Goal: Task Accomplishment & Management: Complete application form

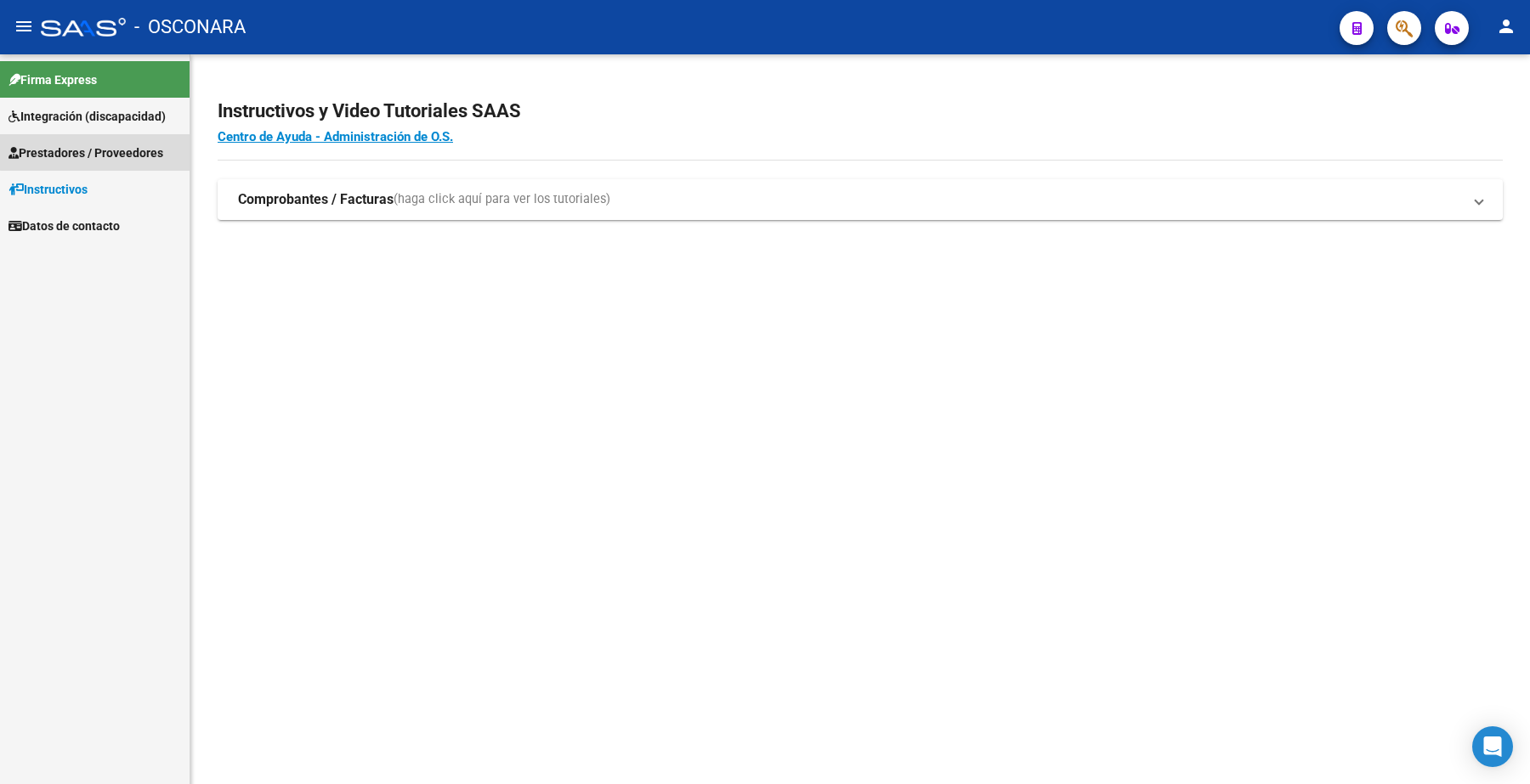
click at [153, 144] on span "Prestadores / Proveedores" at bounding box center [86, 153] width 154 height 19
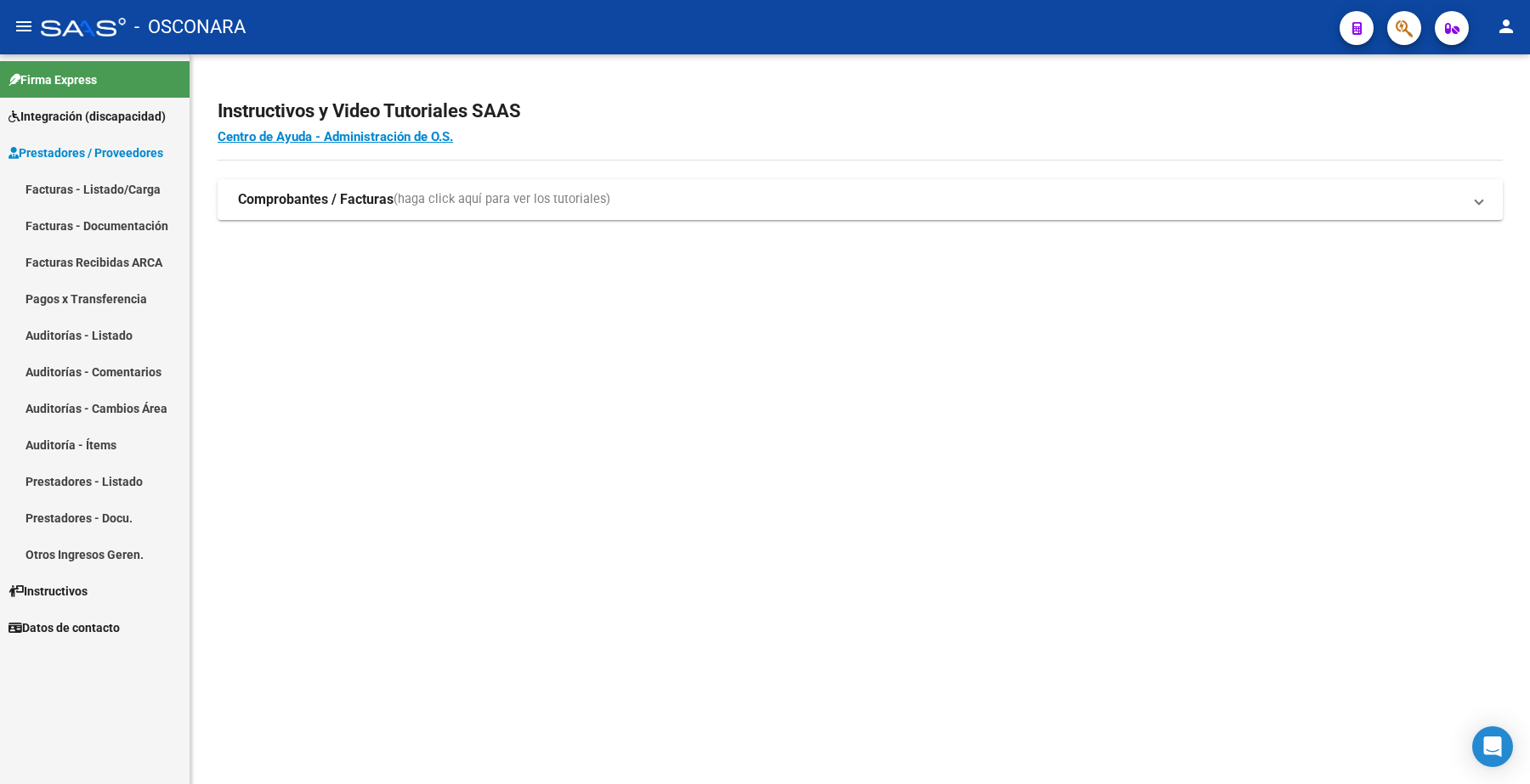
click at [153, 192] on link "Facturas - Listado/Carga" at bounding box center [95, 189] width 190 height 36
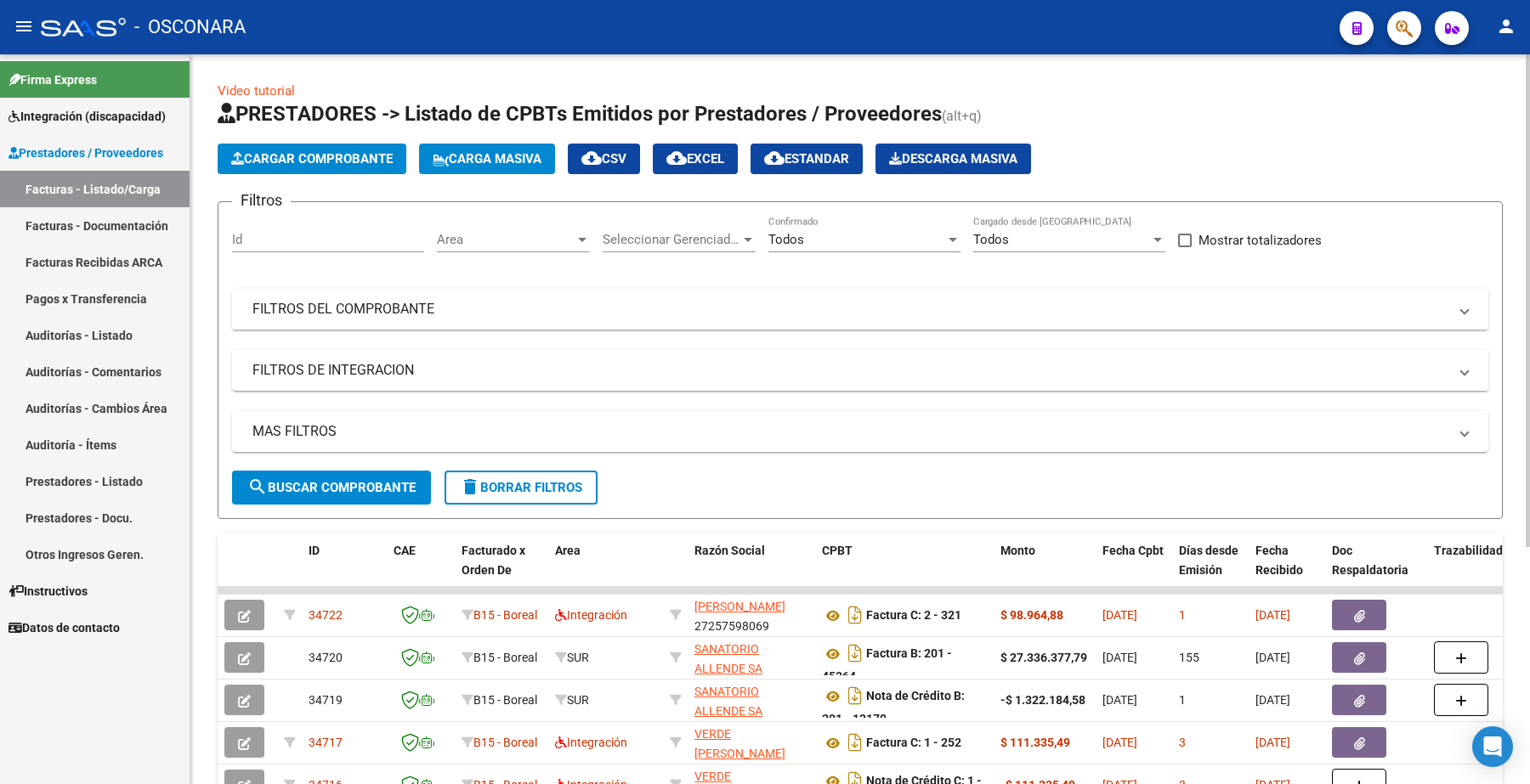
click at [375, 300] on mat-panel-title "FILTROS DEL COMPROBANTE" at bounding box center [850, 309] width 1195 height 19
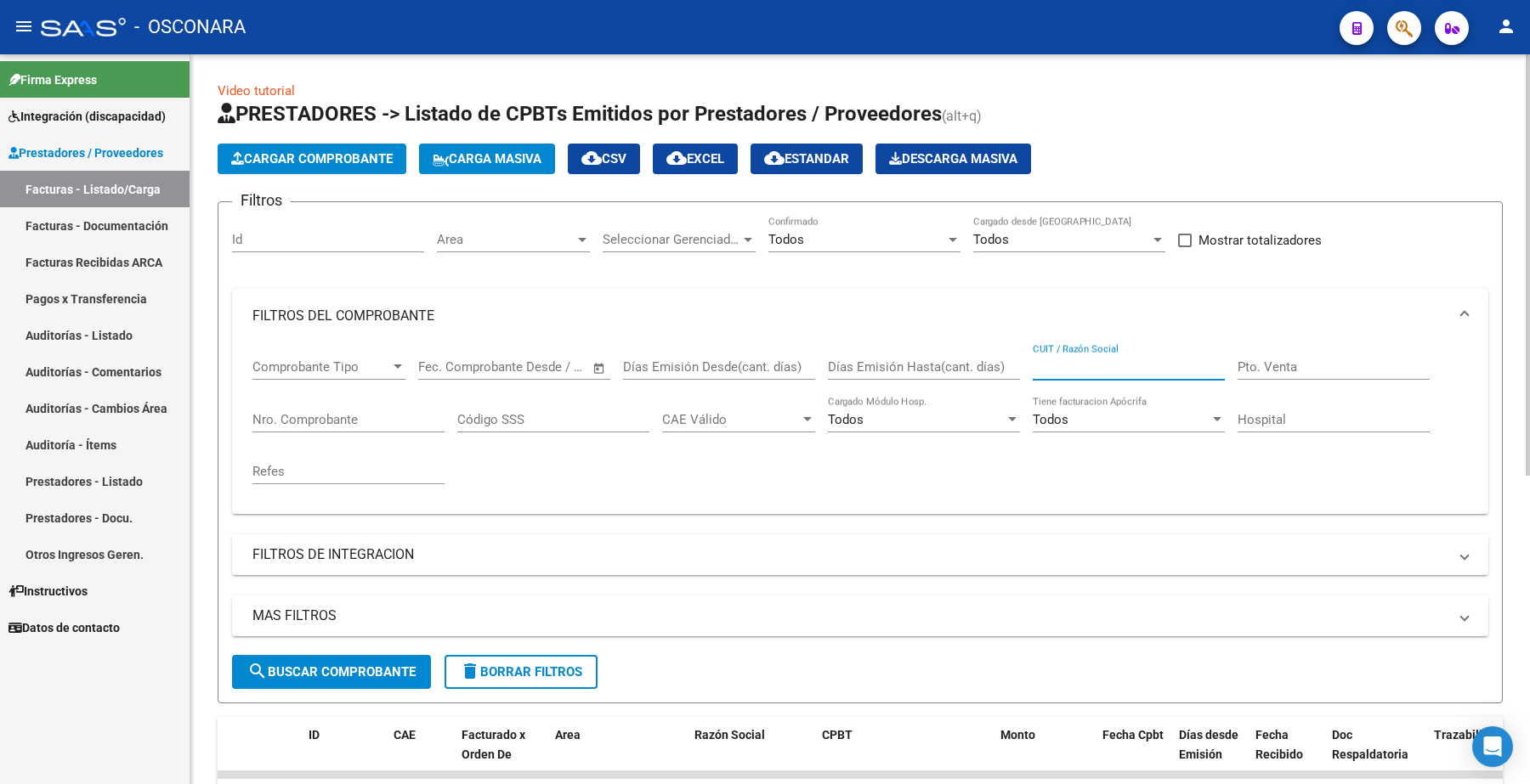
click at [1096, 359] on input "CUIT / Razón Social" at bounding box center [1128, 366] width 192 height 15
paste input "27381110465"
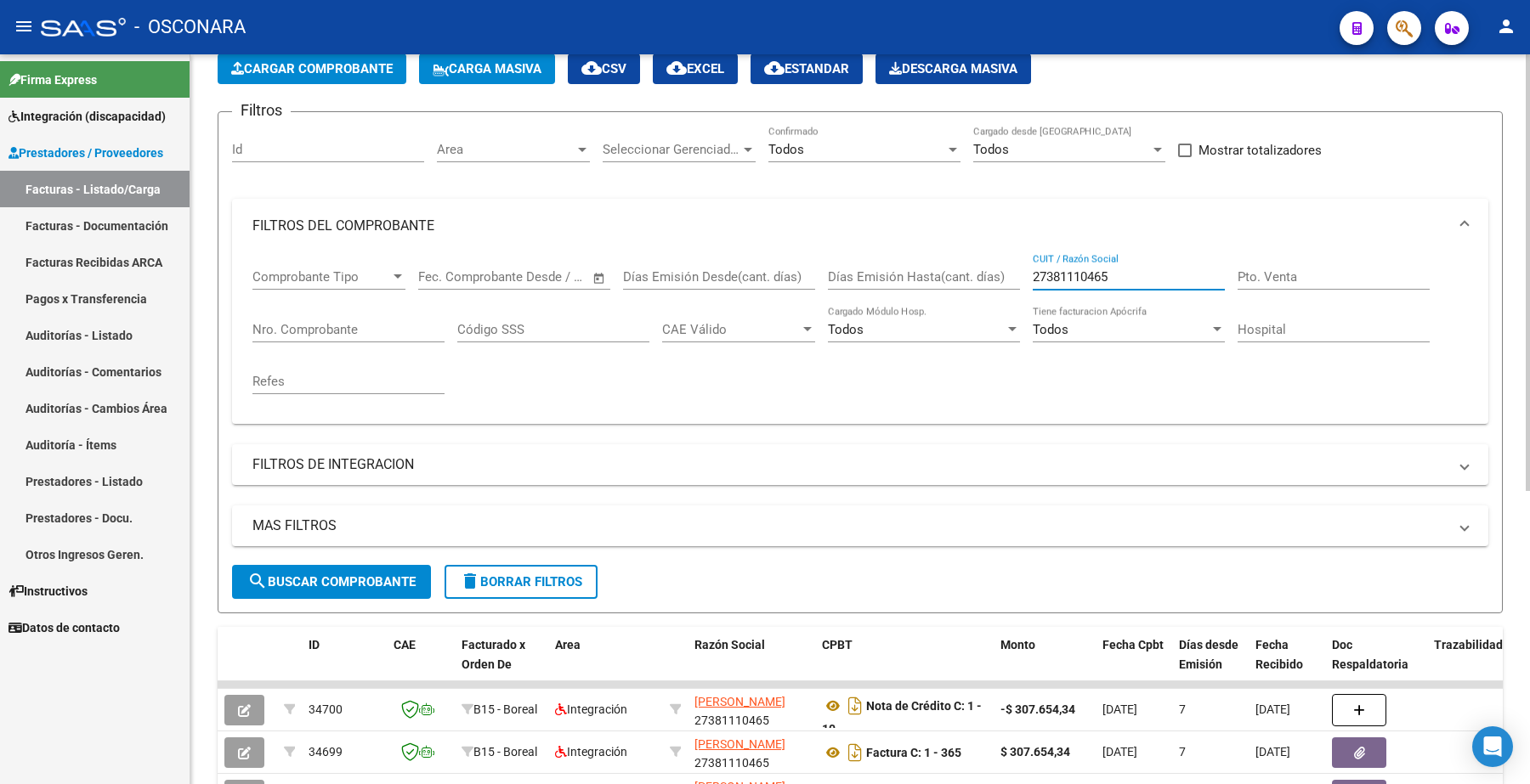
scroll to position [493, 0]
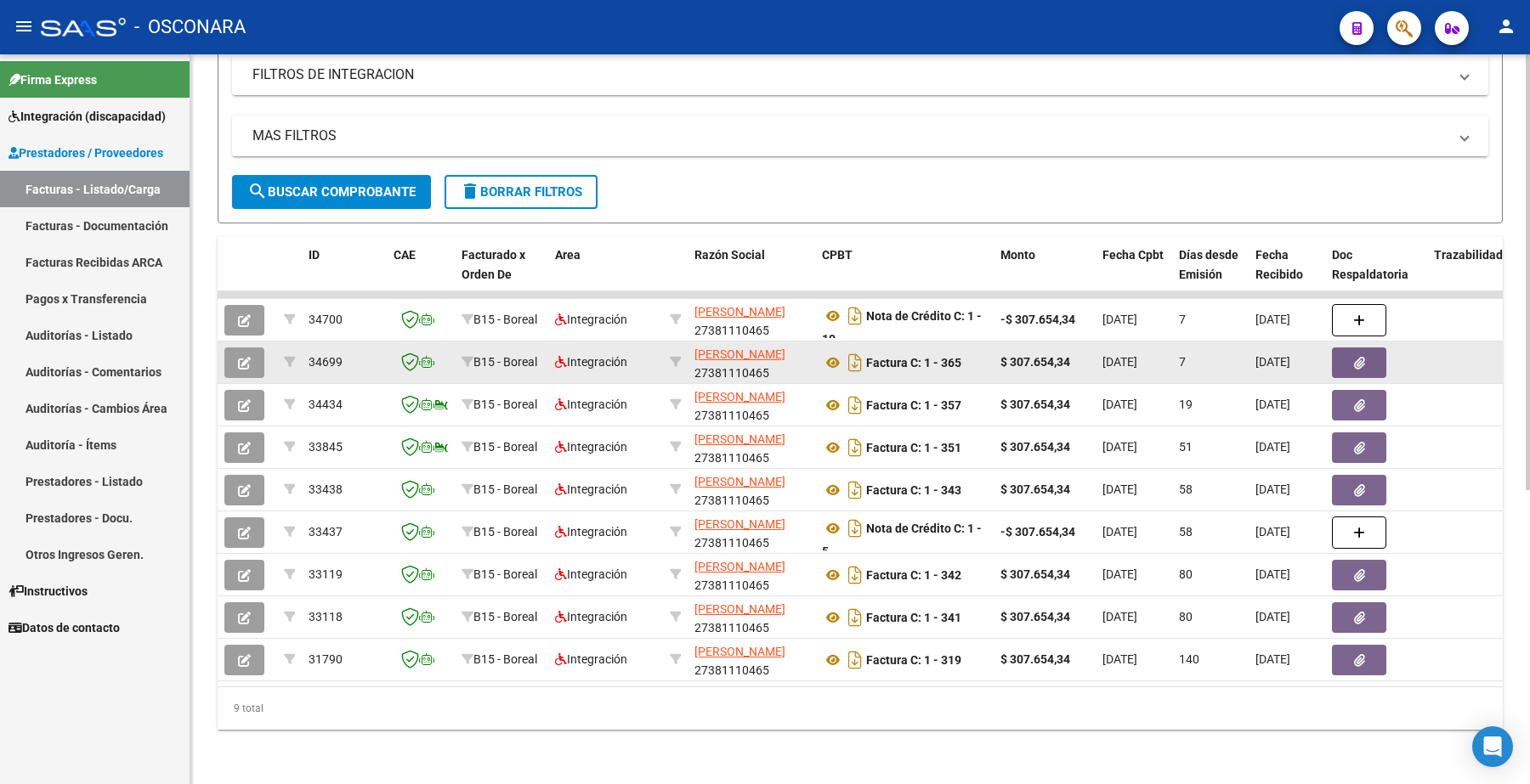
type input "27381110465"
click at [244, 357] on icon "button" at bounding box center [244, 363] width 12 height 12
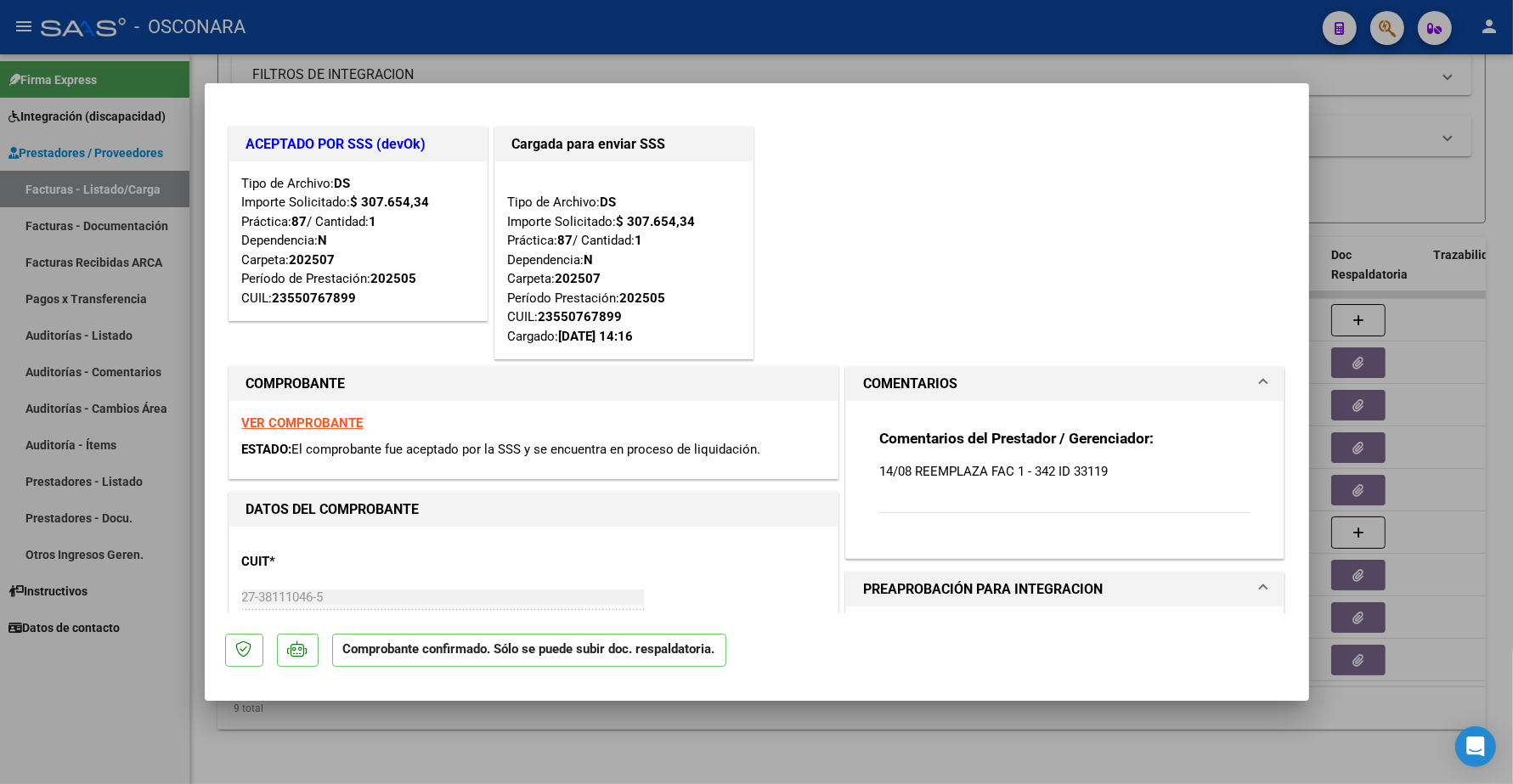
type input "$ 0,00"
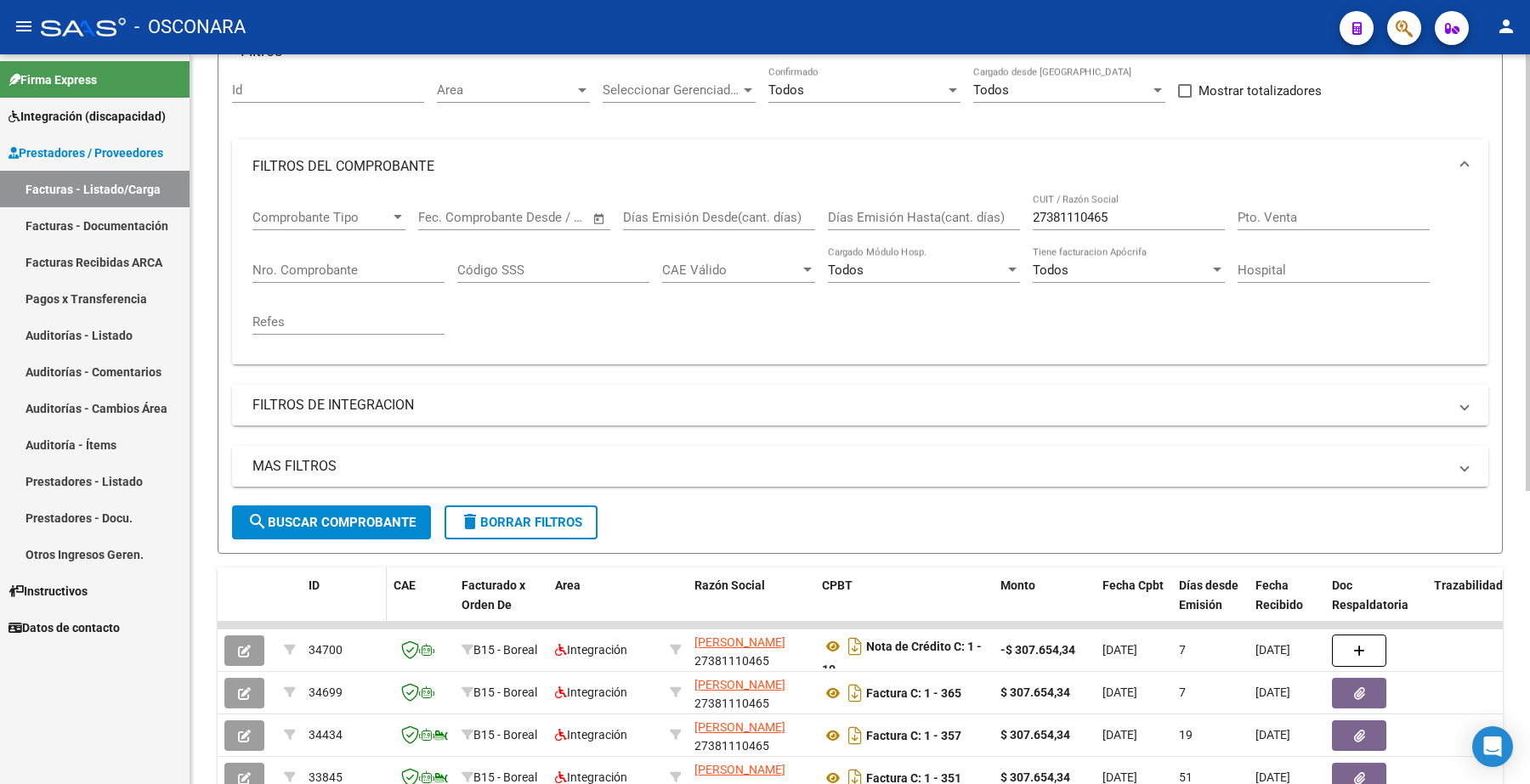
scroll to position [68, 0]
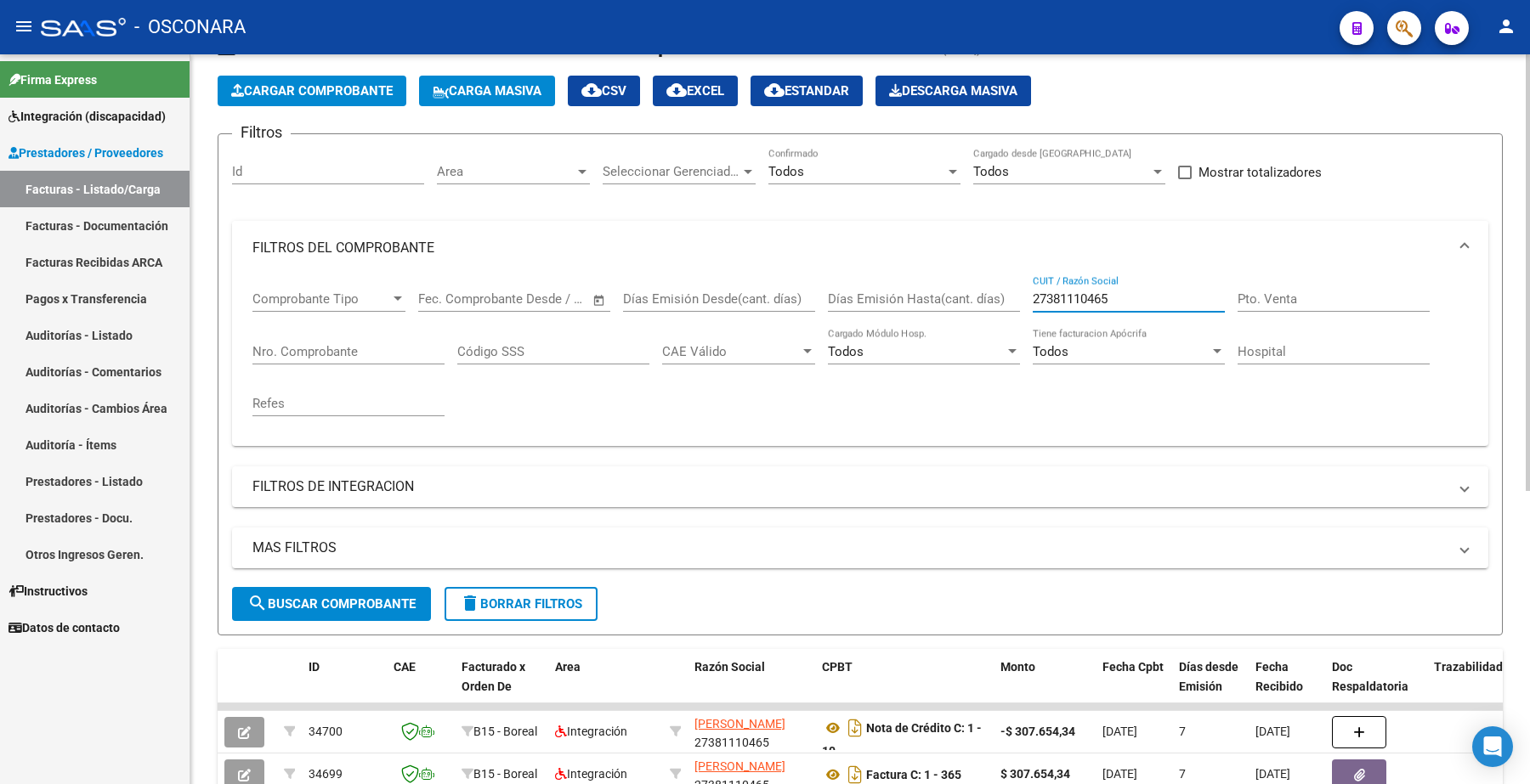
drag, startPoint x: 1137, startPoint y: 294, endPoint x: 936, endPoint y: 269, distance: 202.5
click at [936, 269] on mat-expansion-panel "FILTROS DEL COMPROBANTE Comprobante Tipo Comprobante Tipo Start date – End date…" at bounding box center [860, 333] width 1256 height 225
click at [847, 169] on div "Todos" at bounding box center [856, 171] width 177 height 15
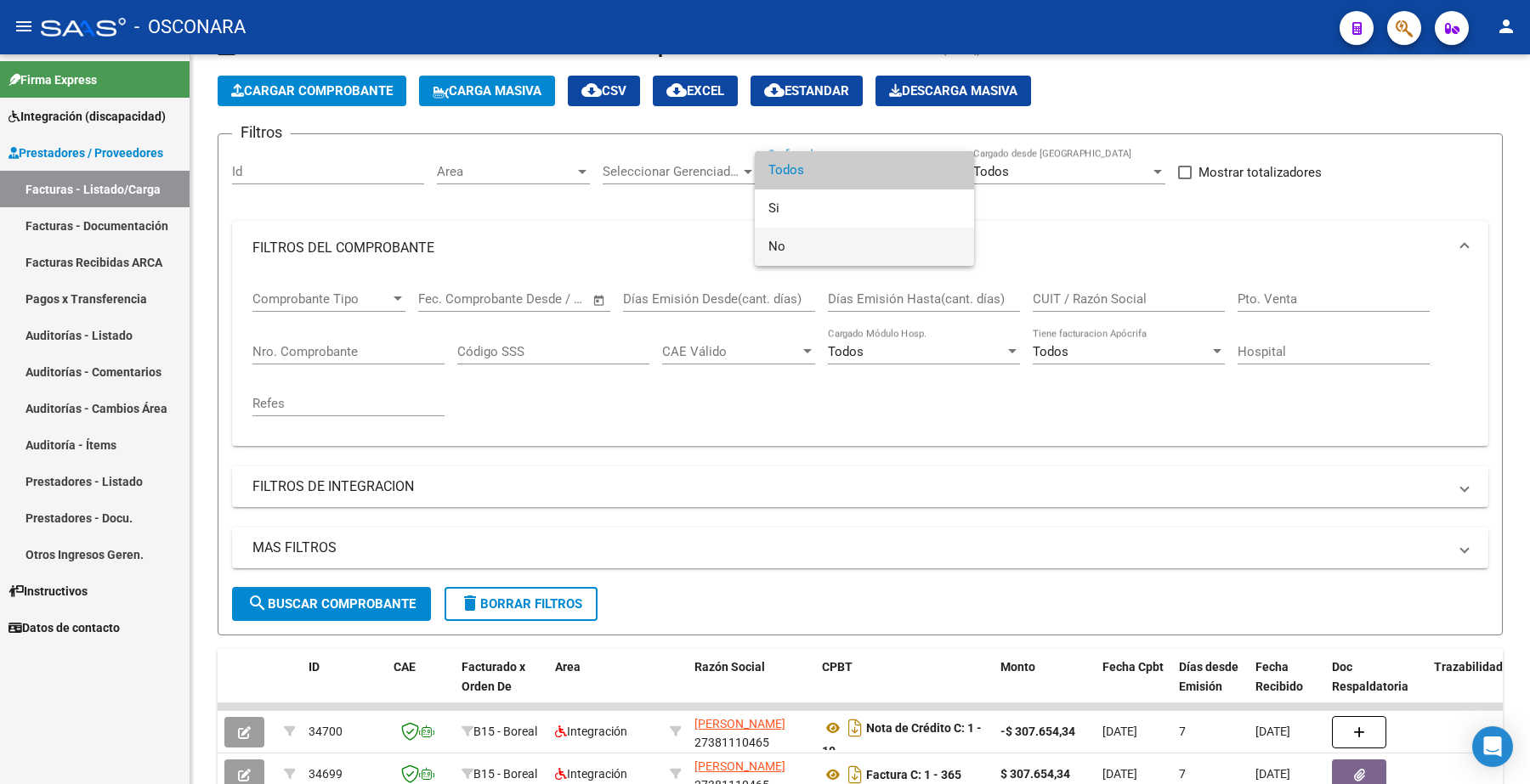
click at [789, 243] on span "No" at bounding box center [864, 247] width 192 height 38
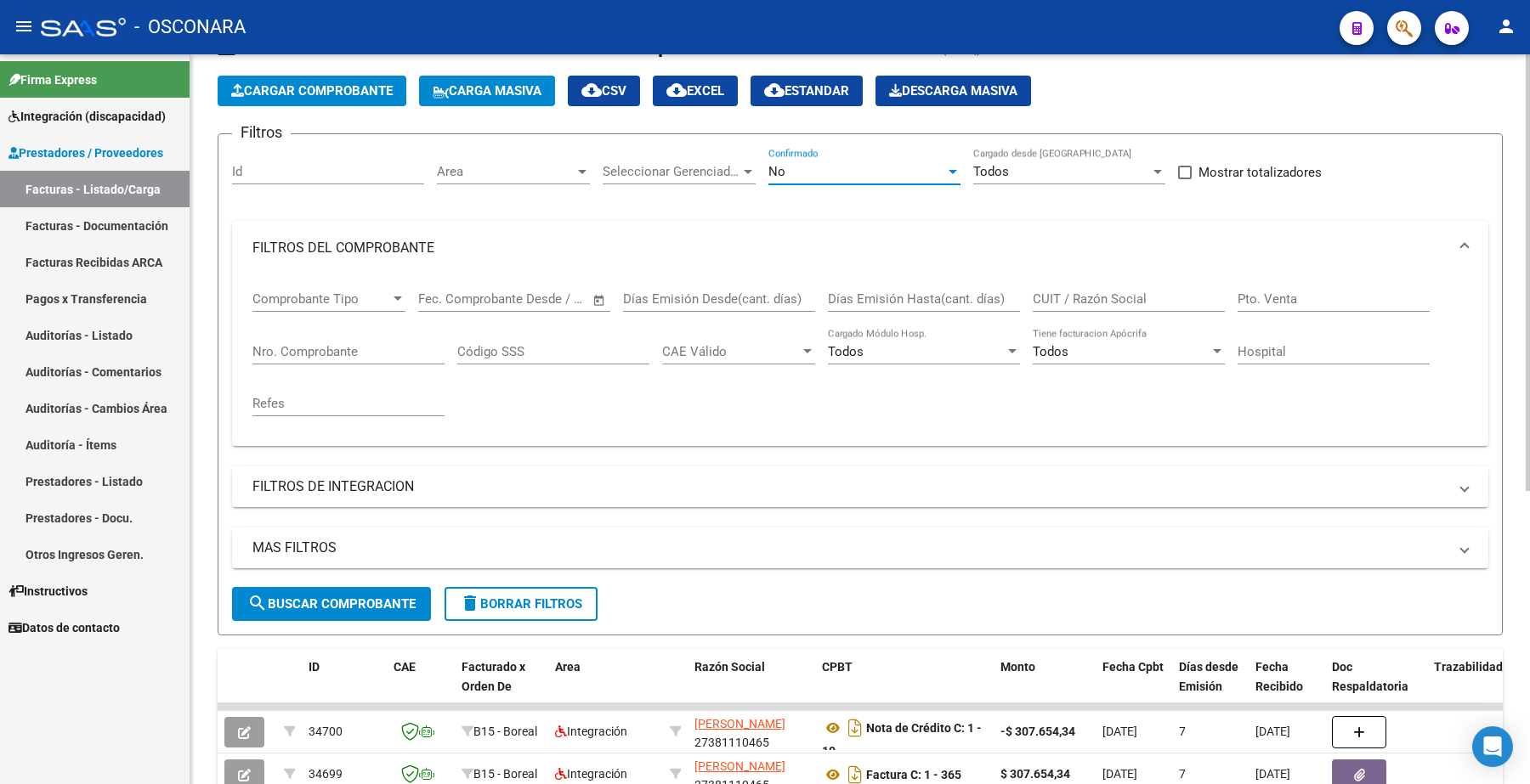
click at [494, 164] on span "Area" at bounding box center [505, 171] width 137 height 15
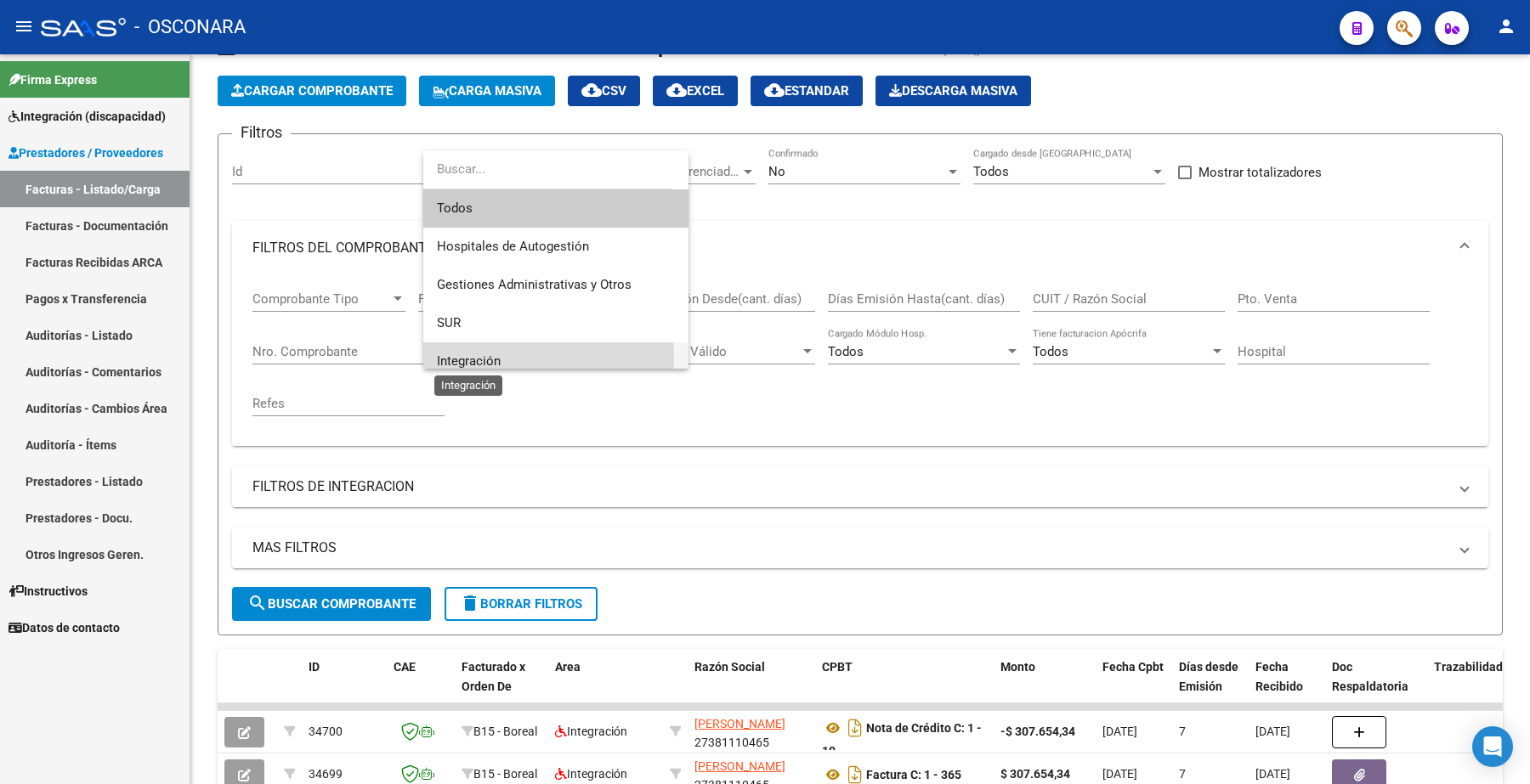
click at [490, 357] on span "Integración" at bounding box center [468, 361] width 64 height 15
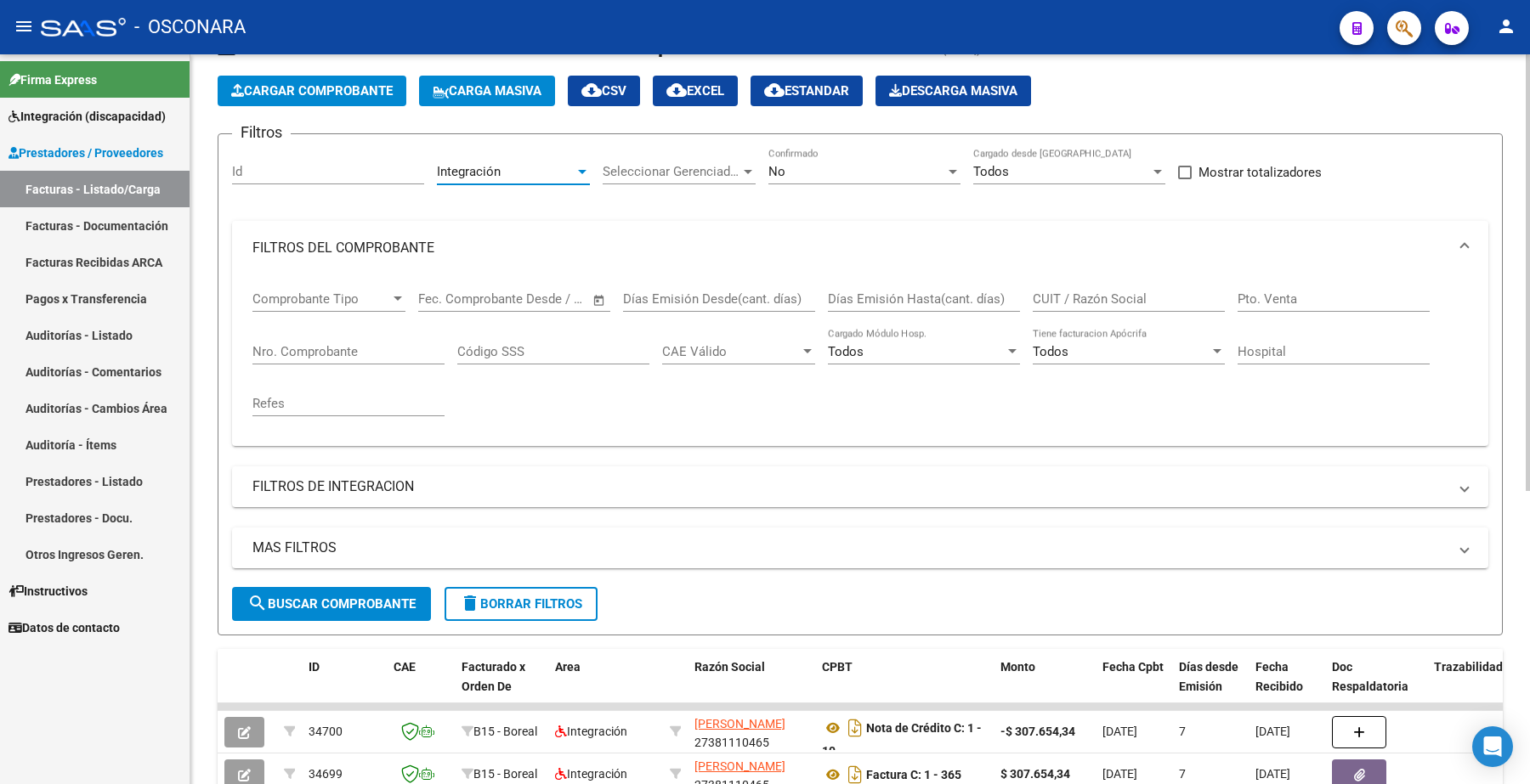
click at [340, 599] on span "search Buscar Comprobante" at bounding box center [332, 604] width 169 height 15
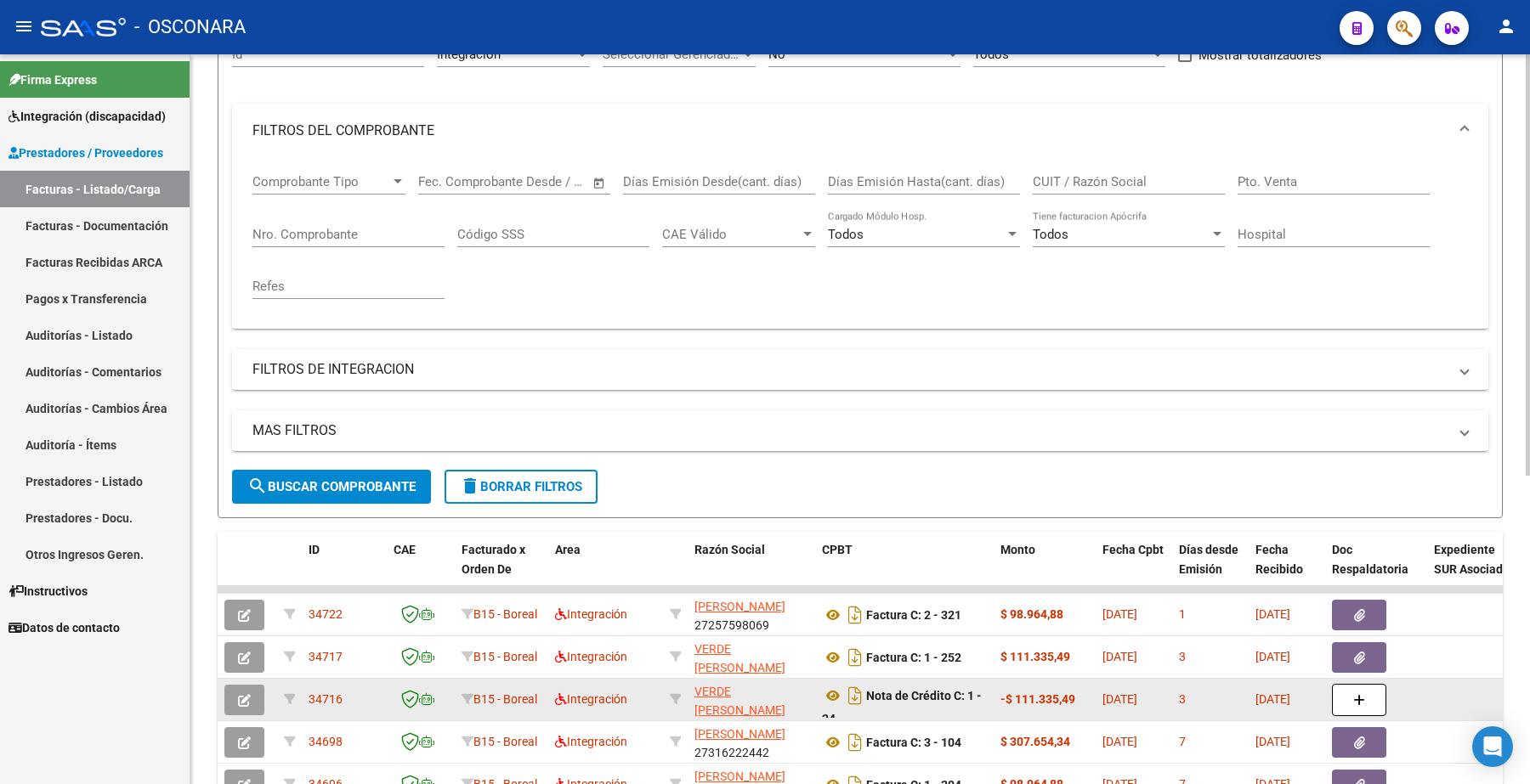
scroll to position [111, 0]
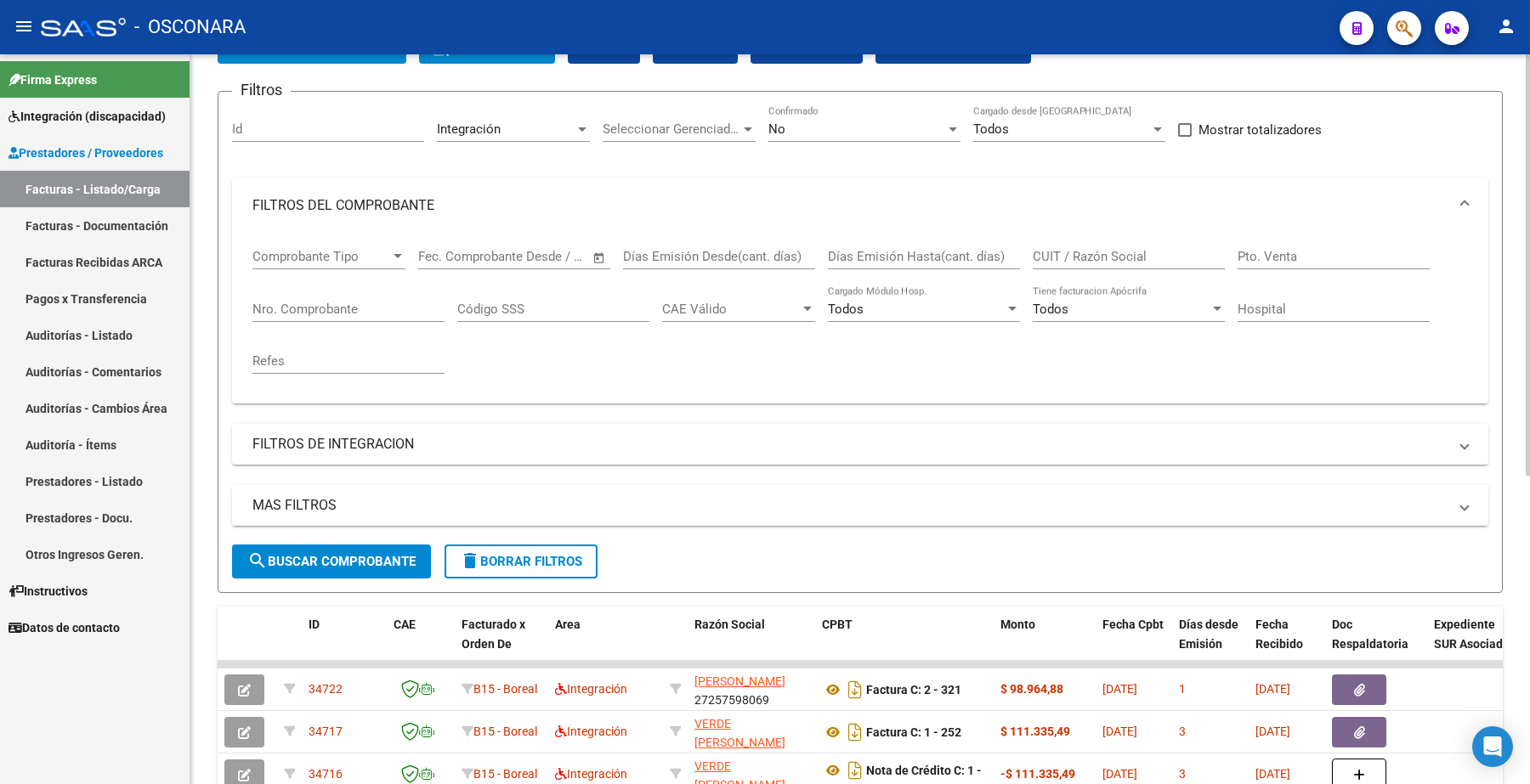
click at [299, 506] on mat-panel-title "MAS FILTROS" at bounding box center [850, 506] width 1195 height 19
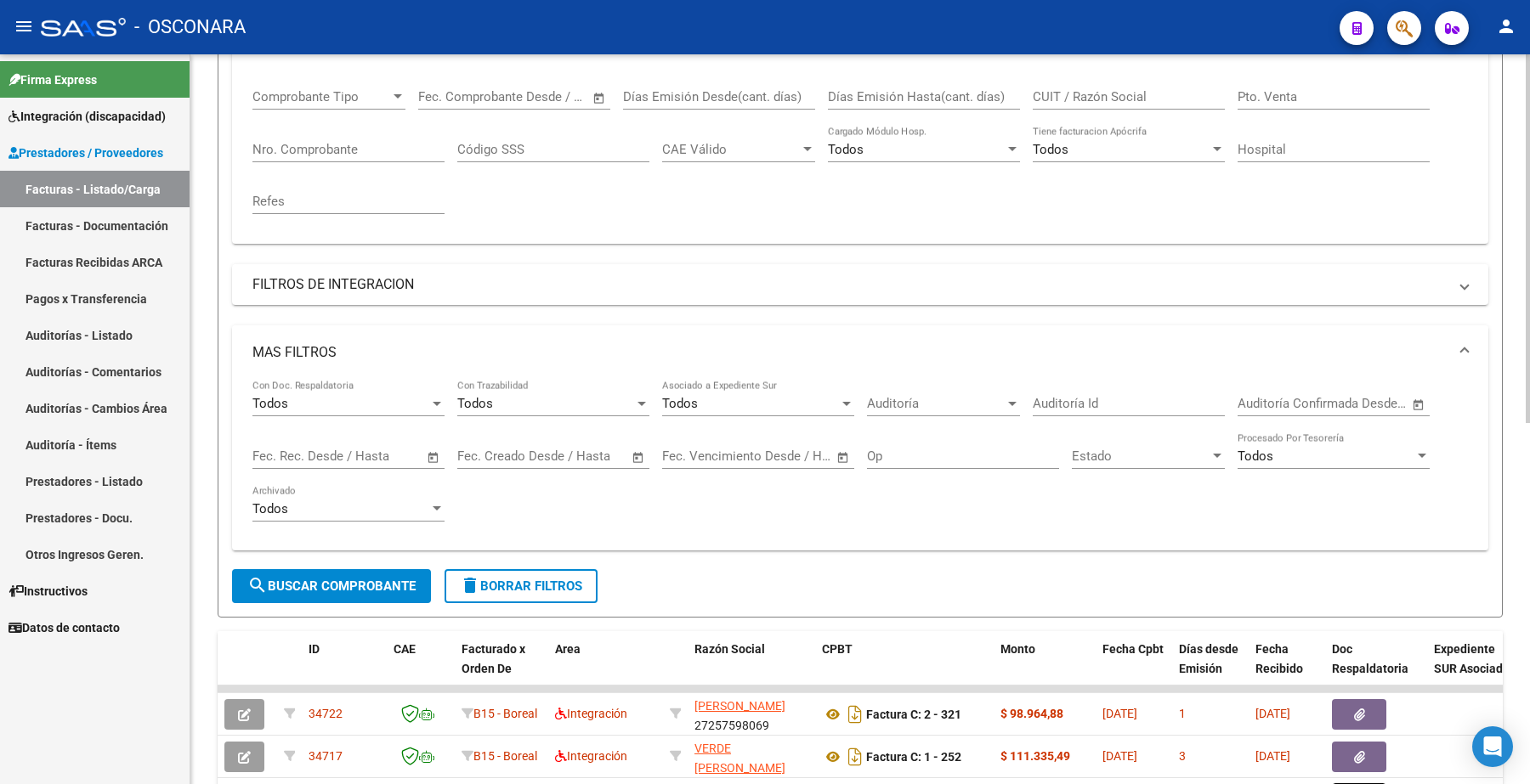
scroll to position [323, 0]
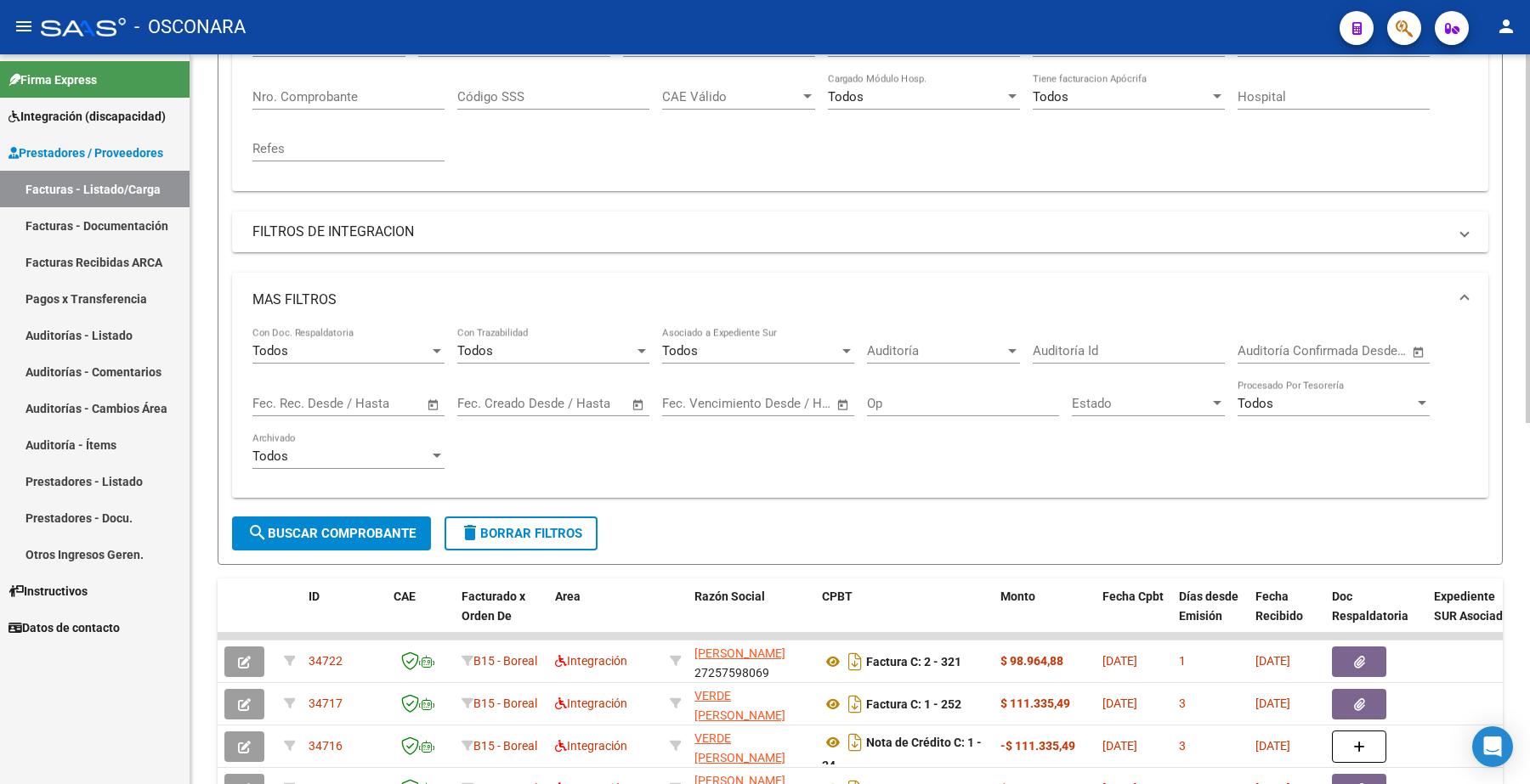
click at [294, 402] on input "text" at bounding box center [280, 403] width 55 height 15
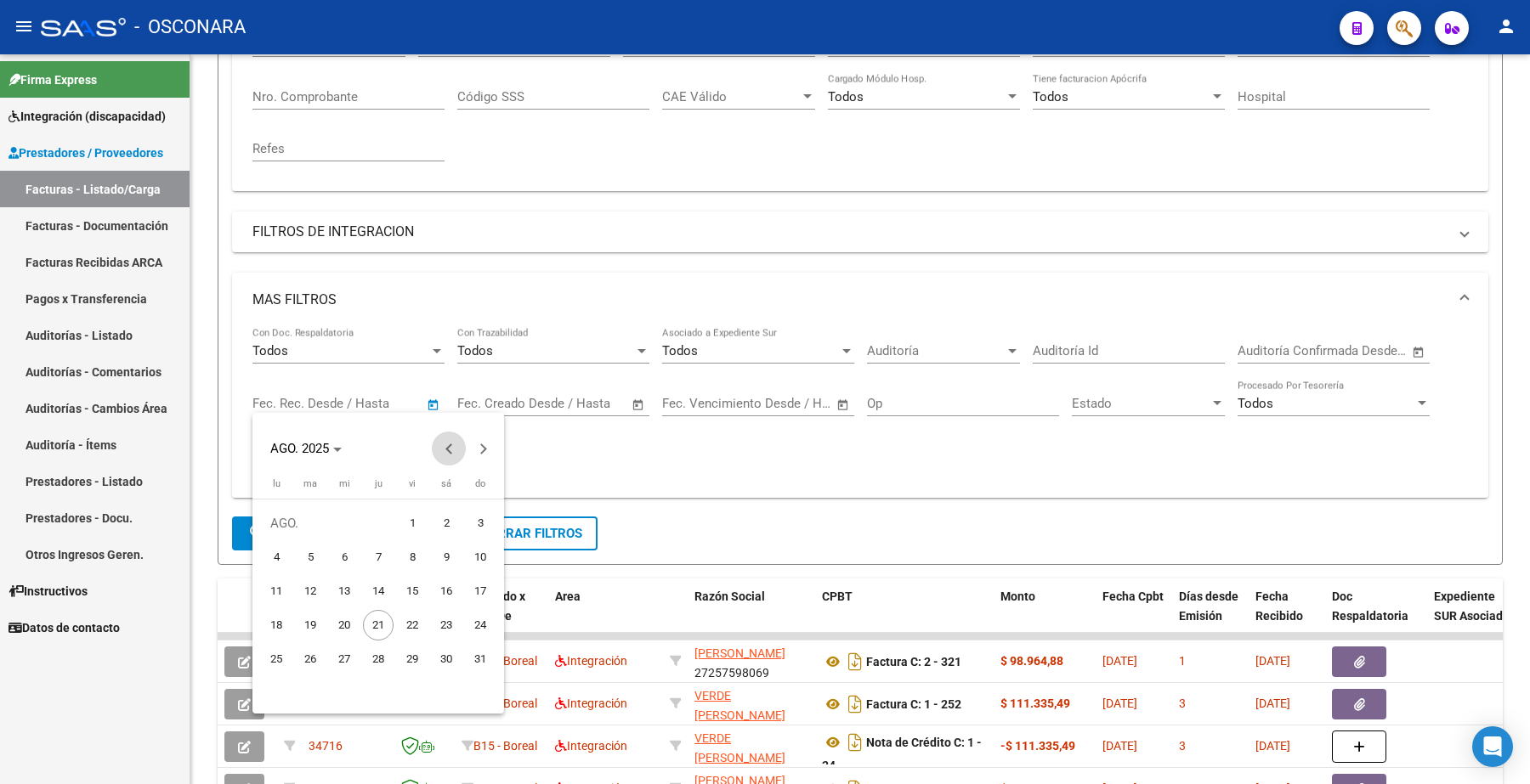
click at [446, 448] on button "Previous month" at bounding box center [449, 449] width 34 height 34
click at [470, 514] on span "1" at bounding box center [480, 523] width 30 height 30
type input "[DATE]"
click at [476, 435] on span "Next month" at bounding box center [483, 449] width 34 height 34
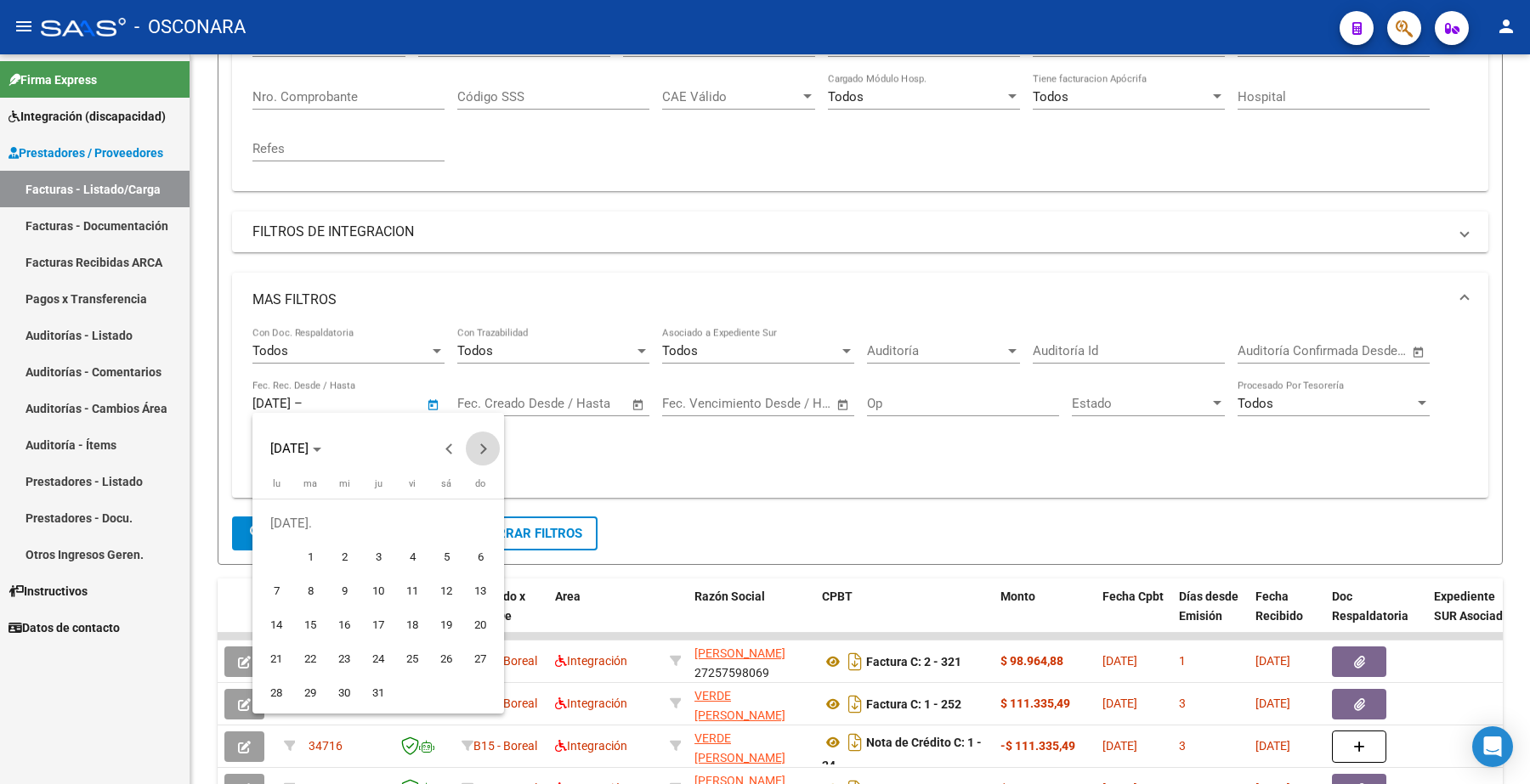
click at [478, 443] on button "Next month" at bounding box center [483, 449] width 34 height 34
click at [440, 444] on span "Previous month" at bounding box center [449, 449] width 34 height 34
click at [451, 455] on span "Previous month" at bounding box center [449, 449] width 34 height 34
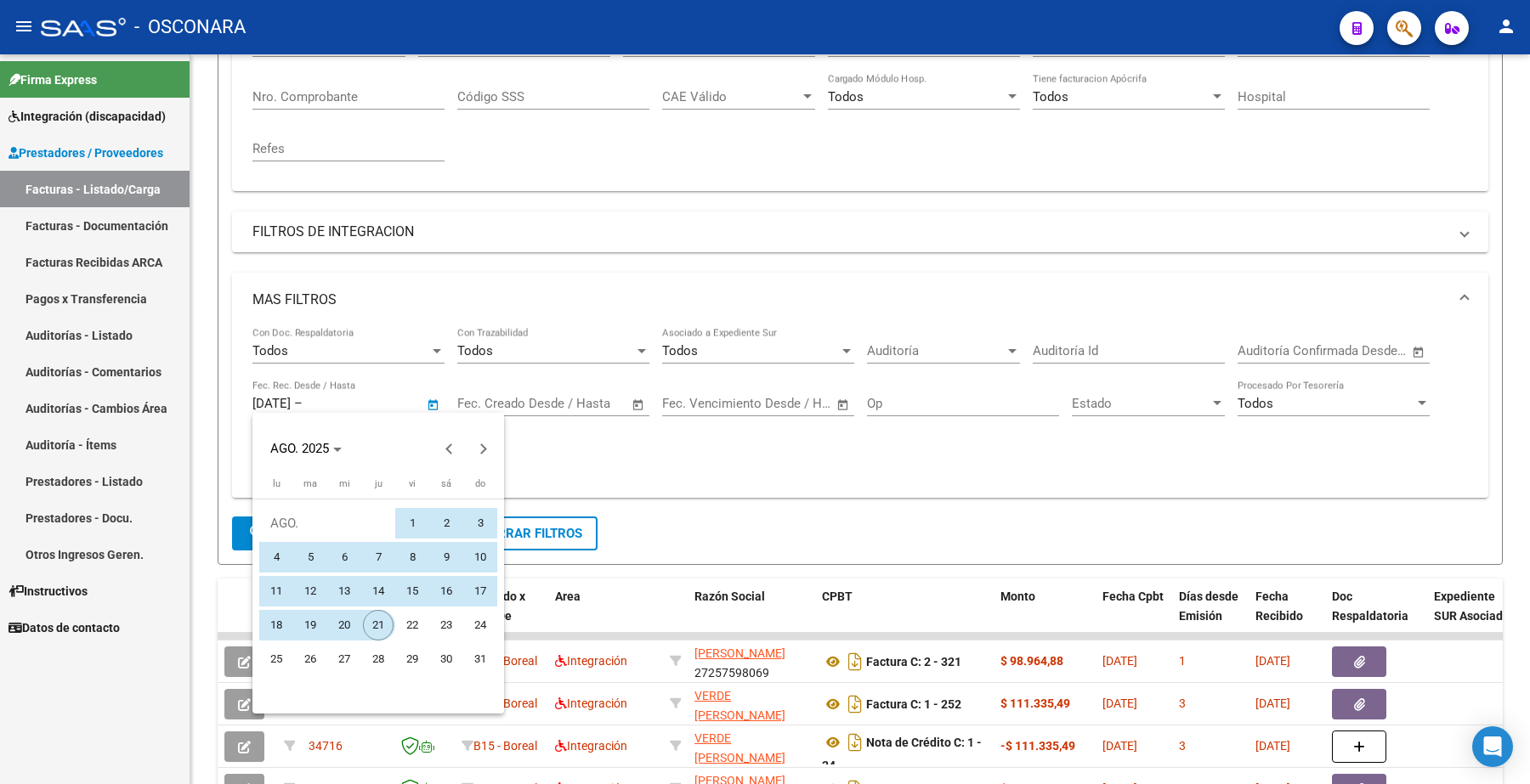
click at [384, 615] on span "21" at bounding box center [378, 625] width 30 height 30
type input "[DATE]"
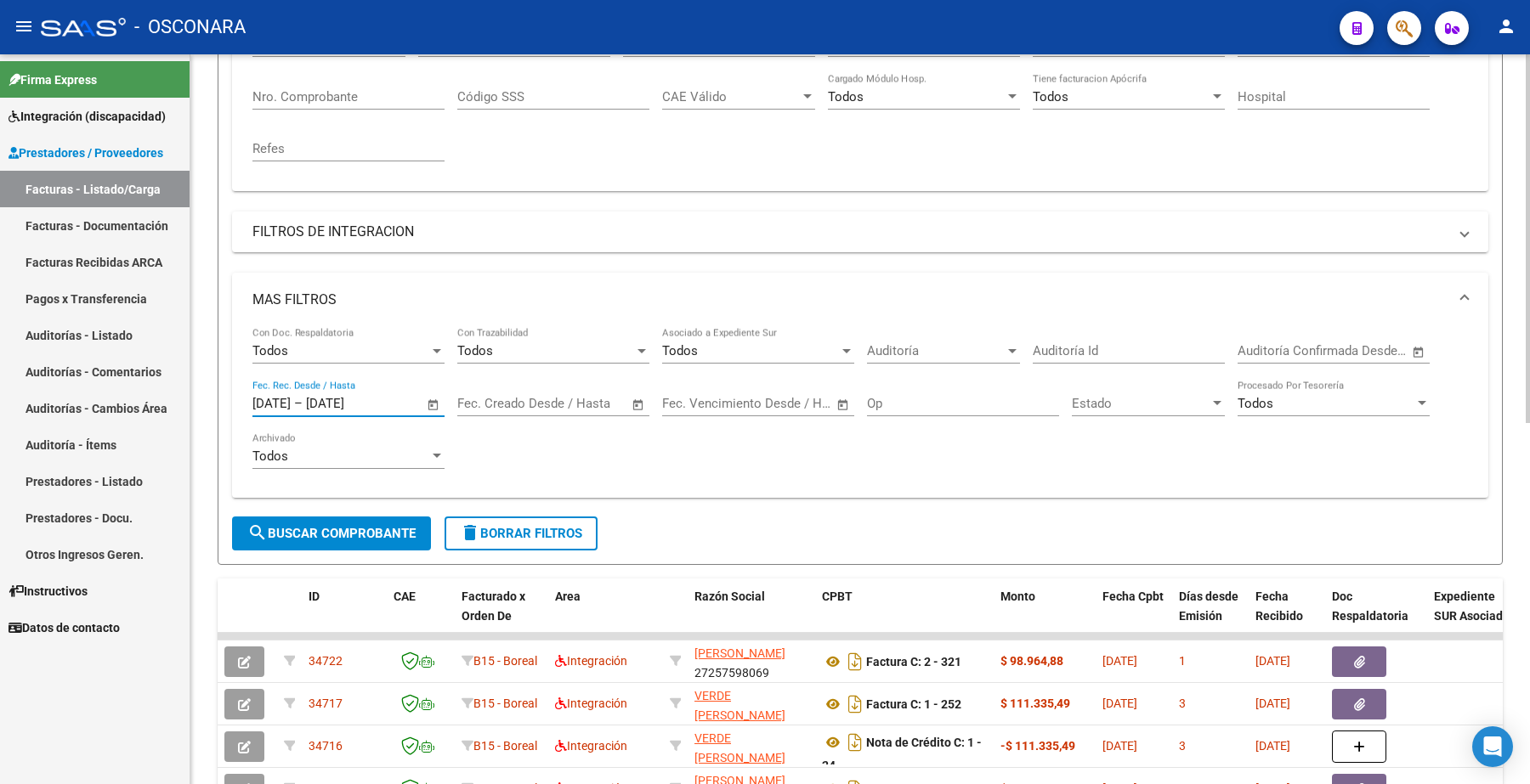
click at [299, 526] on span "search Buscar Comprobante" at bounding box center [332, 533] width 169 height 15
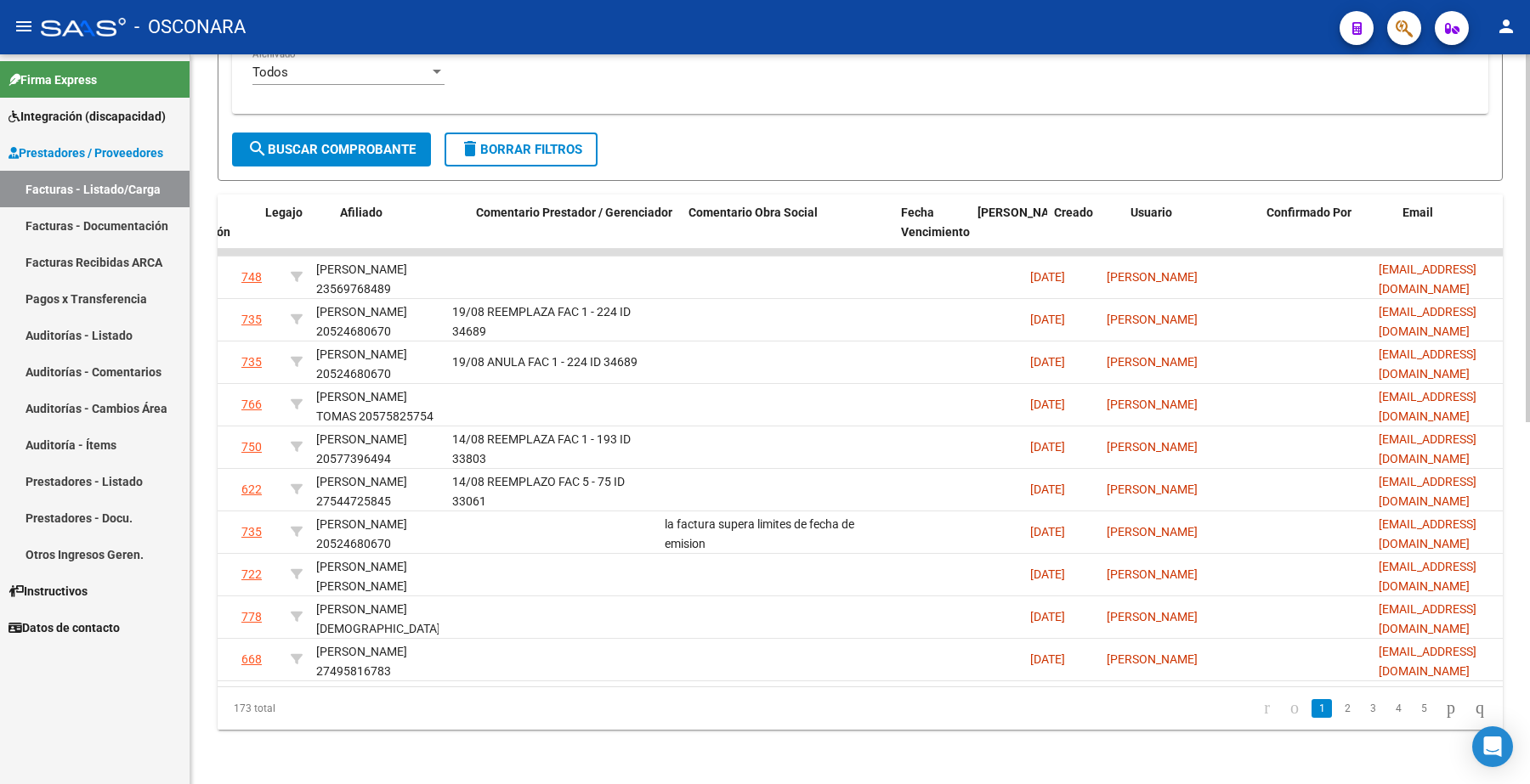
scroll to position [0, 2416]
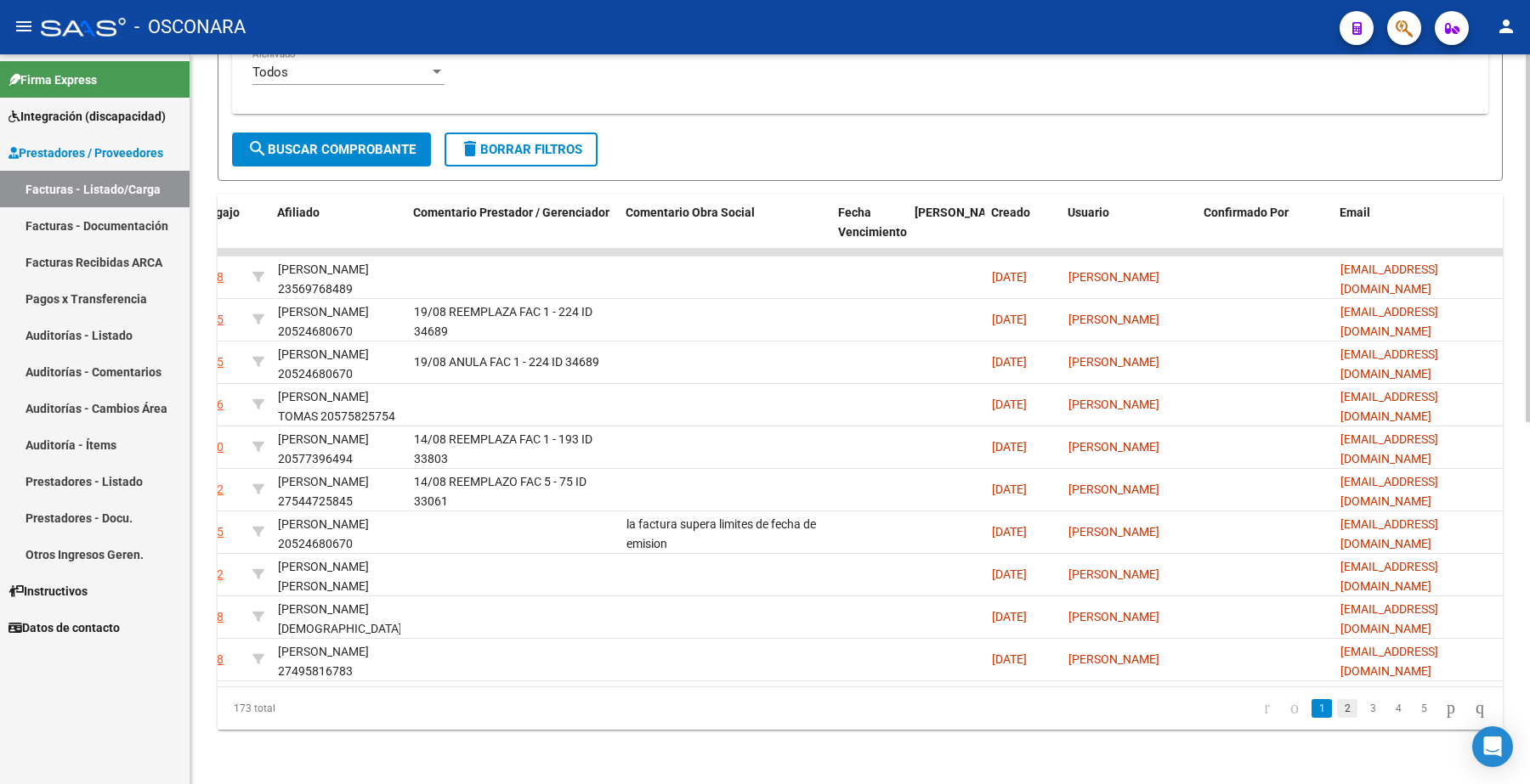
click at [1337, 714] on link "2" at bounding box center [1346, 709] width 20 height 19
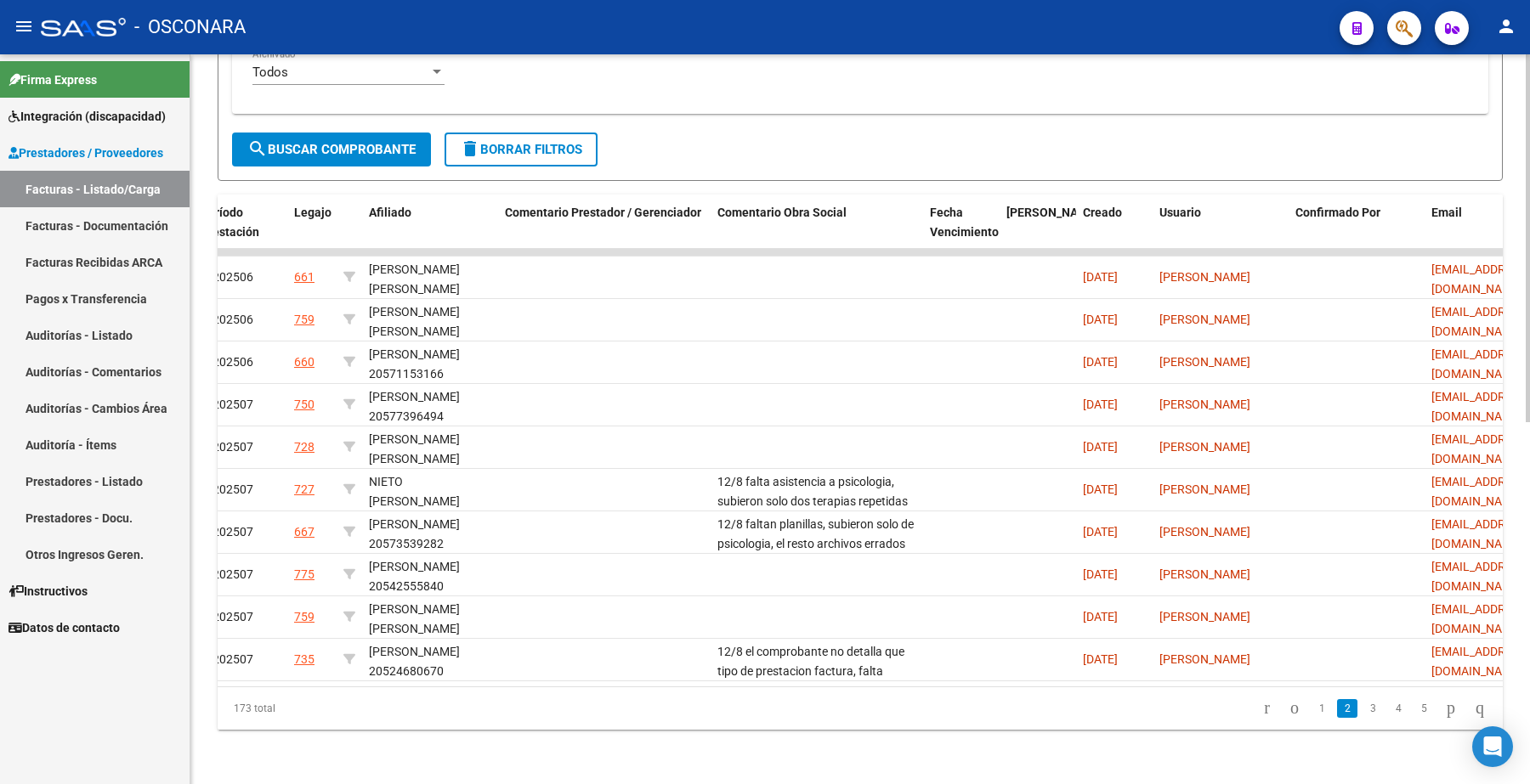
scroll to position [0, 2309]
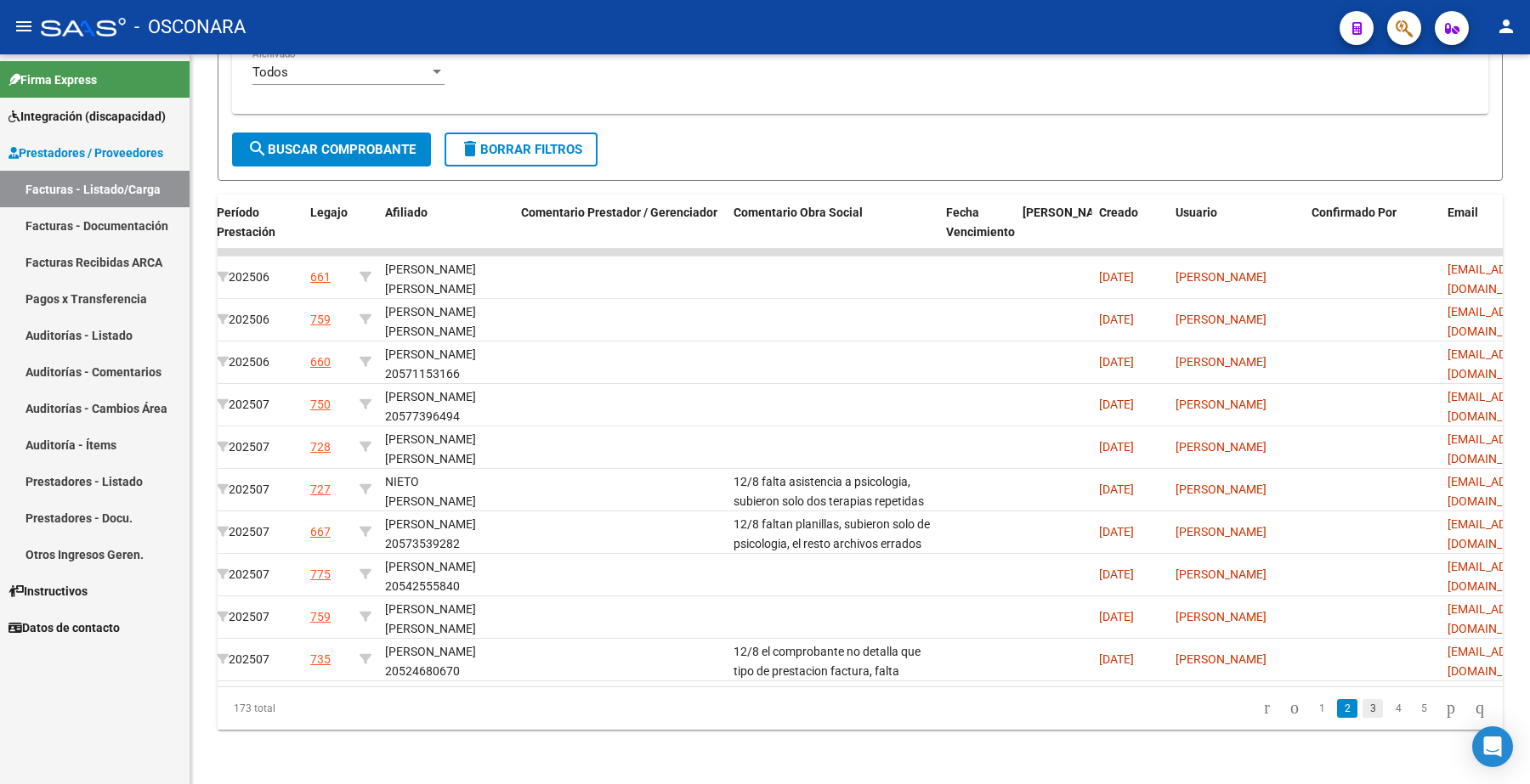
click at [1362, 708] on link "3" at bounding box center [1372, 709] width 20 height 19
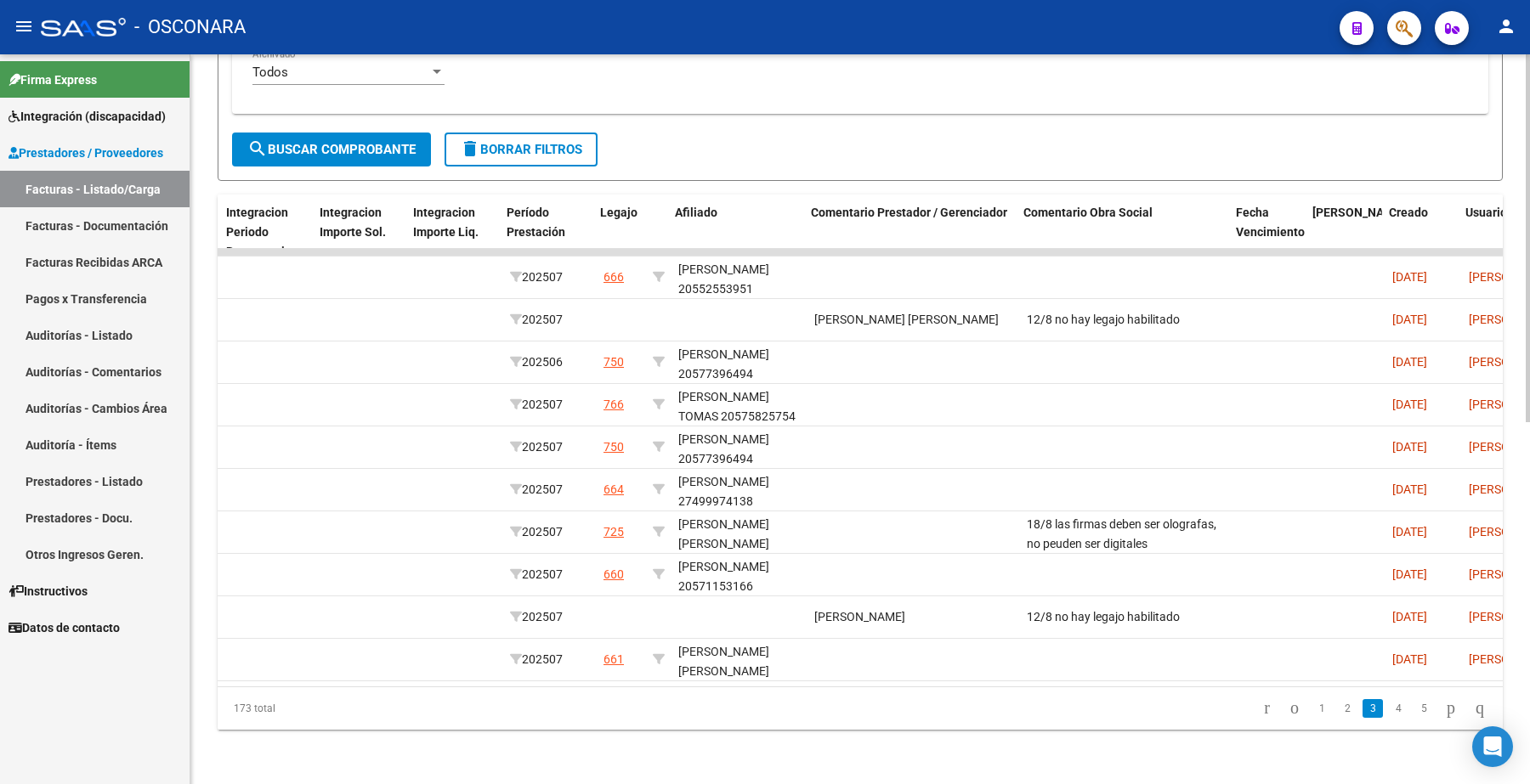
scroll to position [0, 2416]
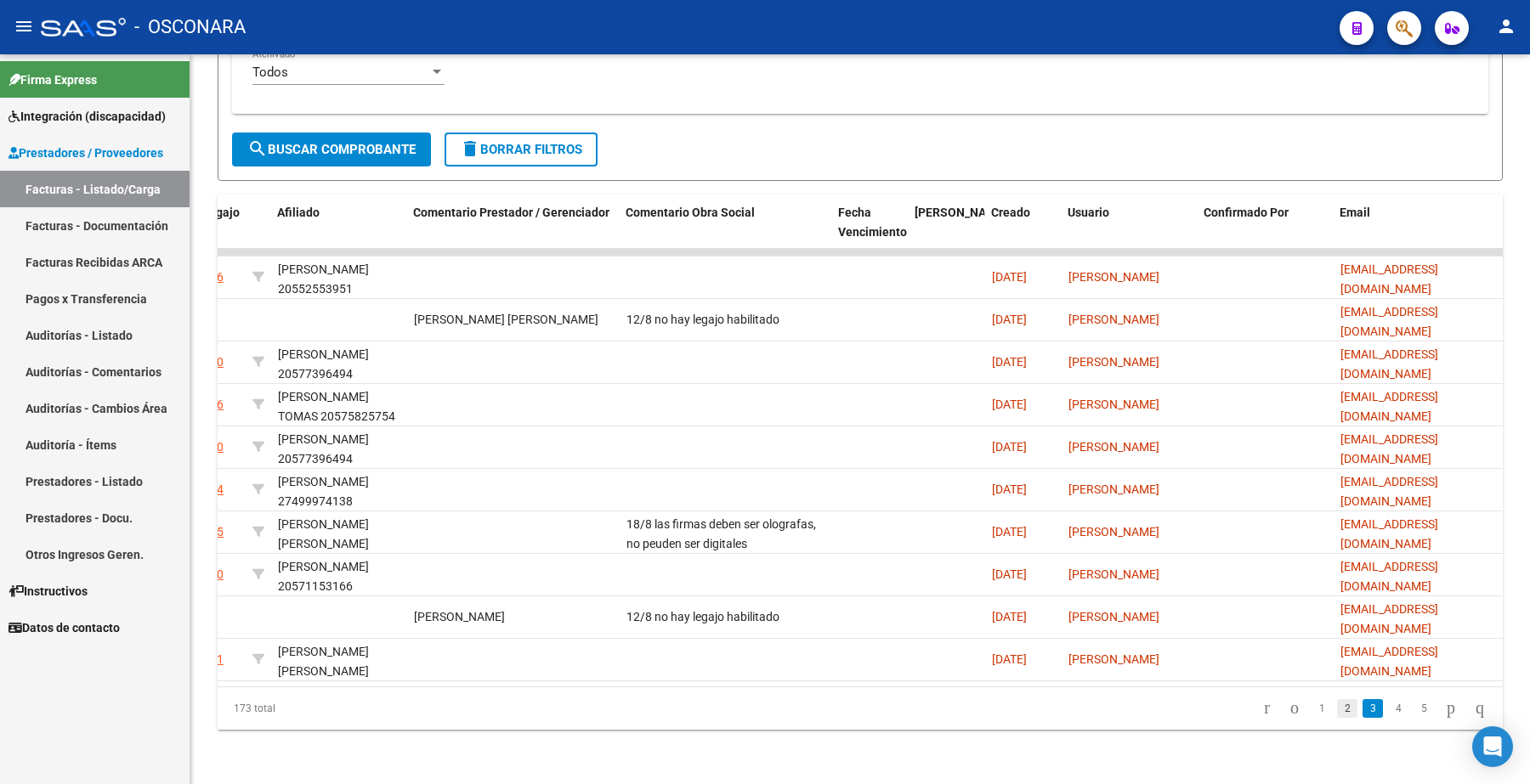
click at [1337, 710] on link "2" at bounding box center [1346, 709] width 20 height 19
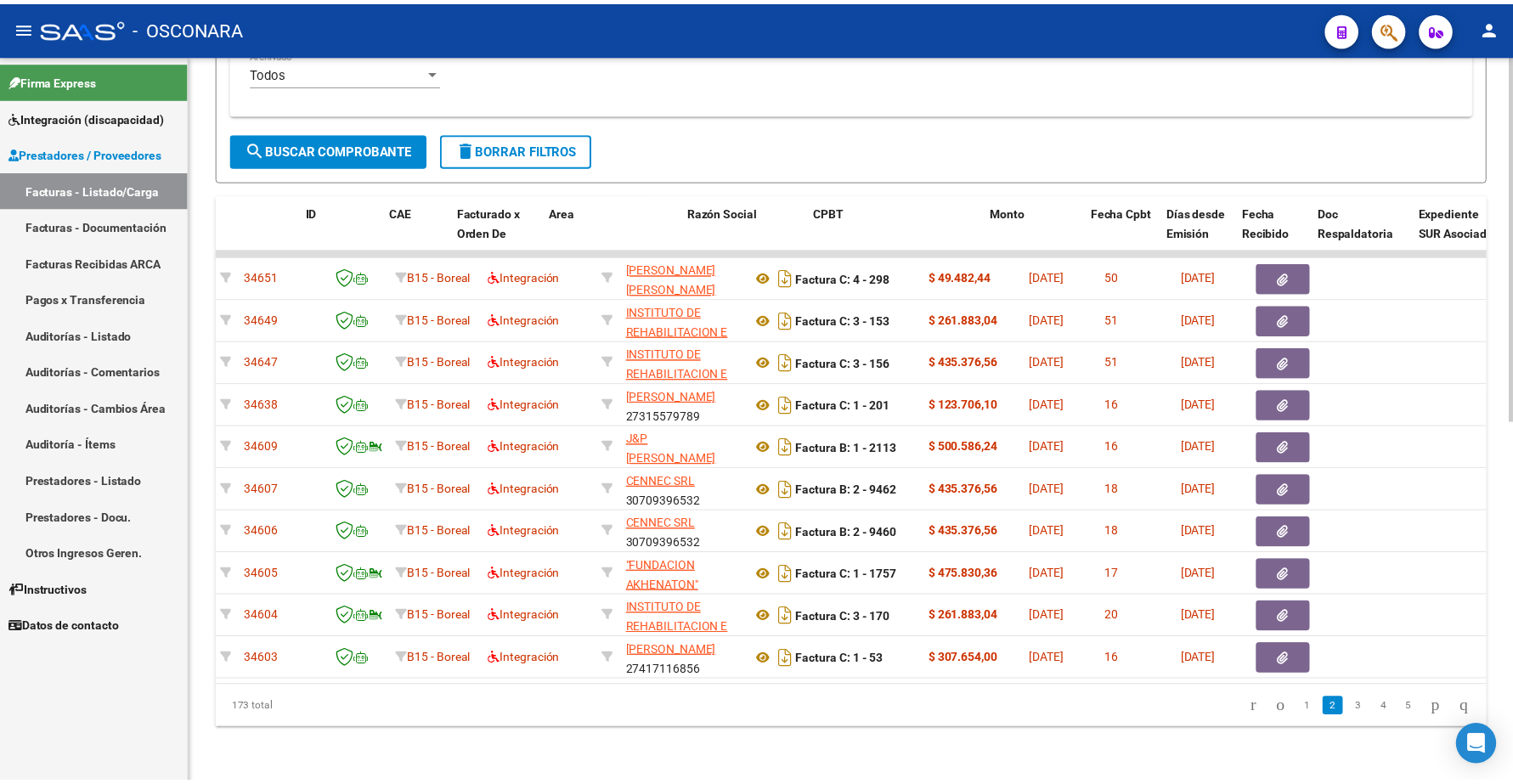
scroll to position [0, 0]
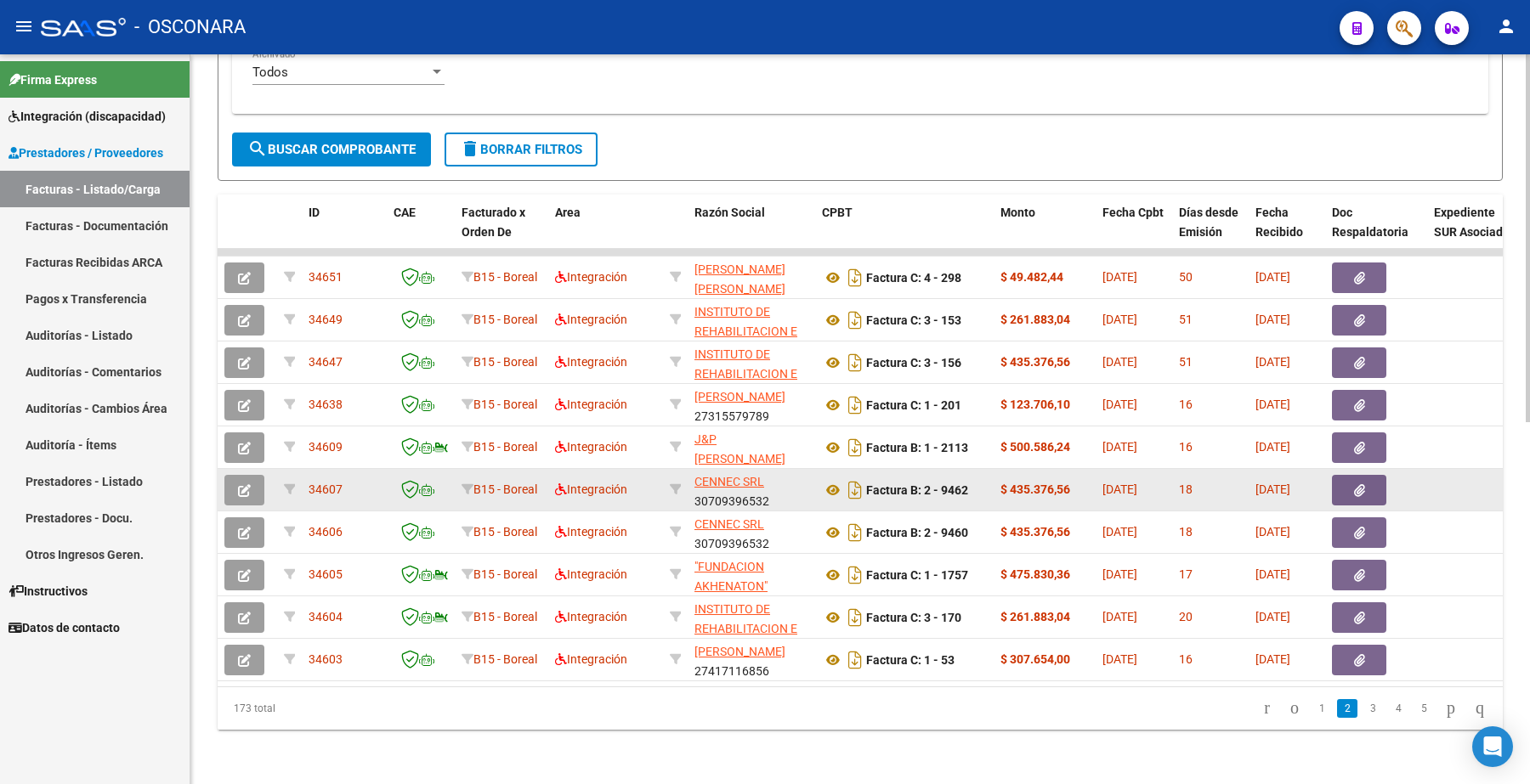
click at [242, 484] on icon "button" at bounding box center [244, 490] width 12 height 12
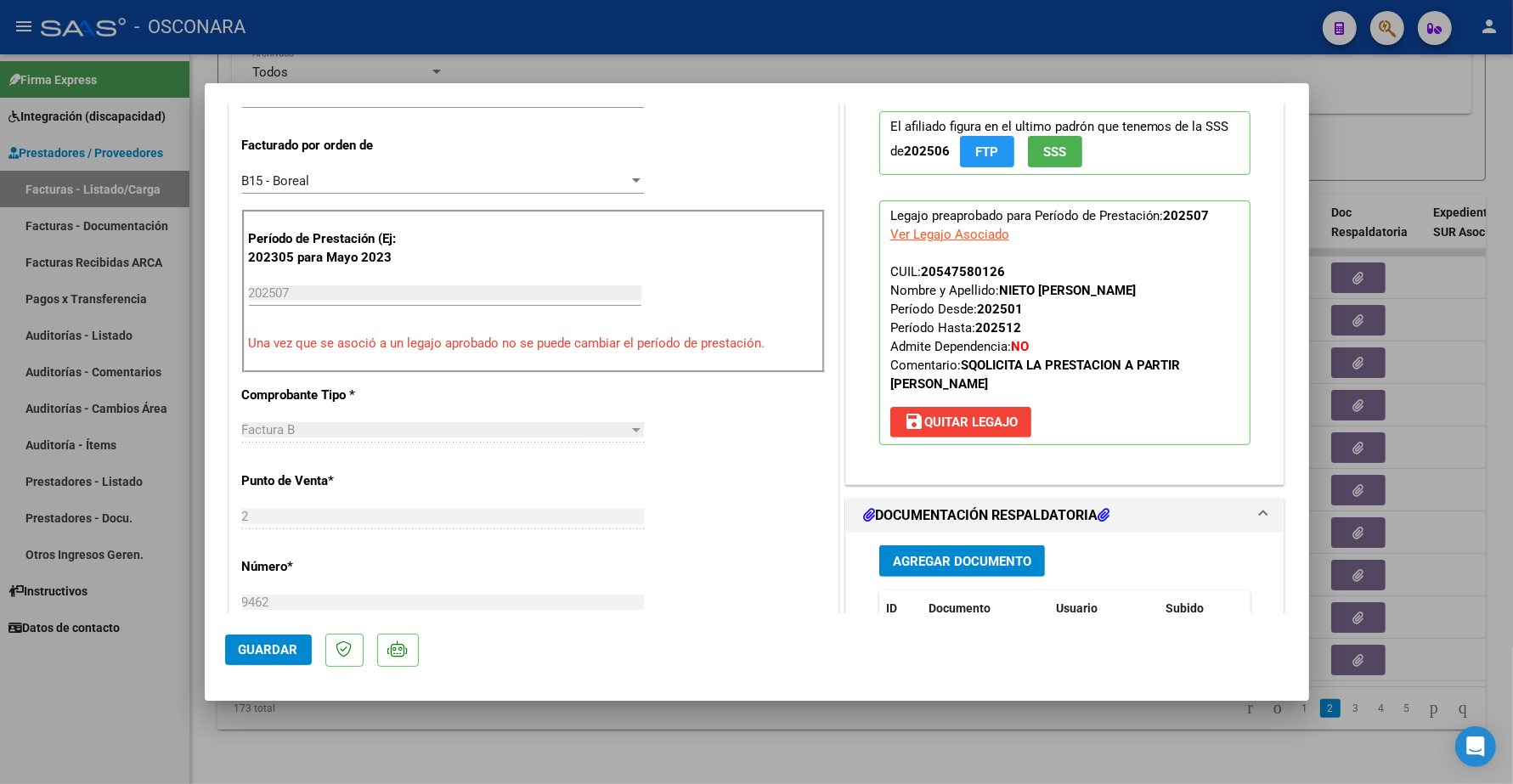
scroll to position [638, 0]
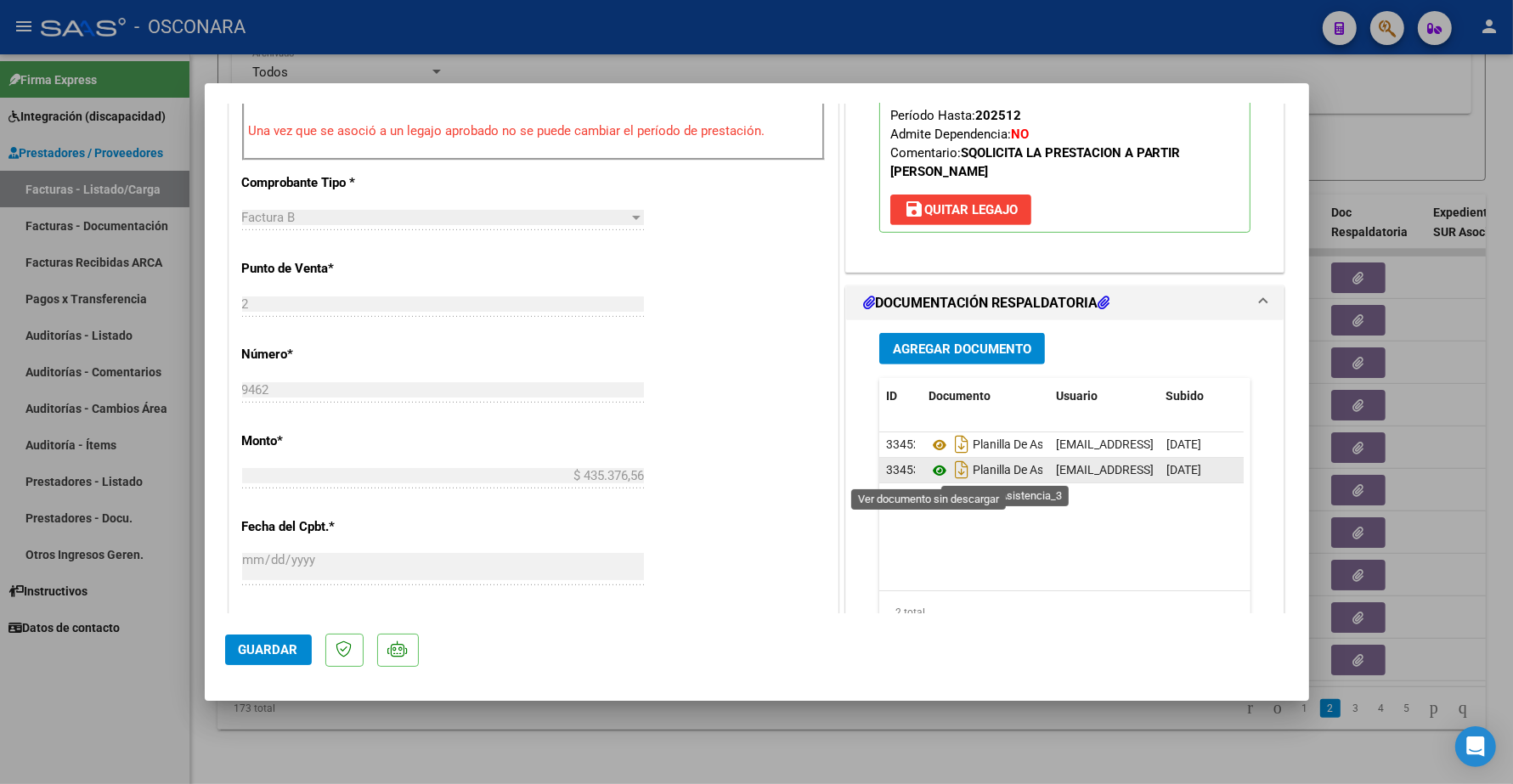
click at [929, 470] on icon at bounding box center [939, 470] width 22 height 20
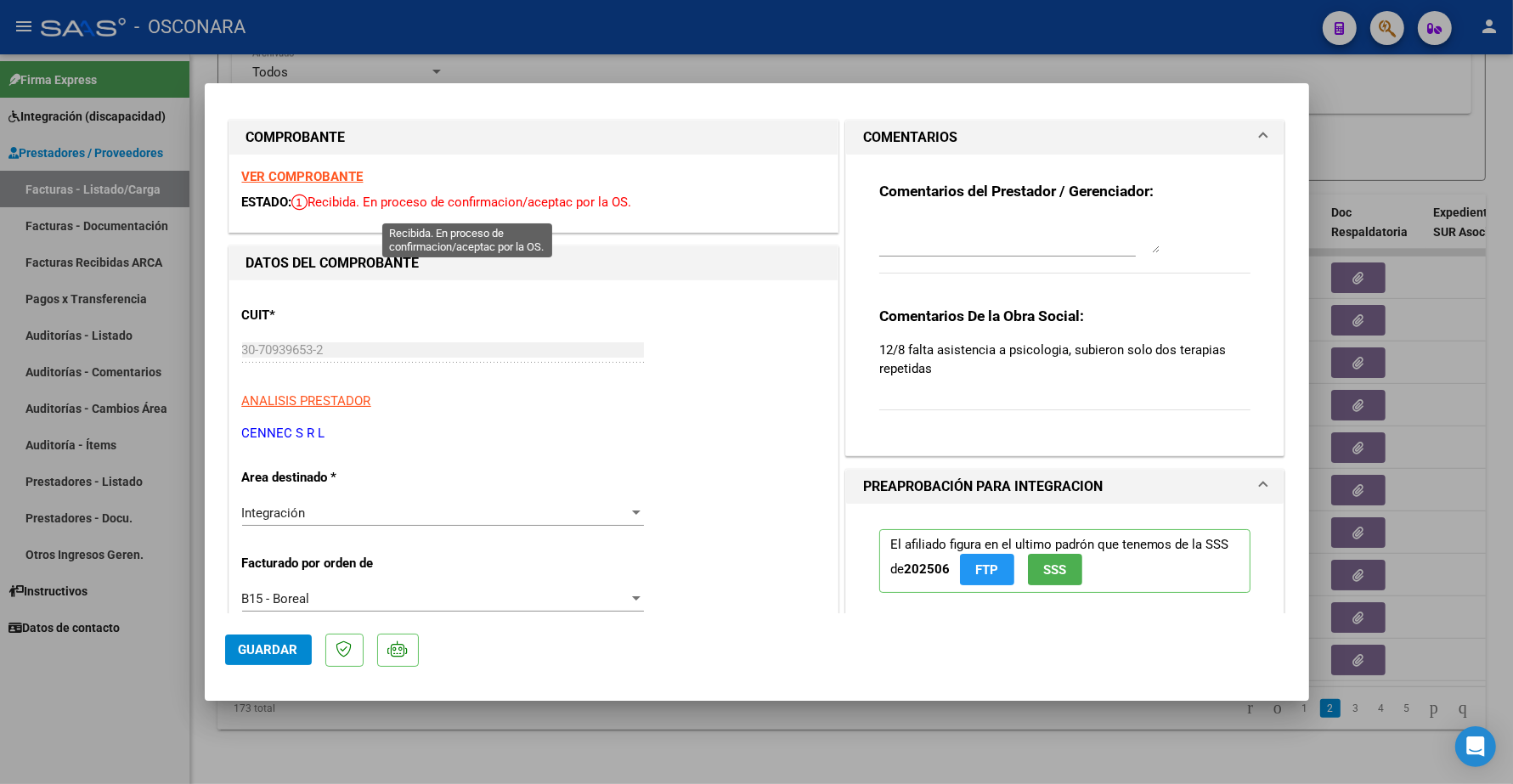
scroll to position [0, 0]
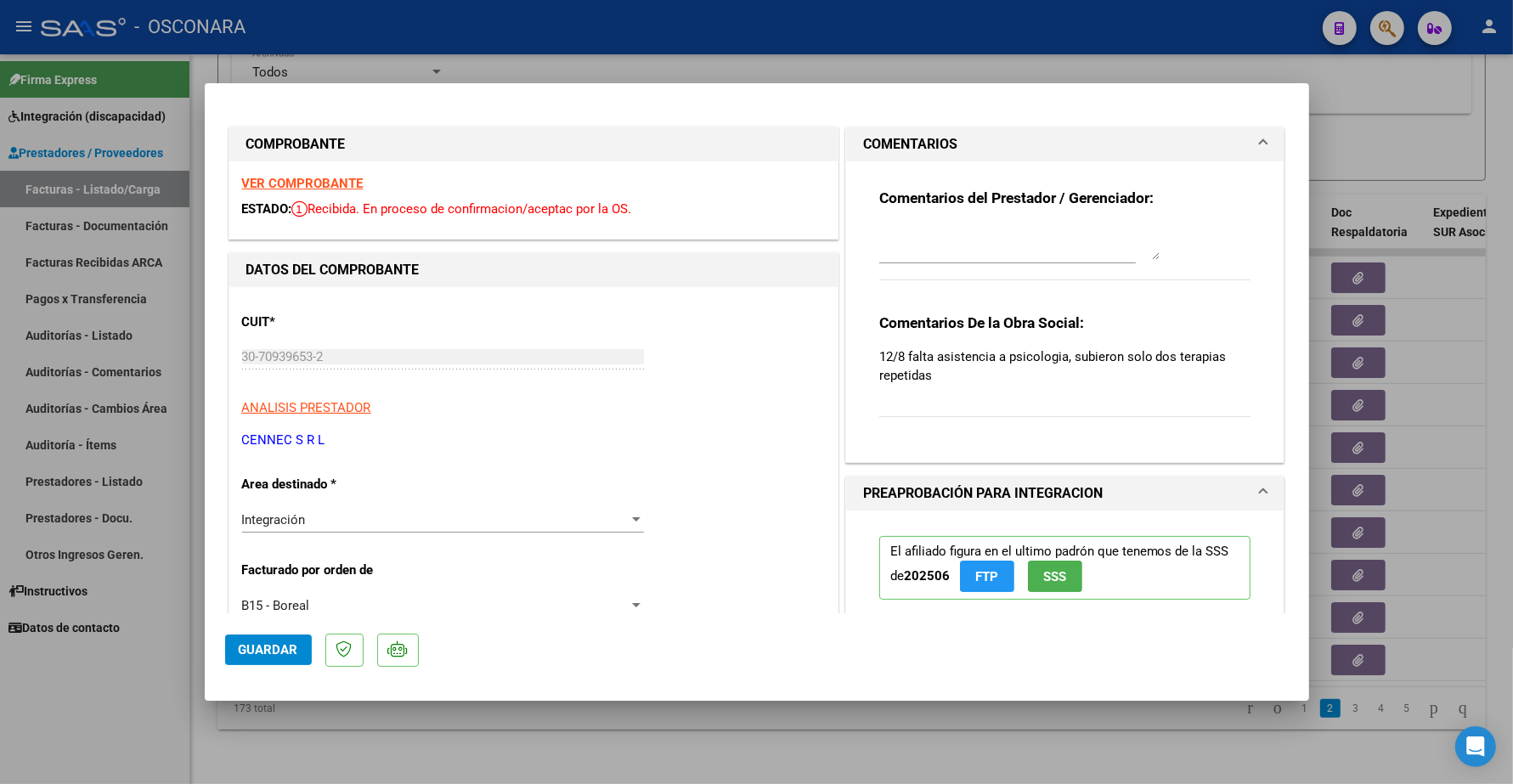
click at [341, 188] on strong "VER COMPROBANTE" at bounding box center [302, 183] width 122 height 15
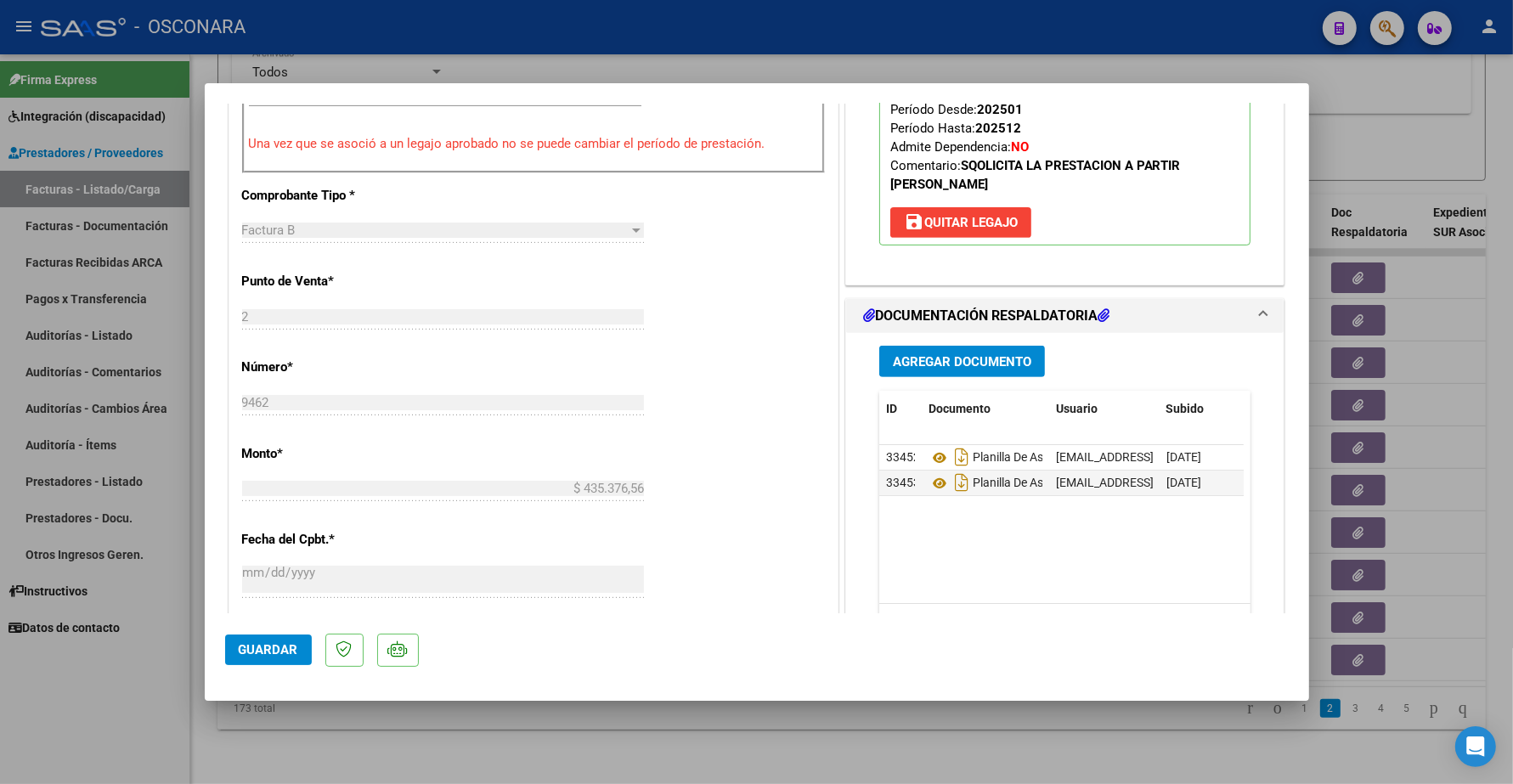
scroll to position [743, 0]
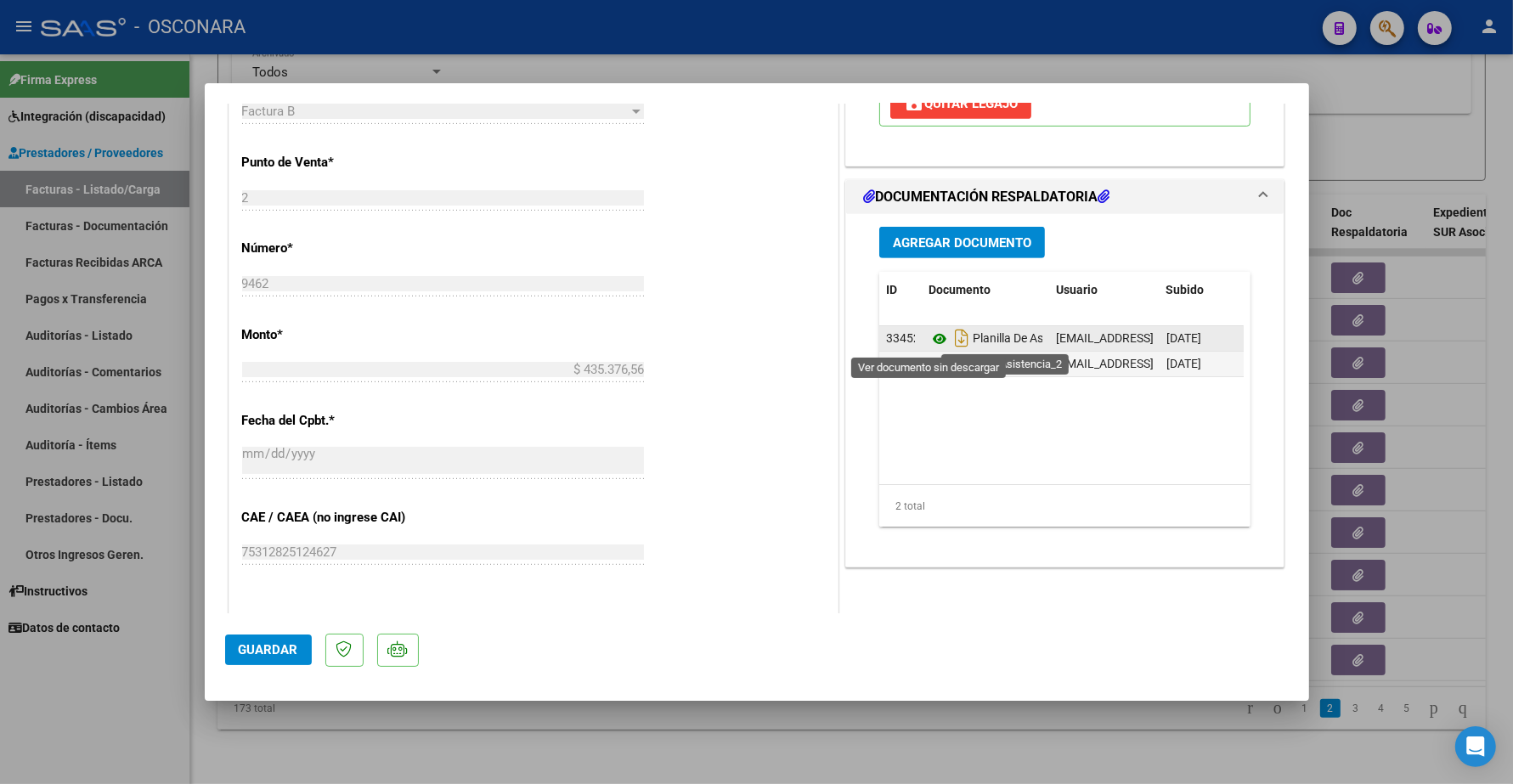
click at [929, 341] on icon at bounding box center [939, 339] width 22 height 20
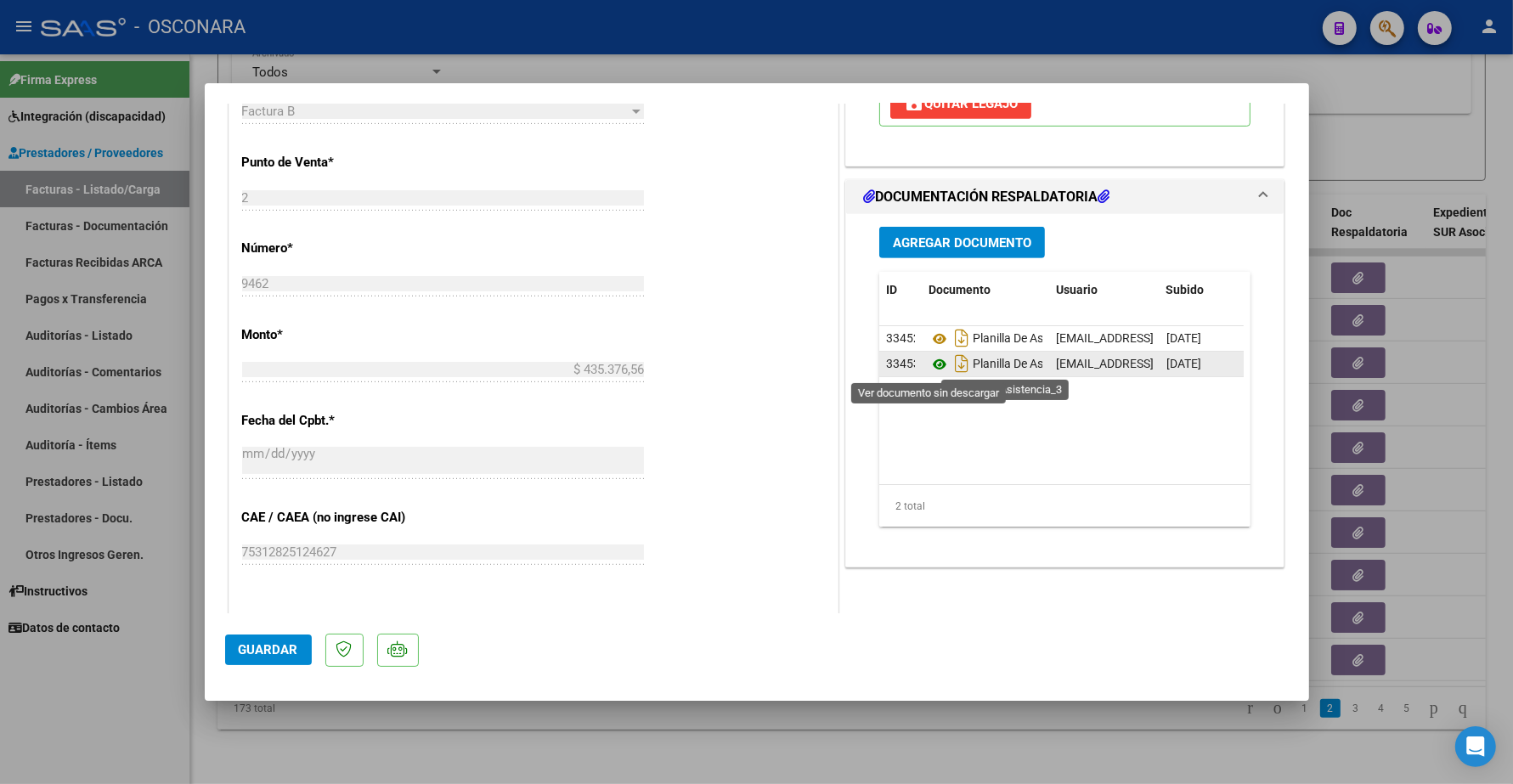
click at [929, 367] on icon at bounding box center [939, 365] width 22 height 20
click at [942, 245] on span "Agregar Documento" at bounding box center [962, 242] width 138 height 15
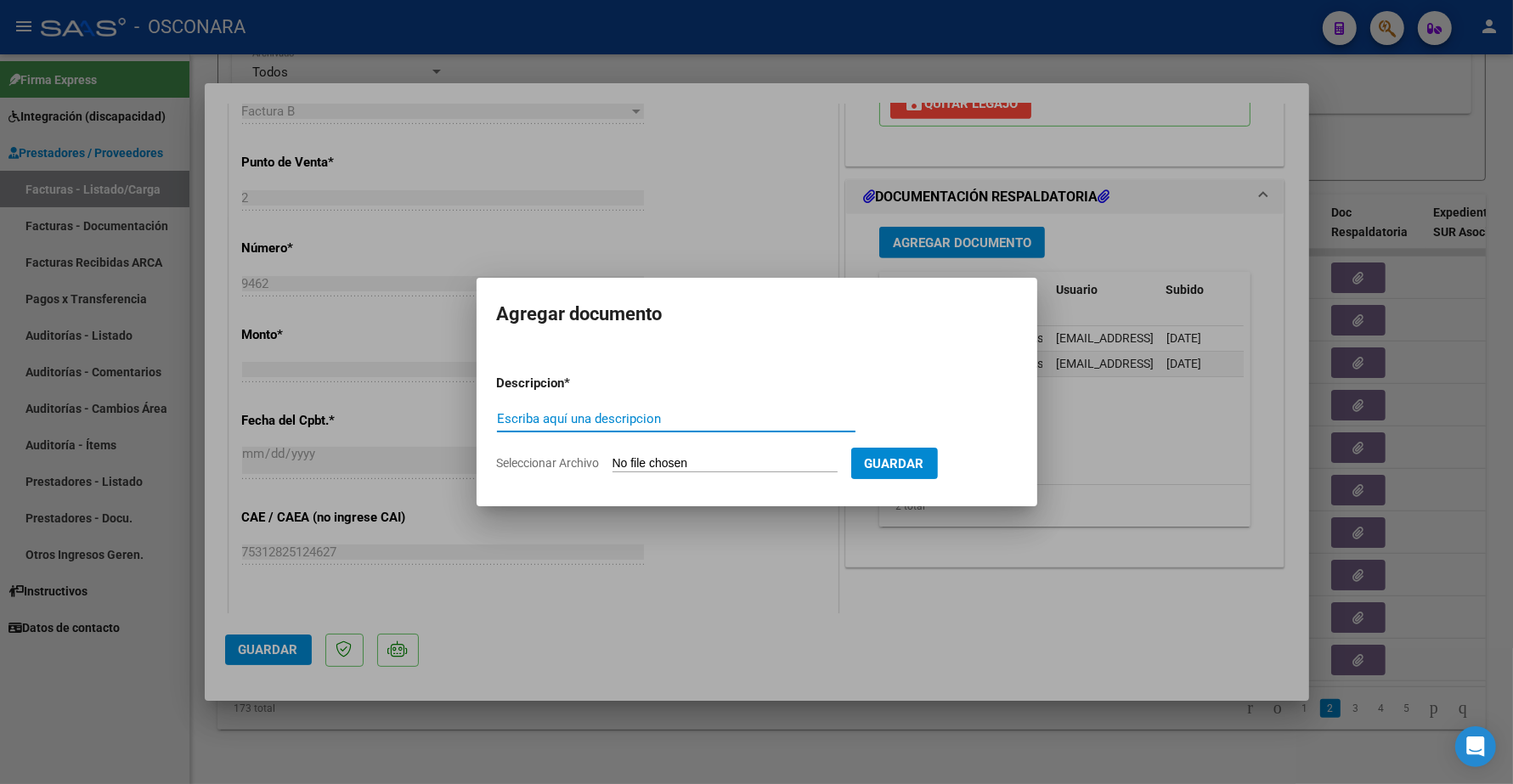
click at [567, 429] on div "Escriba aquí una descripcion" at bounding box center [676, 419] width 358 height 26
click at [566, 421] on input "Escriba aquí una descripcion" at bounding box center [676, 419] width 358 height 15
type input "p"
type input "PLANILLA DE ASISTENCIA PSICOLOGIA"
click at [710, 463] on input "Seleccionar Archivo" at bounding box center [725, 464] width 225 height 16
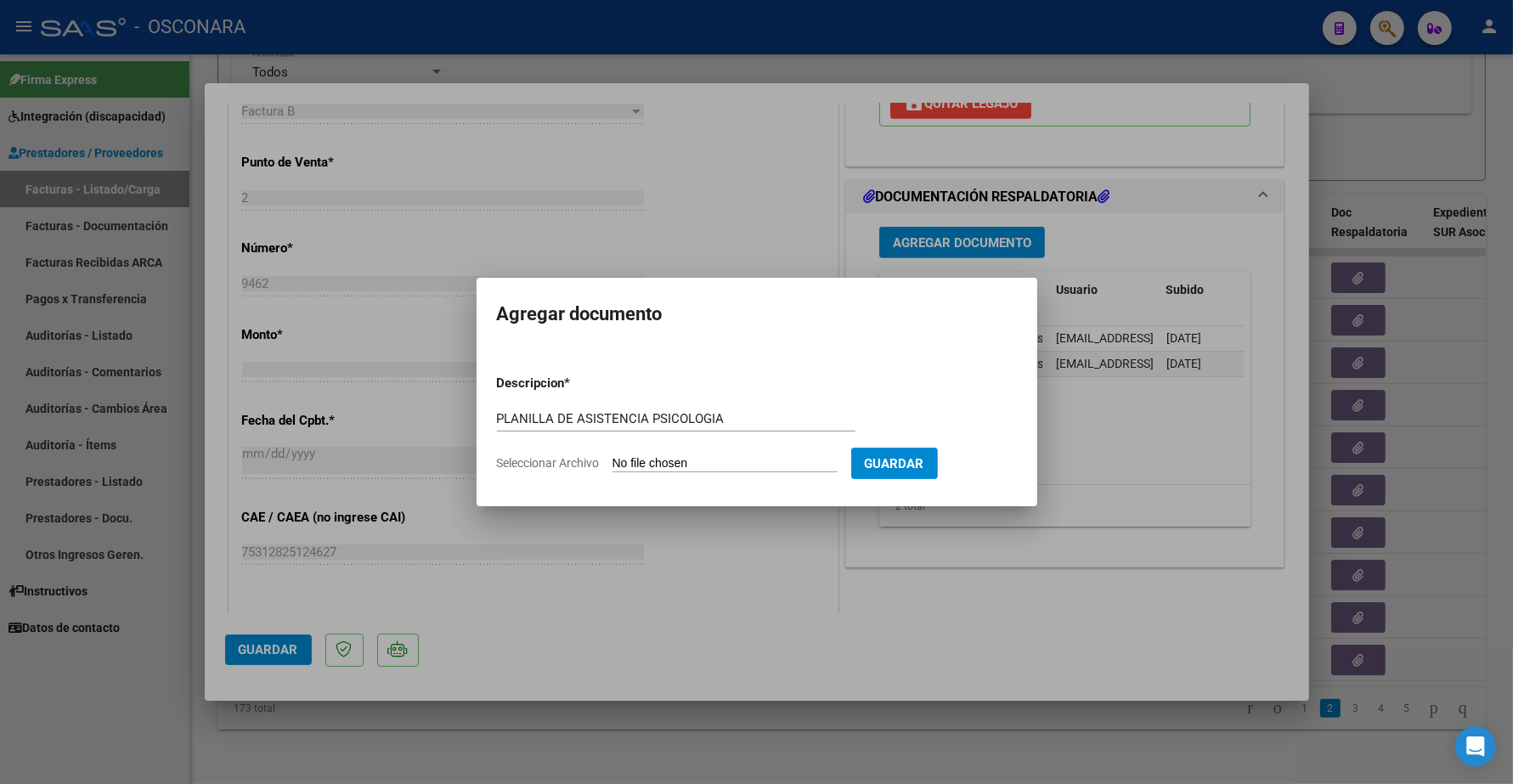
type input "C:\fakepath\30709396532_6_2_9462_Planilla de Asistencia_2.pdf"
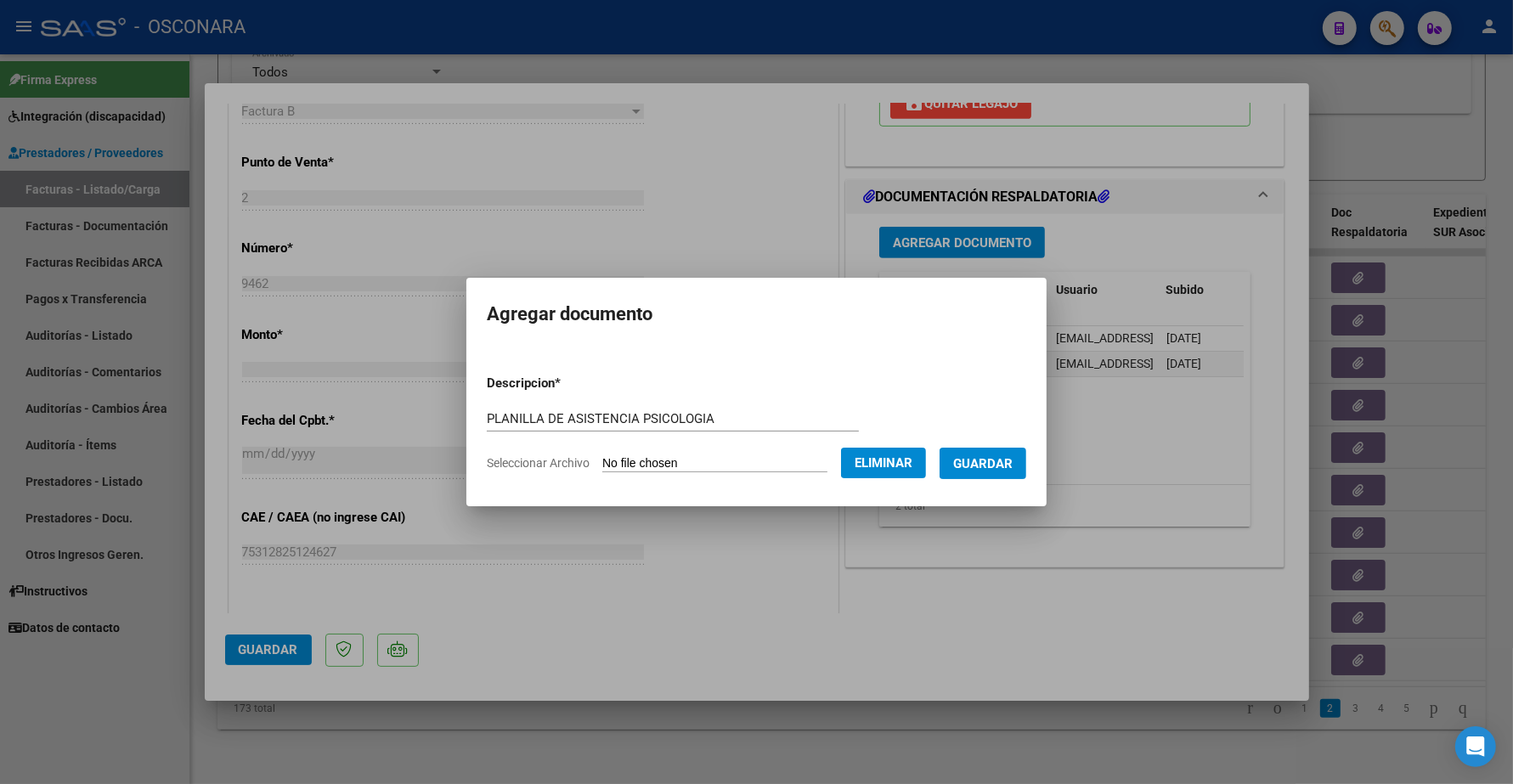
click at [694, 225] on div at bounding box center [756, 392] width 1513 height 784
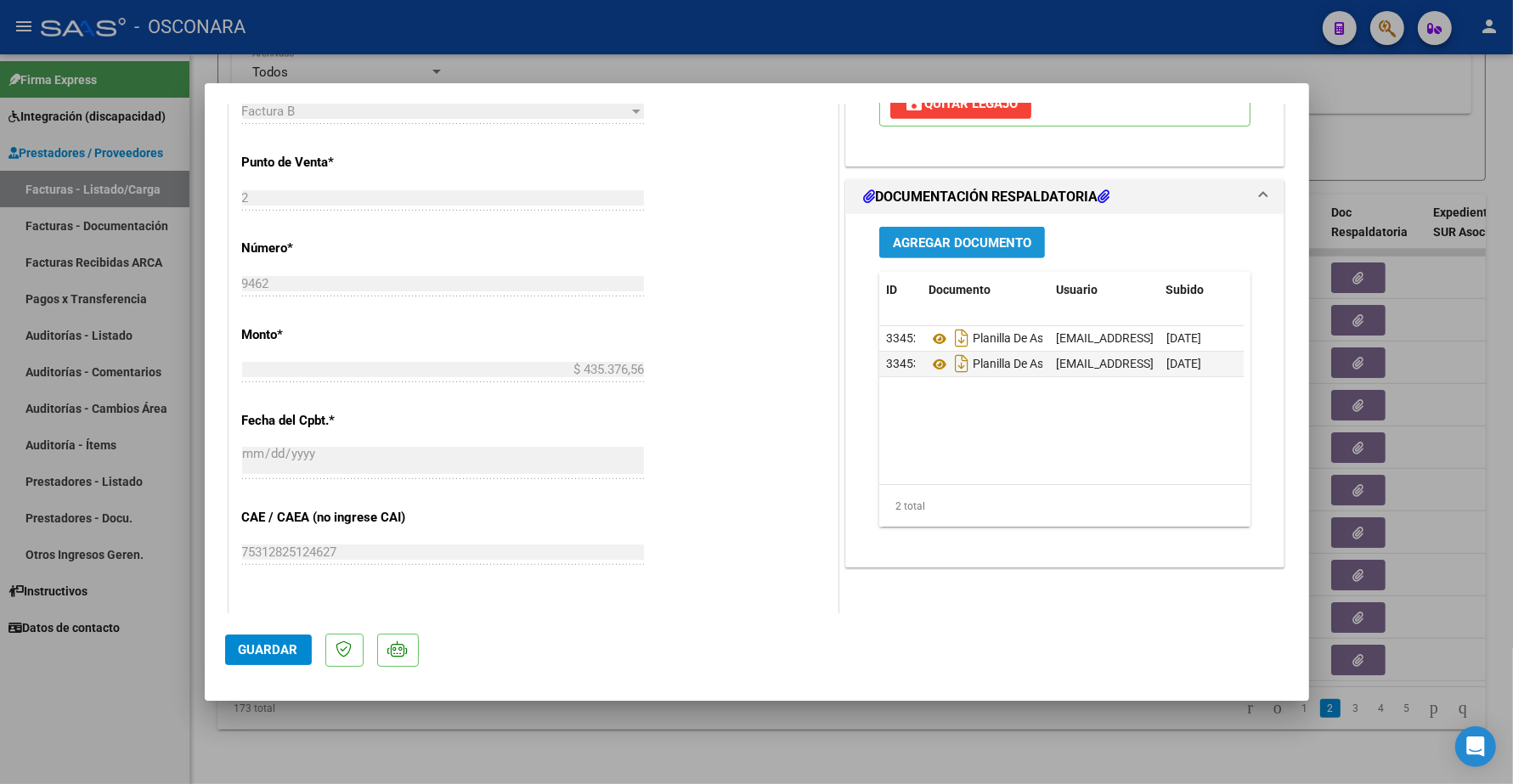
click at [965, 243] on span "Agregar Documento" at bounding box center [962, 242] width 138 height 15
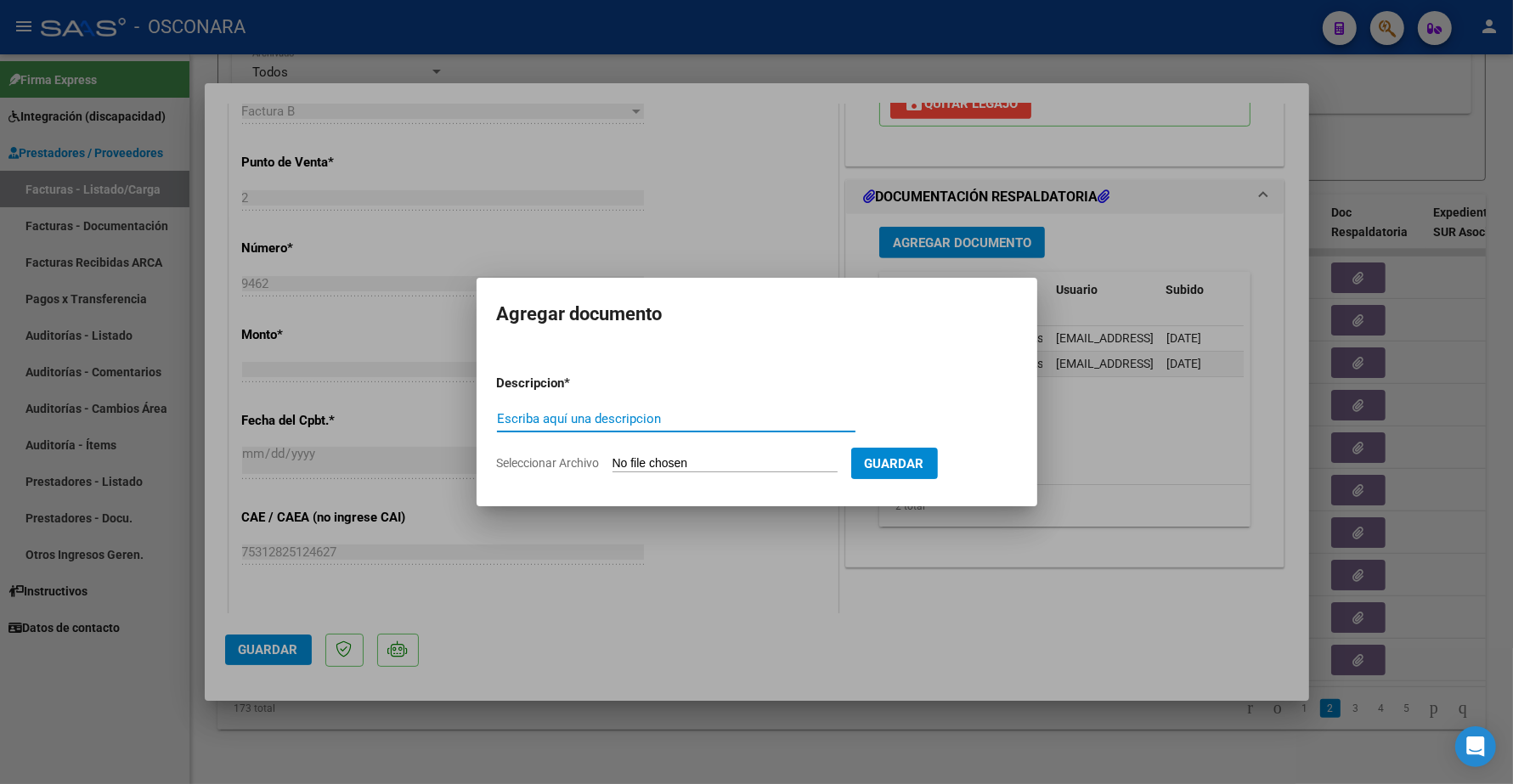
click at [539, 421] on input "Escriba aquí una descripcion" at bounding box center [676, 419] width 358 height 15
type input "PLANILLA DE ASISTENCIA"
click at [678, 456] on input "Seleccionar Archivo" at bounding box center [725, 464] width 225 height 16
click at [653, 457] on input "Seleccionar Archivo" at bounding box center [725, 464] width 225 height 16
click at [662, 460] on input "Seleccionar Archivo" at bounding box center [725, 464] width 225 height 16
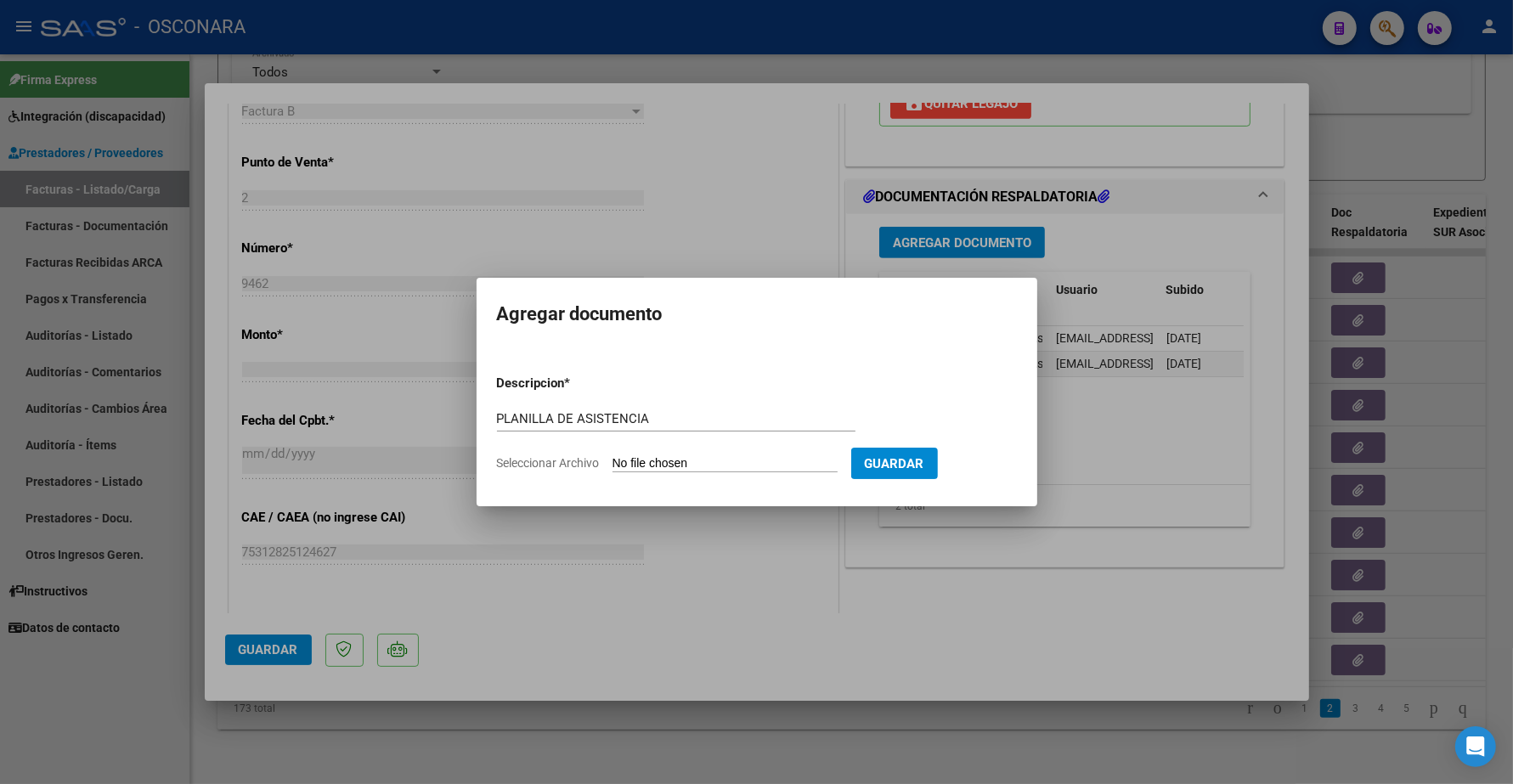
type input "C:\fakepath\30709396532_6_2_9462_Planilla de Asistencia_2.pdf"
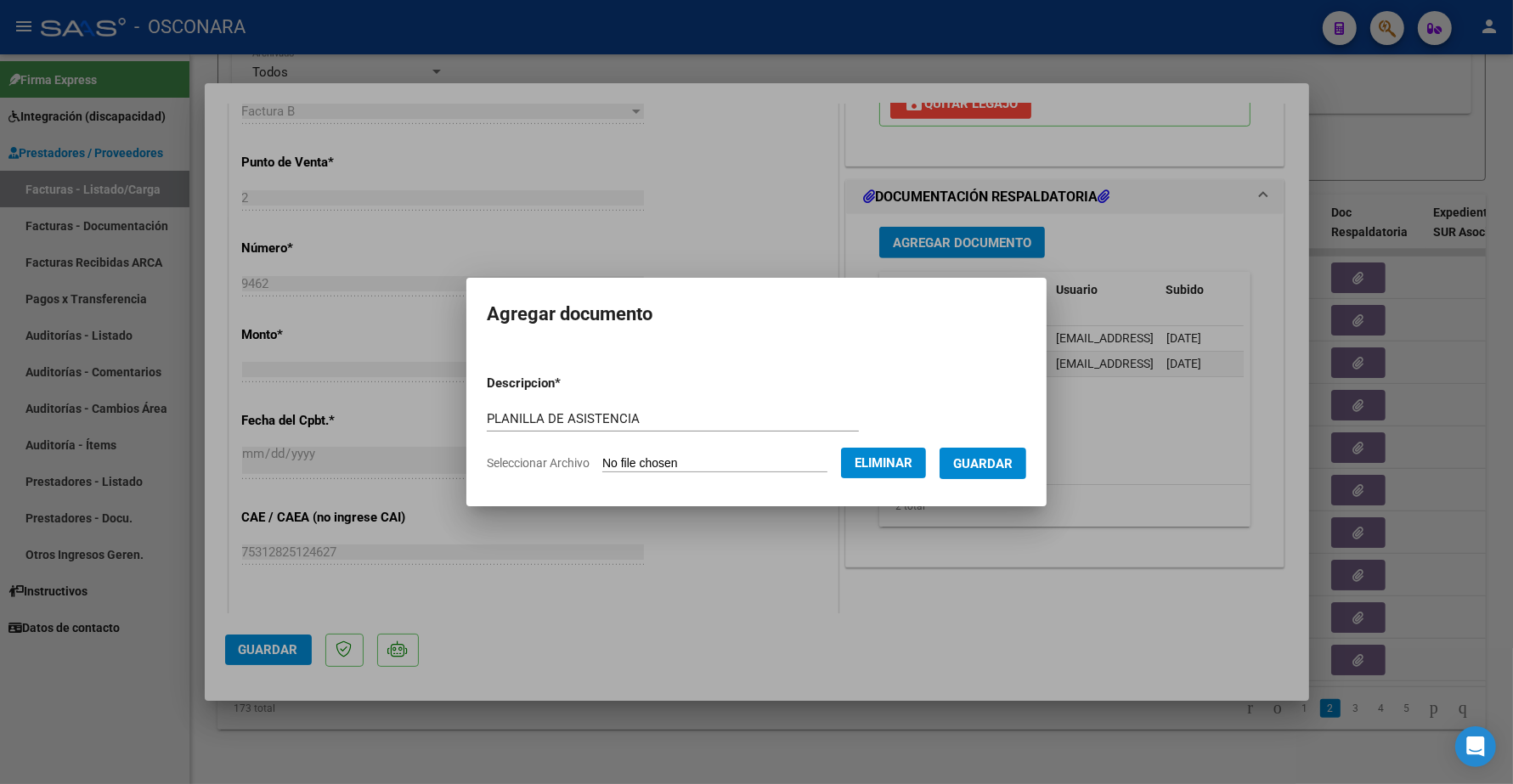
click at [1000, 459] on span "Guardar" at bounding box center [983, 463] width 59 height 15
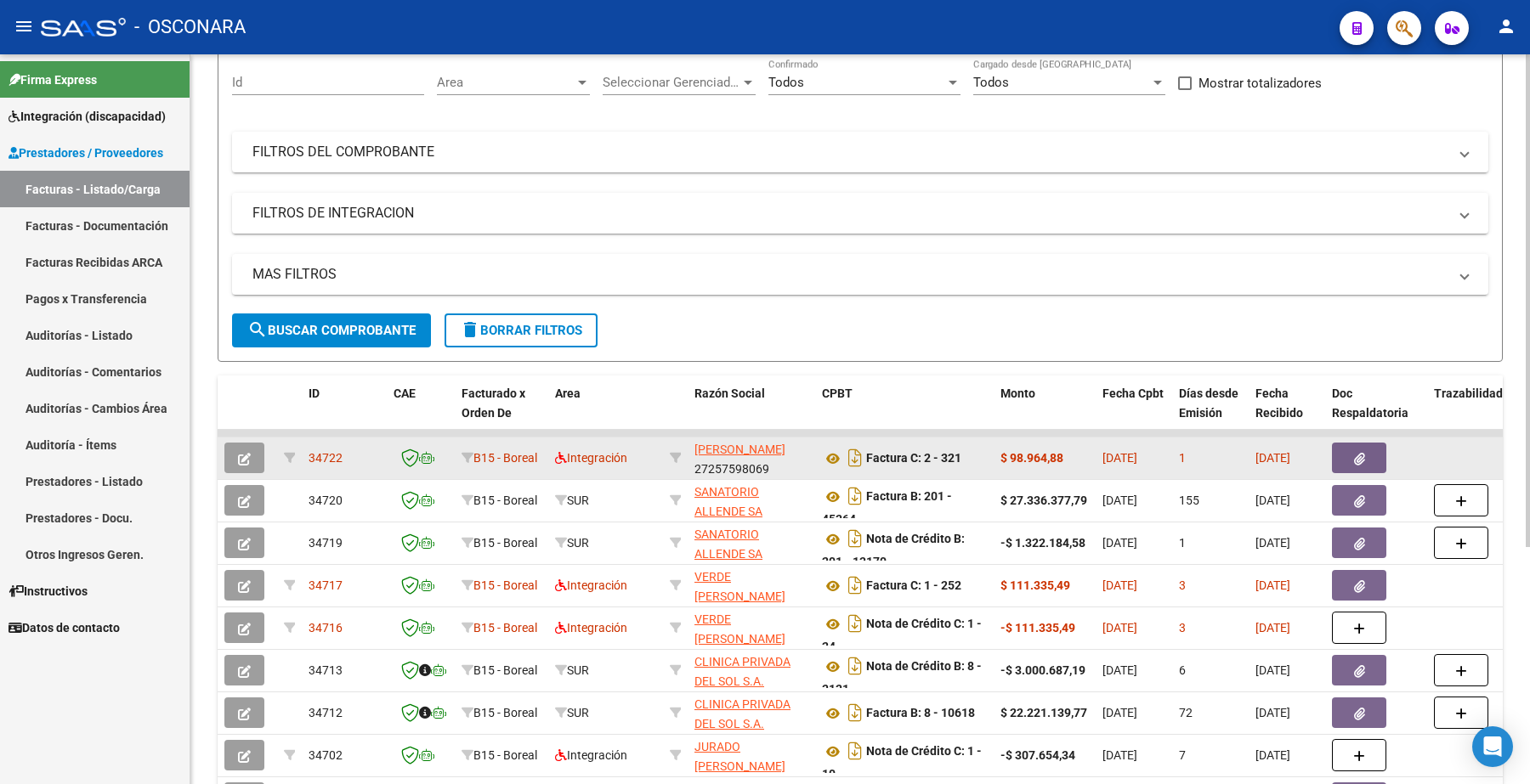
scroll to position [213, 0]
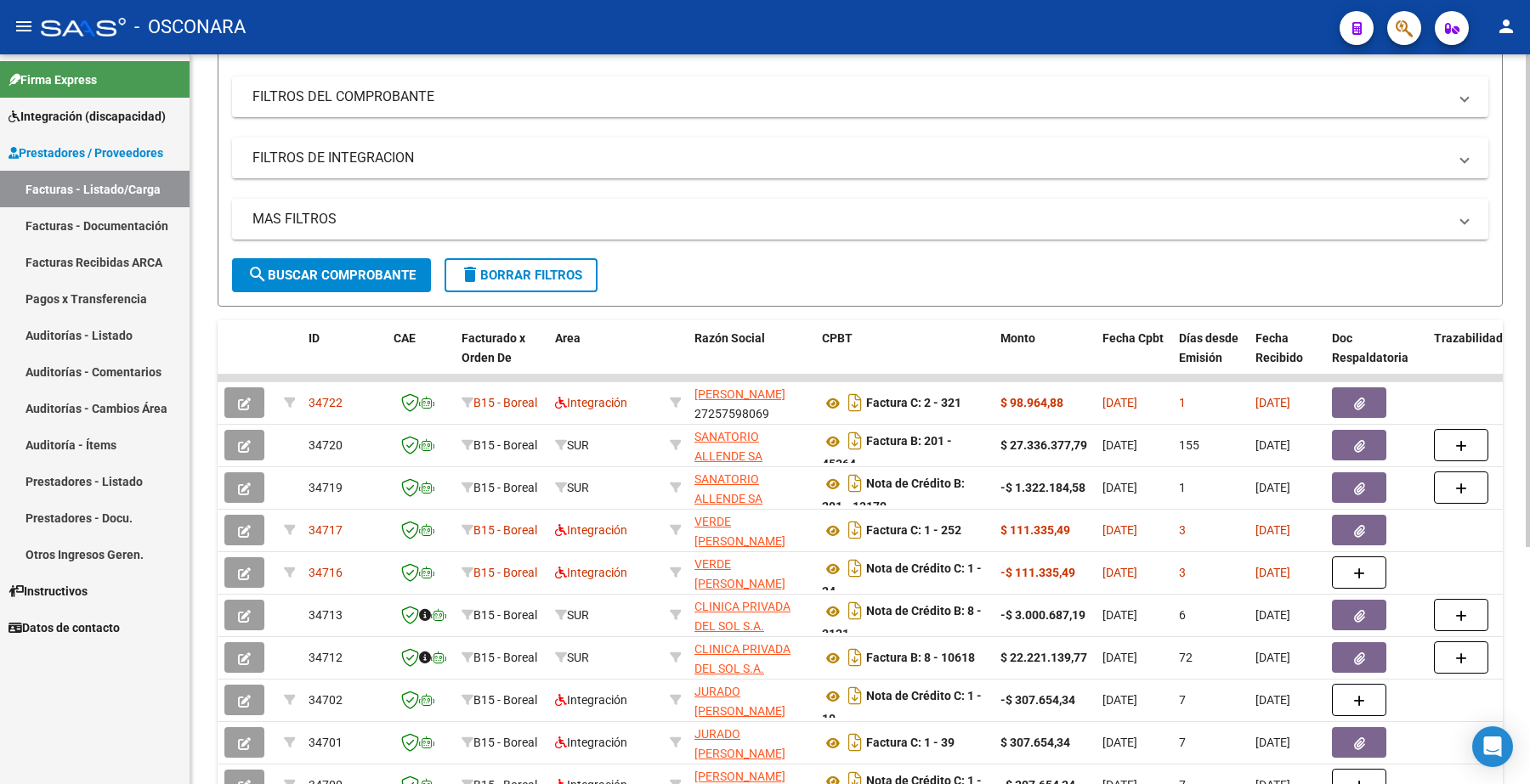
click at [792, 274] on form "Filtros Id Area Area Seleccionar Gerenciador Seleccionar Gerenciador Todos Conf…" at bounding box center [859, 148] width 1285 height 318
click at [875, 265] on form "Filtros Id Area Area Seleccionar Gerenciador Seleccionar Gerenciador Todos Conf…" at bounding box center [859, 148] width 1285 height 318
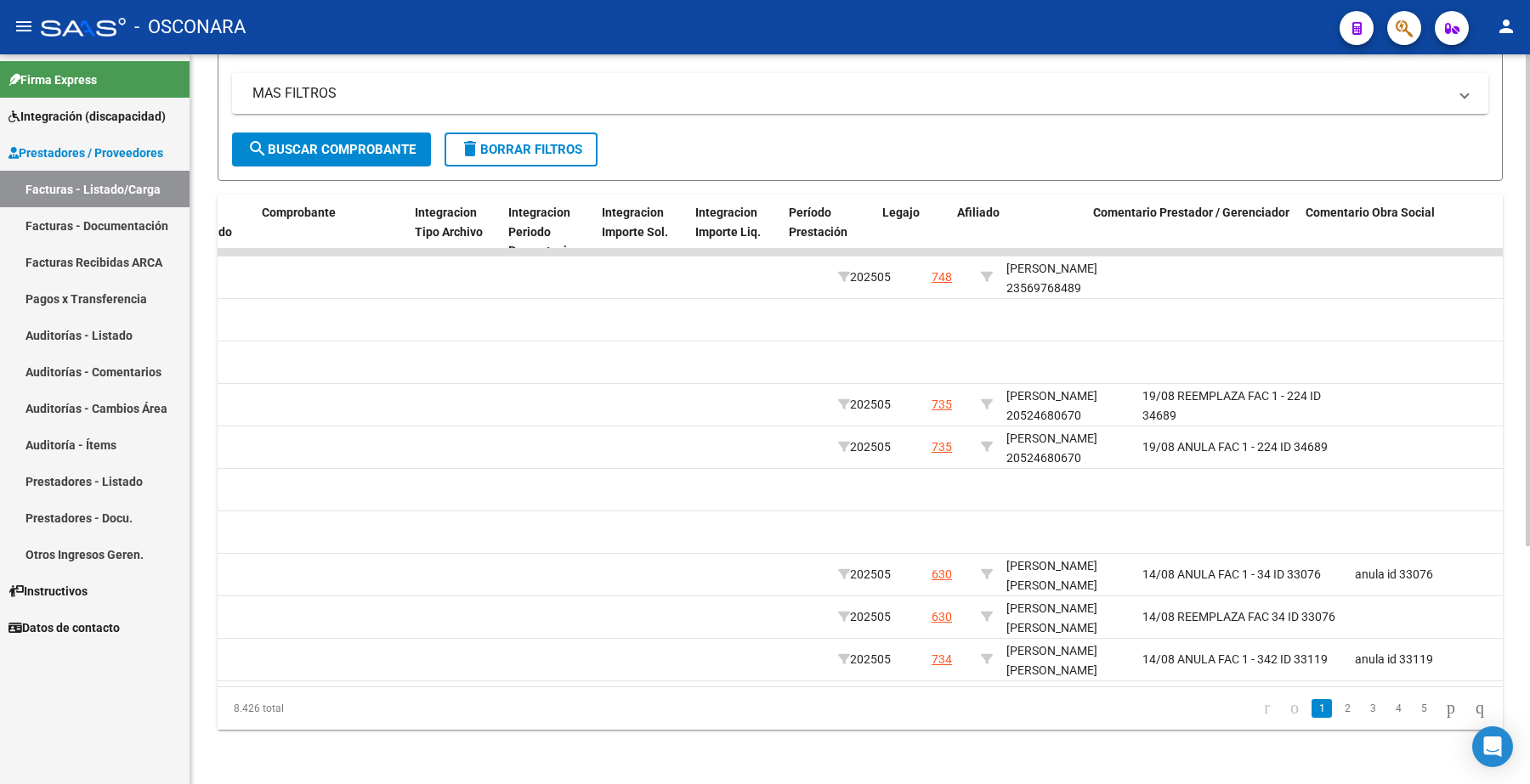
scroll to position [0, 1849]
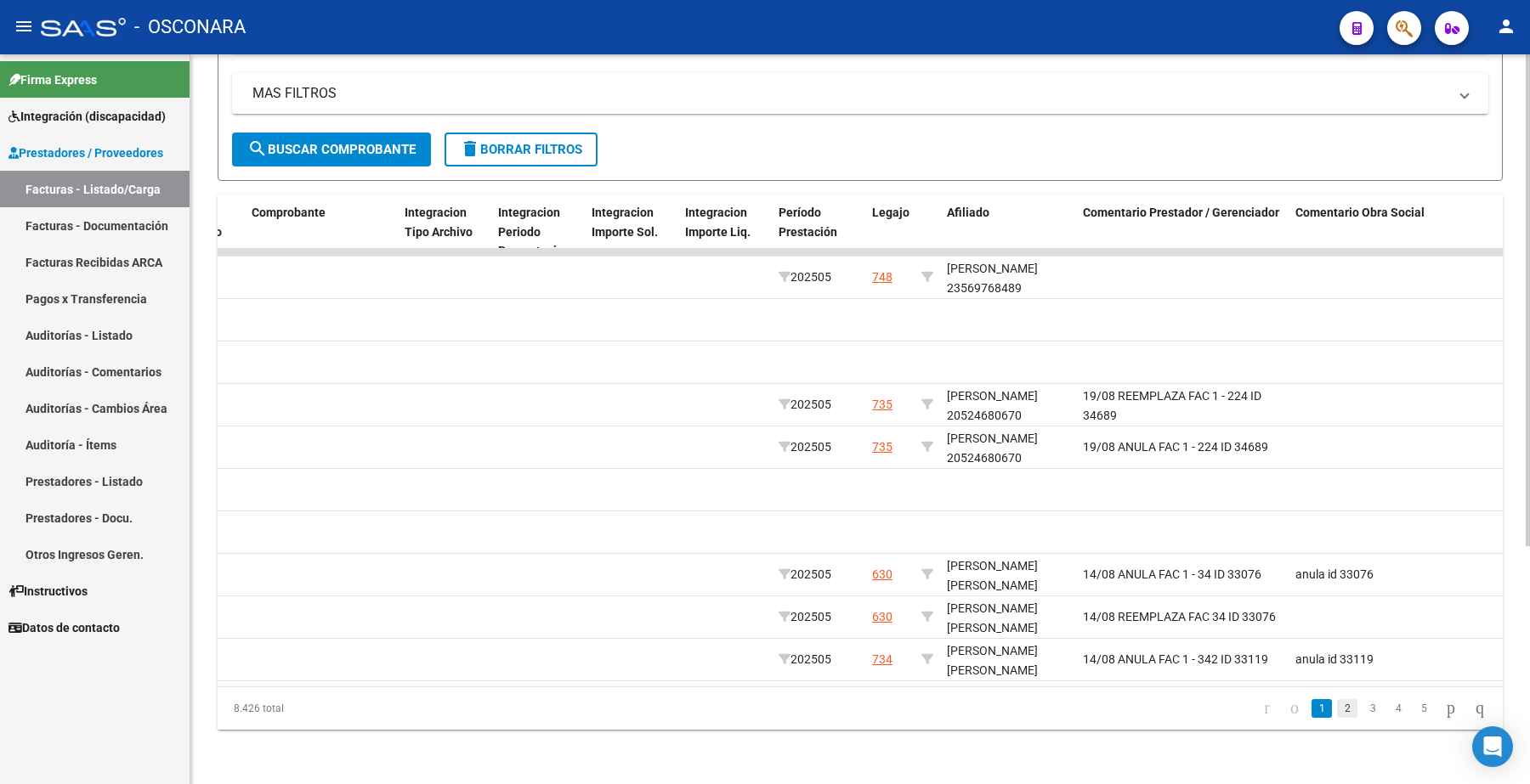
click at [1337, 710] on link "2" at bounding box center [1346, 709] width 20 height 19
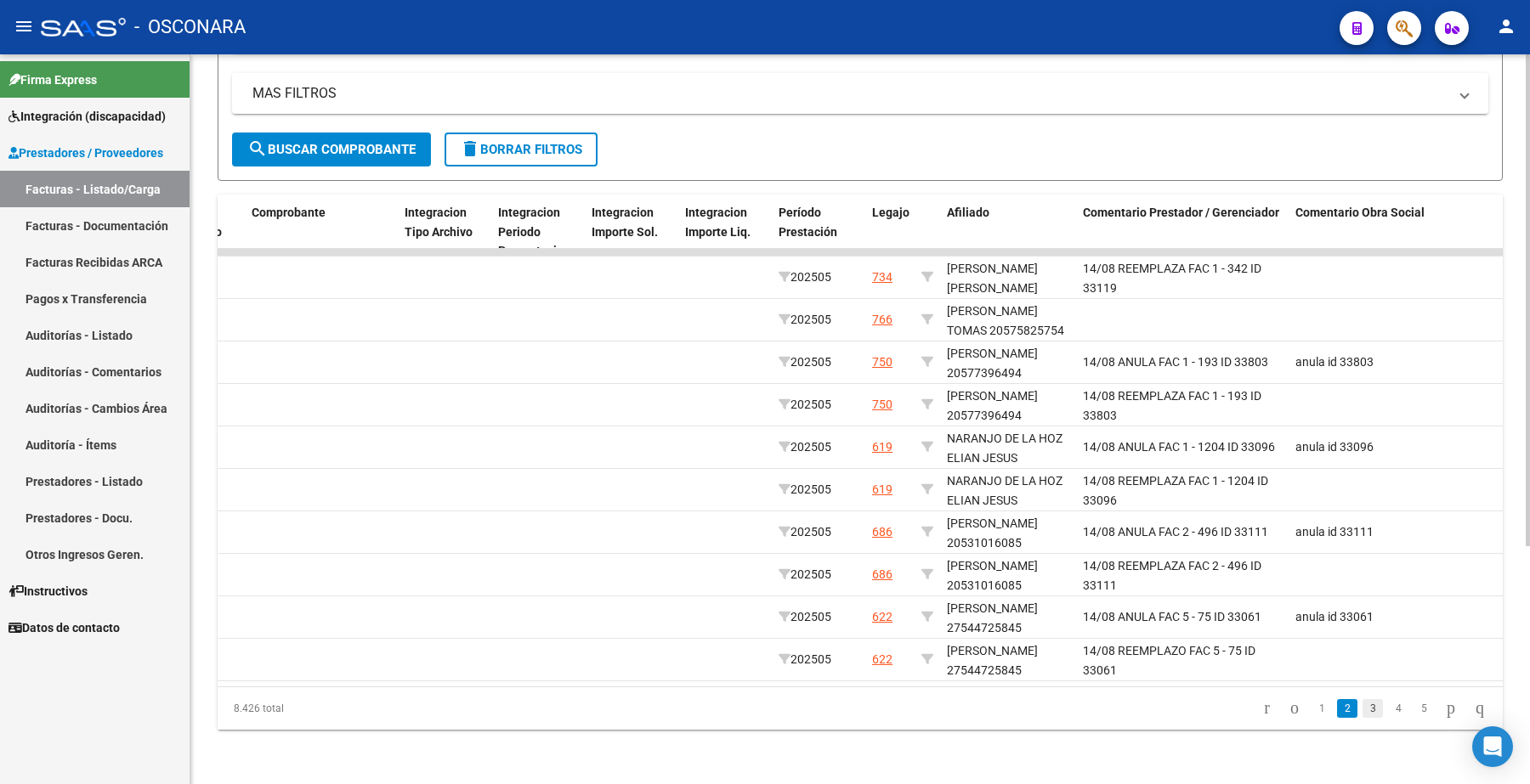
click at [1362, 710] on link "3" at bounding box center [1372, 709] width 20 height 19
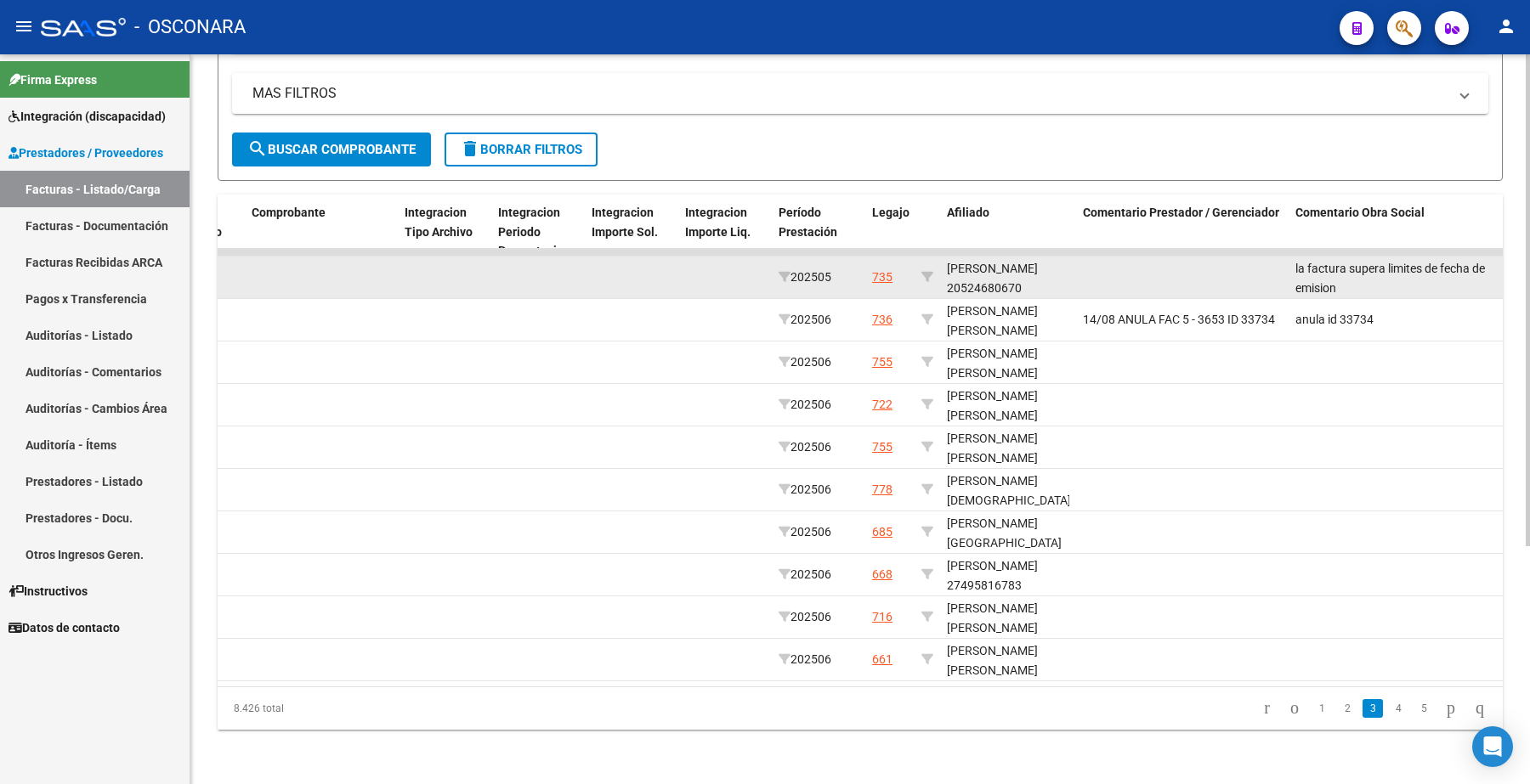
click at [679, 266] on datatable-body-cell at bounding box center [725, 277] width 93 height 42
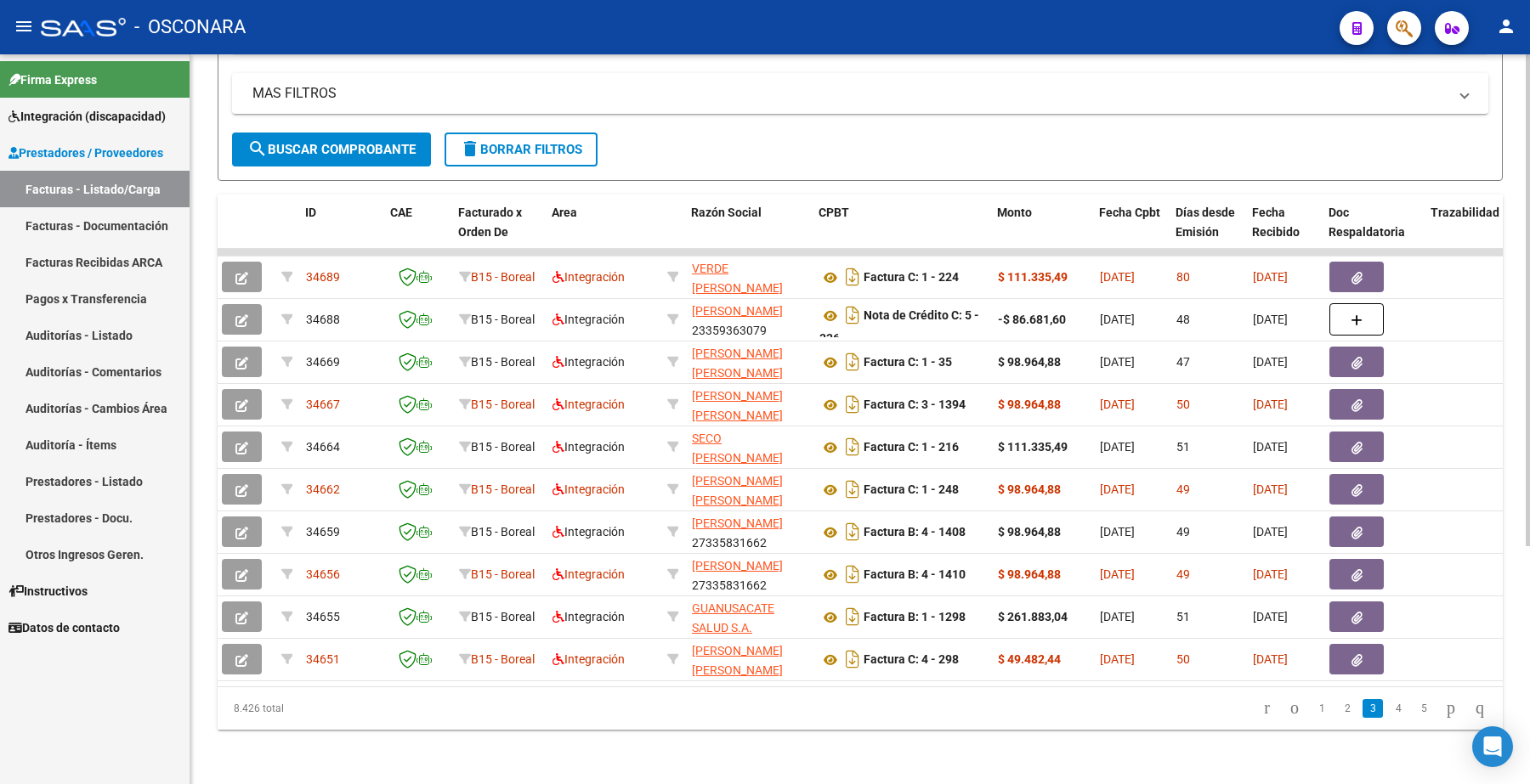
scroll to position [0, 0]
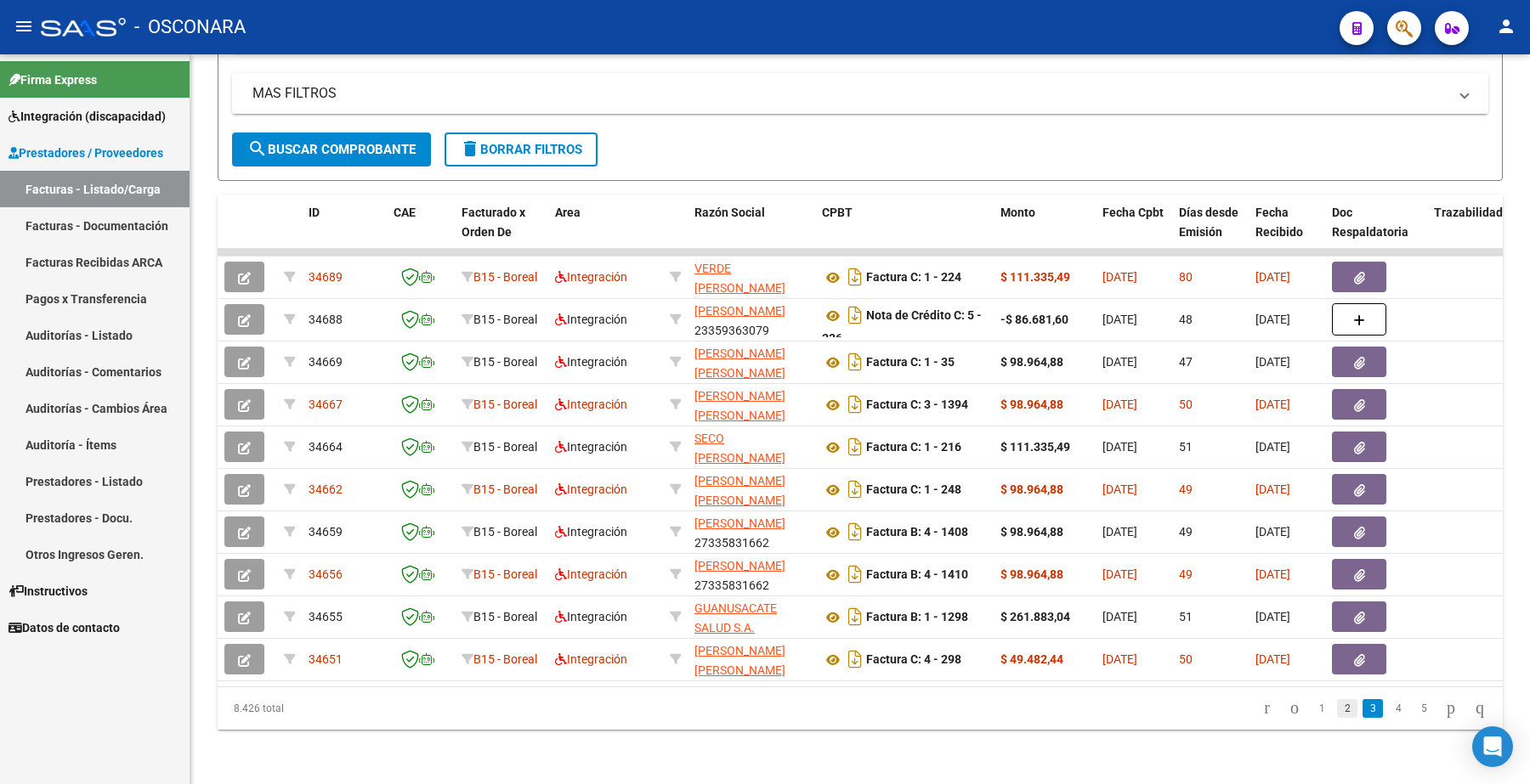
click at [1337, 707] on link "2" at bounding box center [1346, 709] width 20 height 19
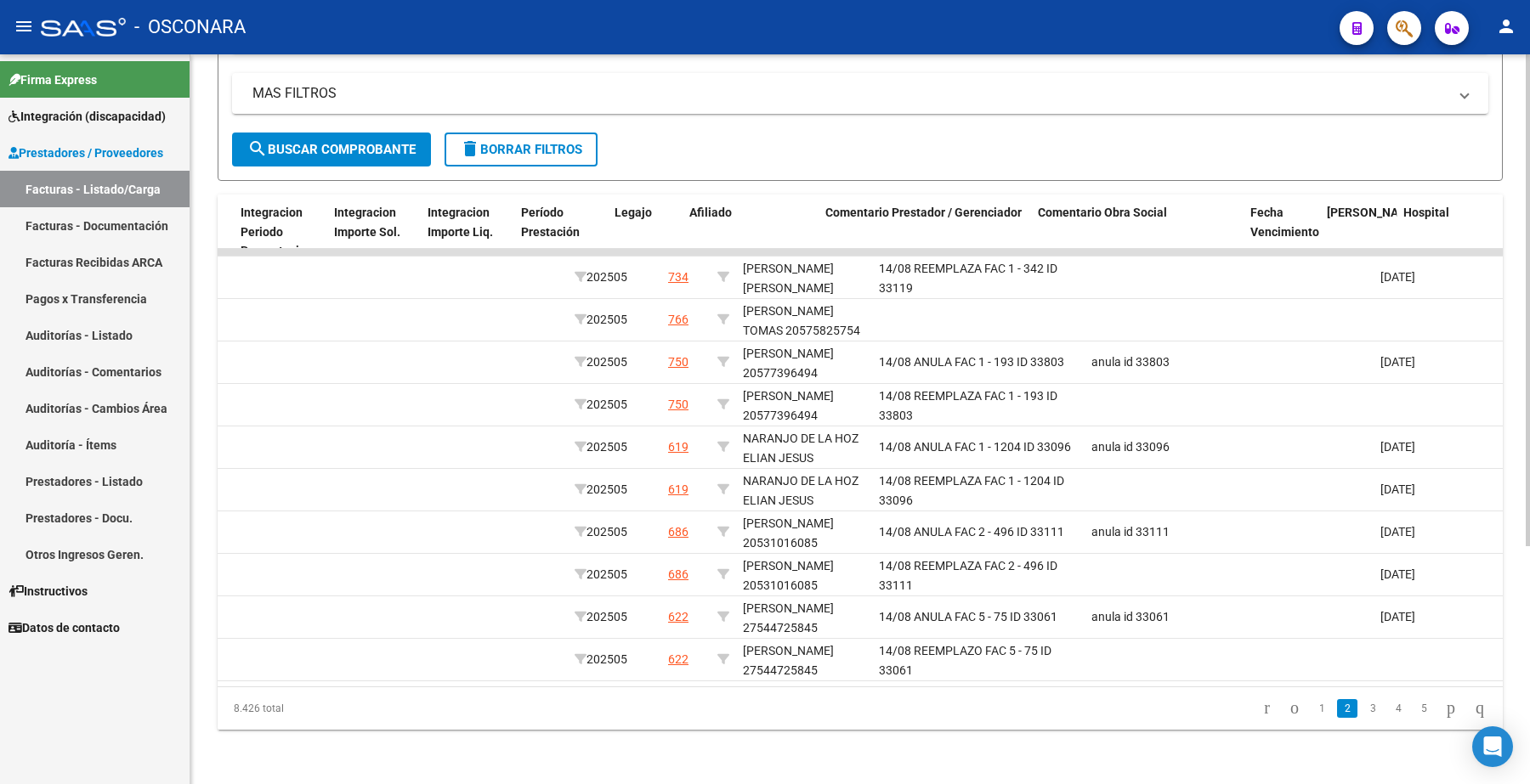
scroll to position [0, 2205]
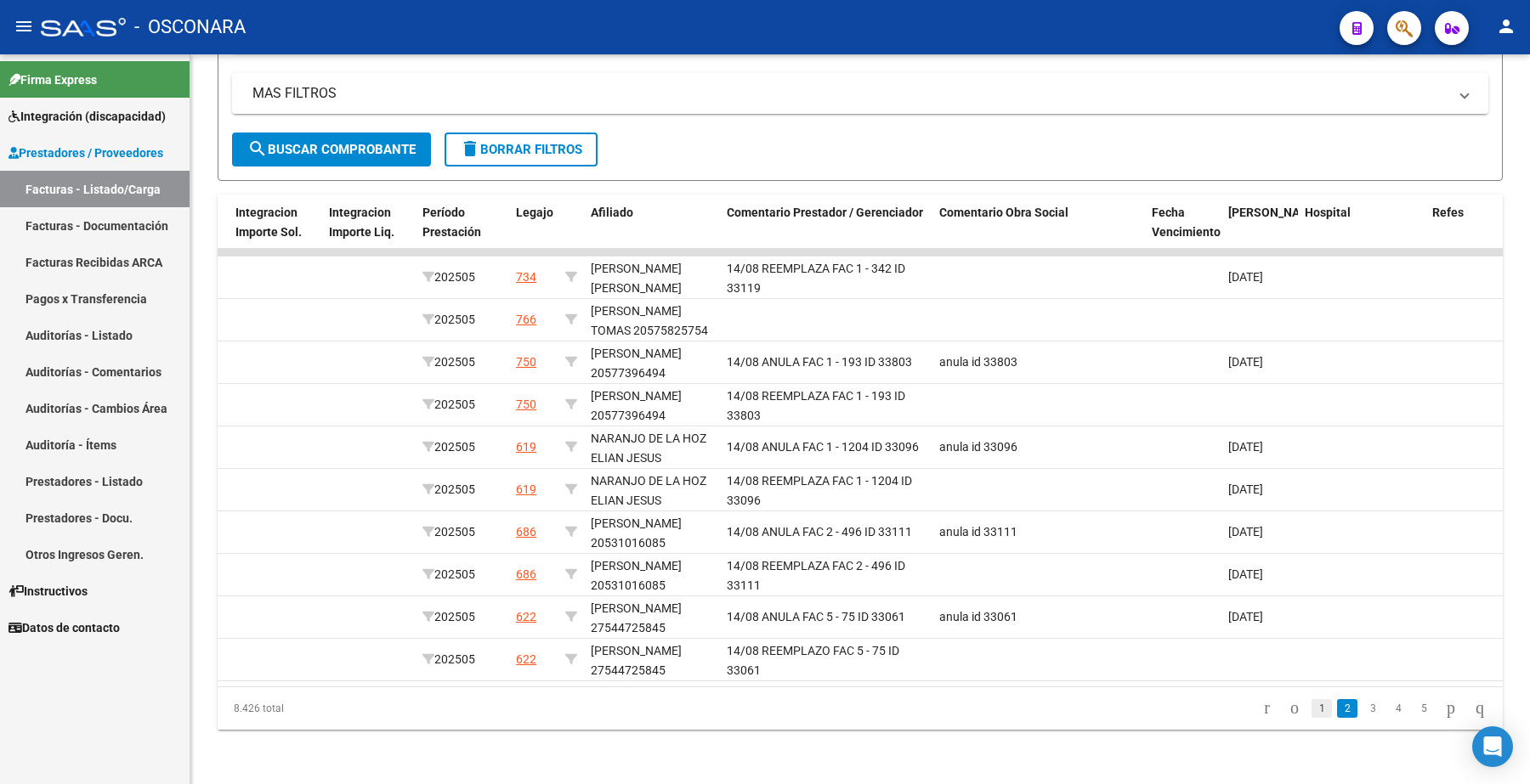
click at [1311, 705] on link "1" at bounding box center [1321, 709] width 20 height 19
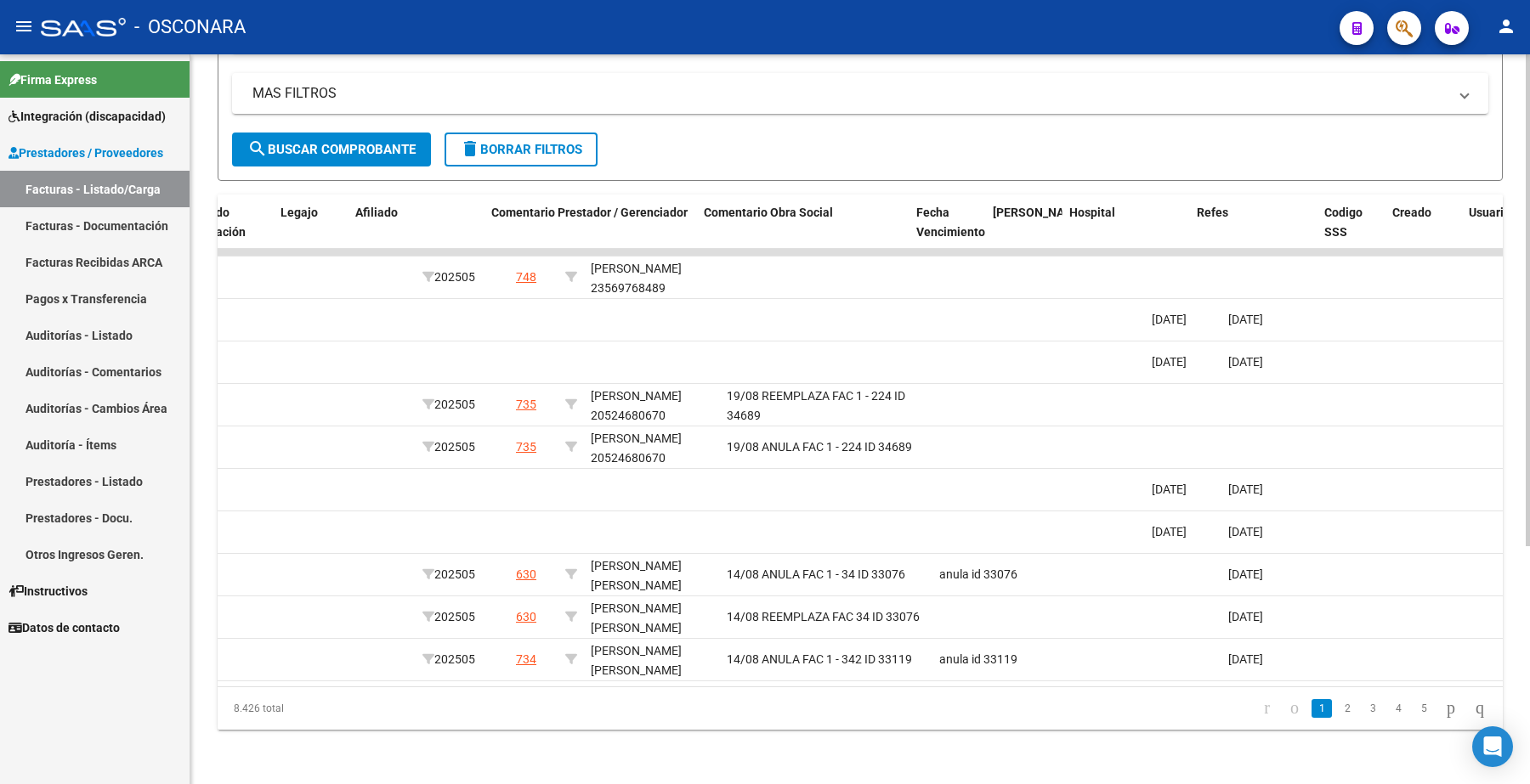
scroll to position [0, 2841]
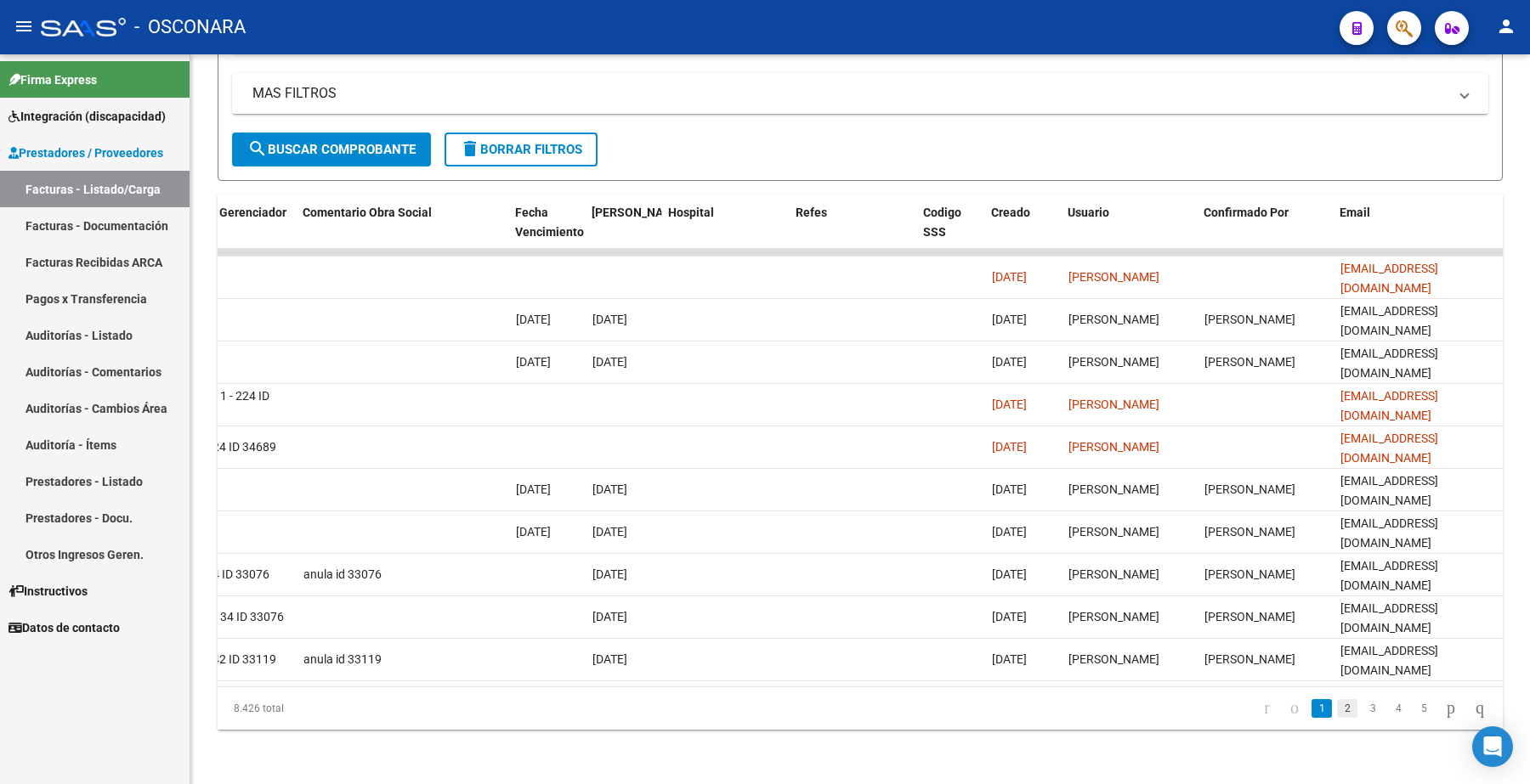
click at [1337, 707] on link "2" at bounding box center [1346, 709] width 20 height 19
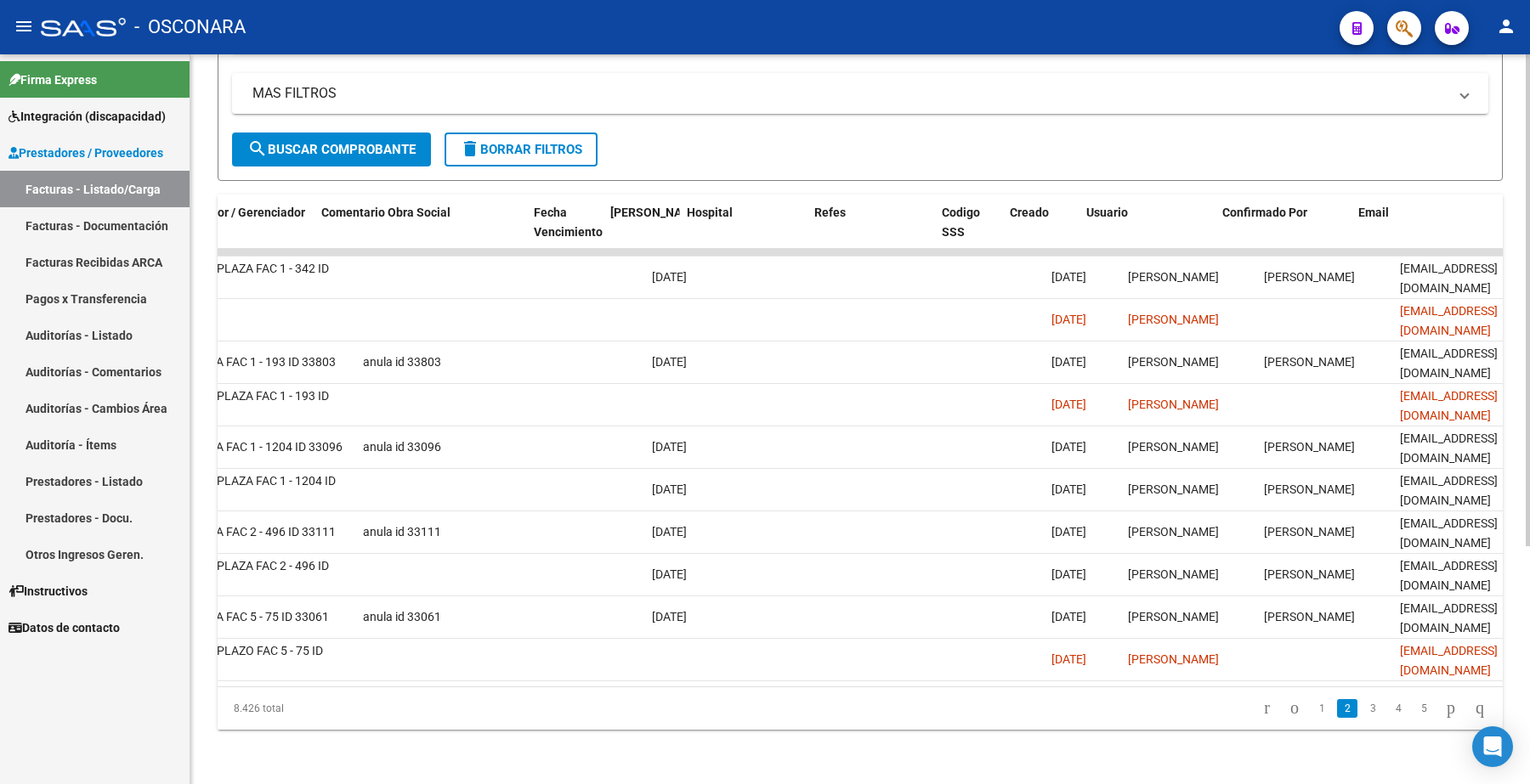
scroll to position [0, 2828]
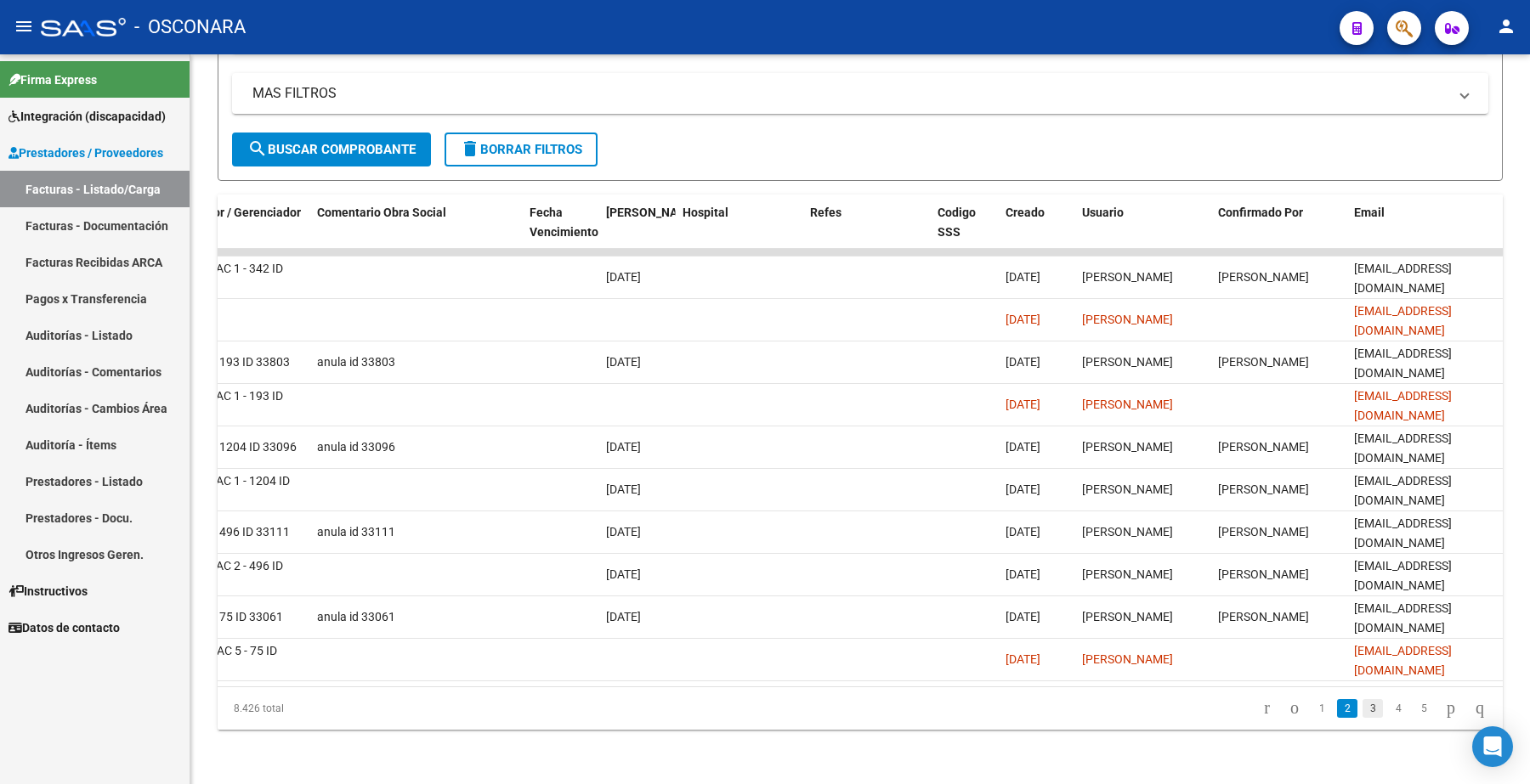
click at [1362, 716] on link "3" at bounding box center [1372, 709] width 20 height 19
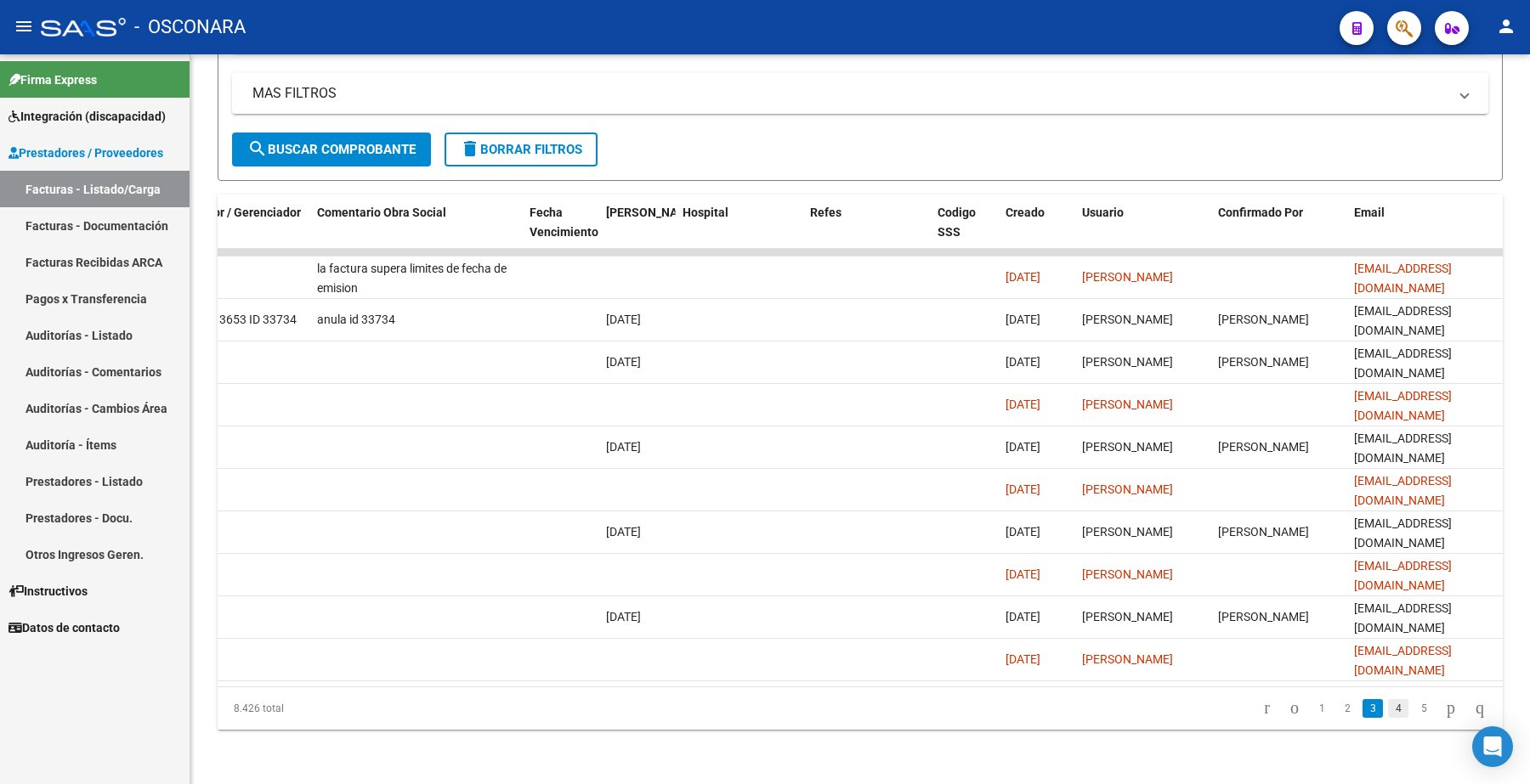
click at [1388, 701] on link "4" at bounding box center [1398, 709] width 20 height 19
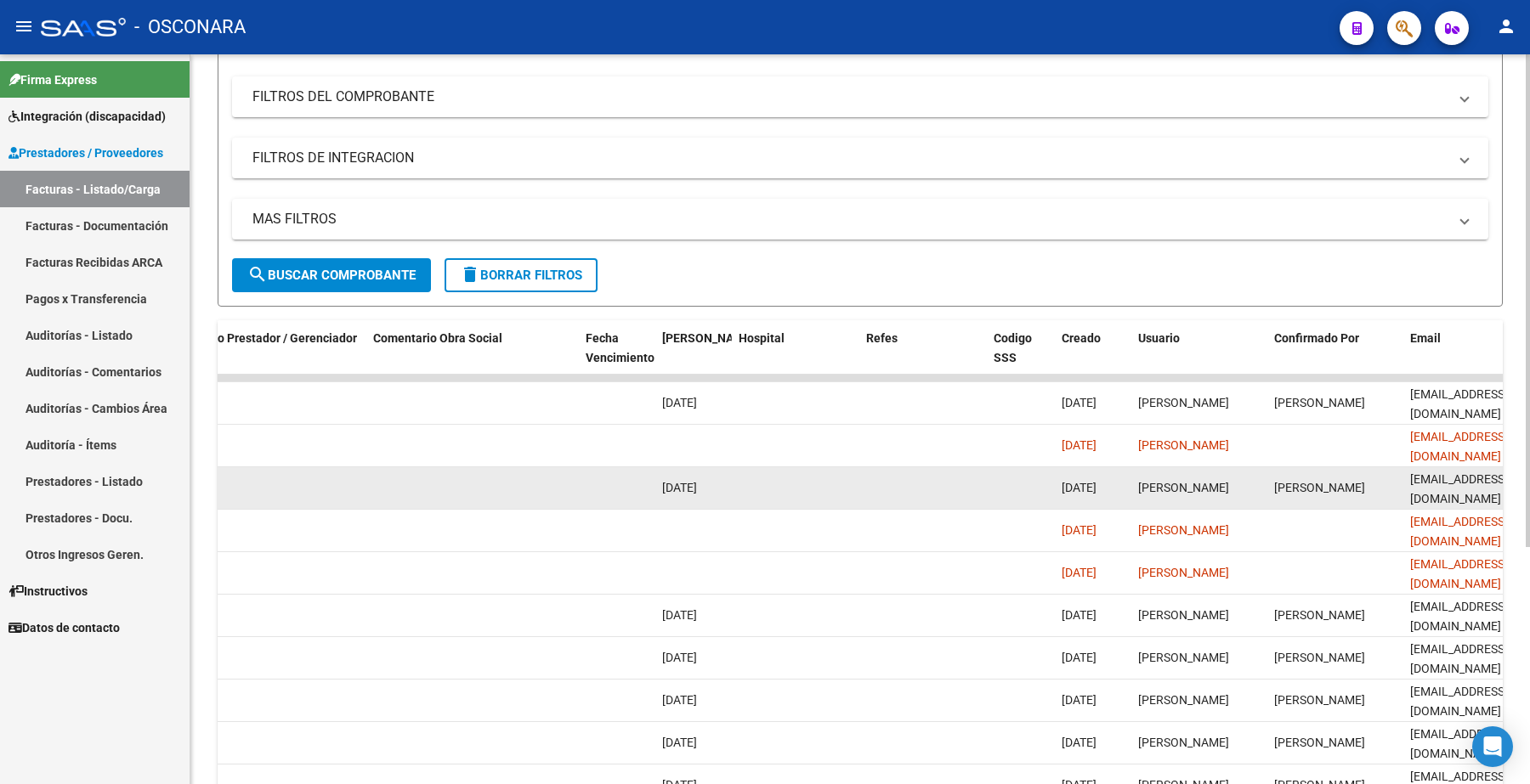
scroll to position [0, 0]
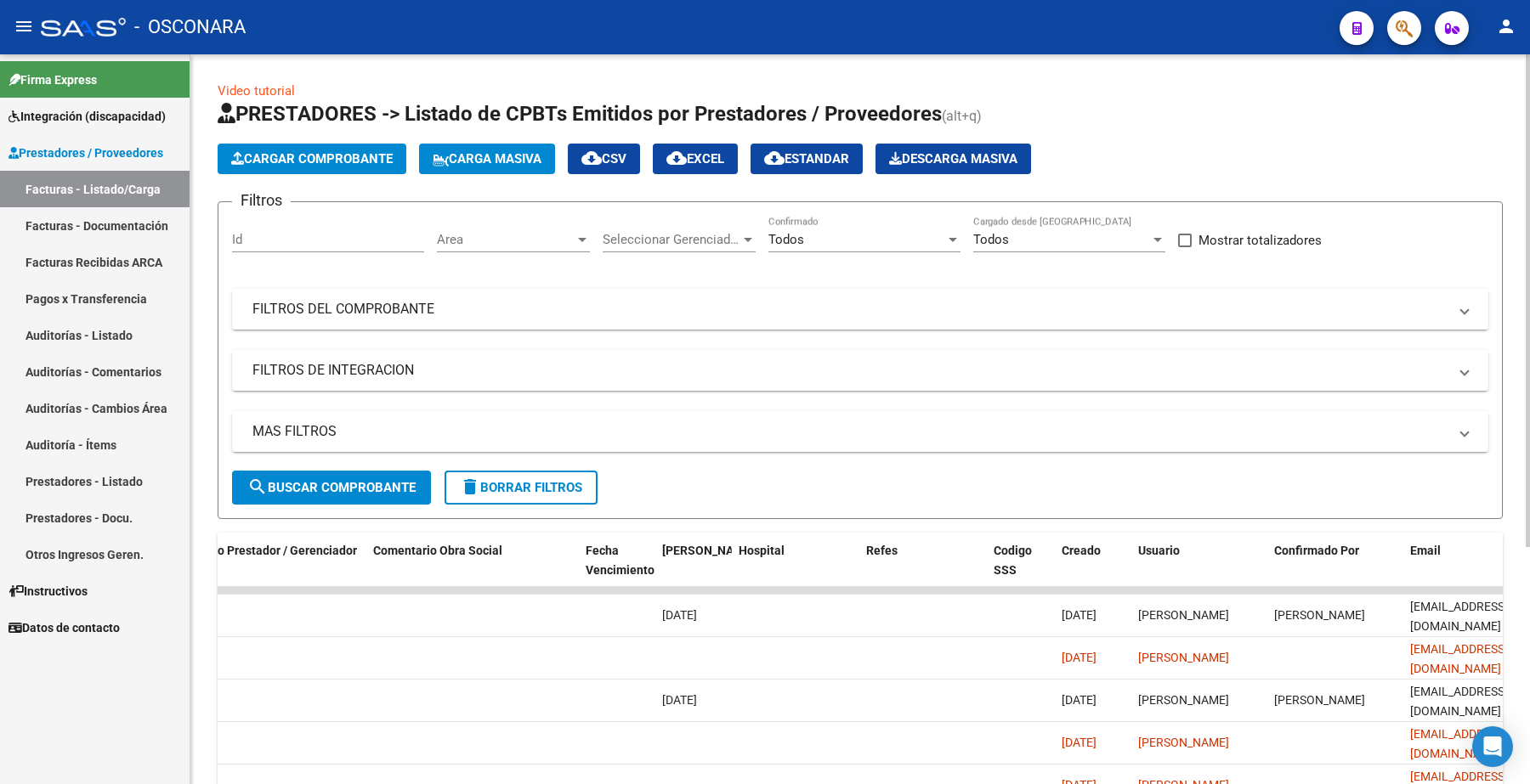
click at [336, 303] on mat-panel-title "FILTROS DEL COMPROBANTE" at bounding box center [850, 309] width 1195 height 19
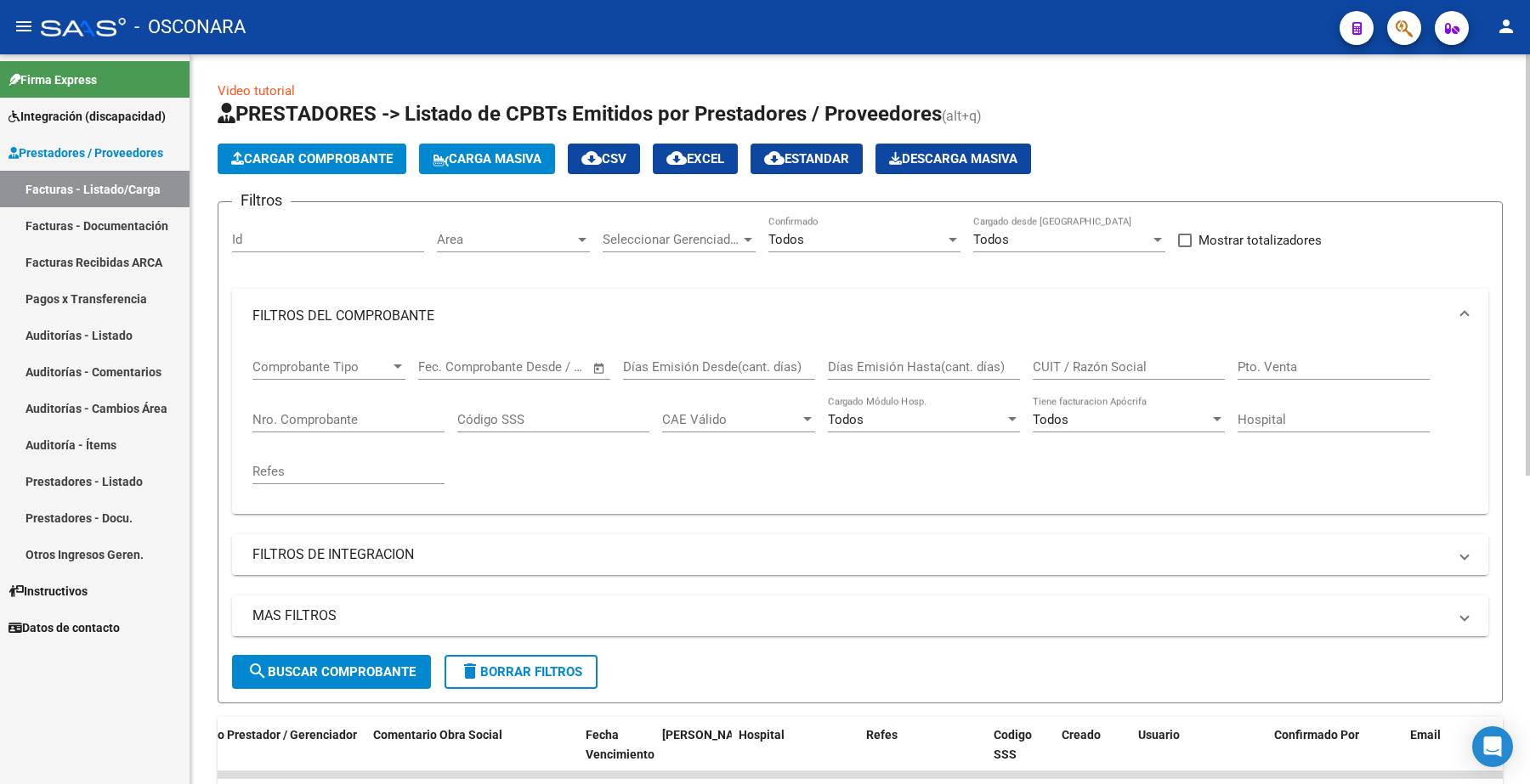
click at [316, 420] on input "Nro. Comprobante" at bounding box center [349, 419] width 192 height 15
paste input "222"
type input "222"
click at [354, 664] on span "search Buscar Comprobante" at bounding box center [332, 671] width 169 height 15
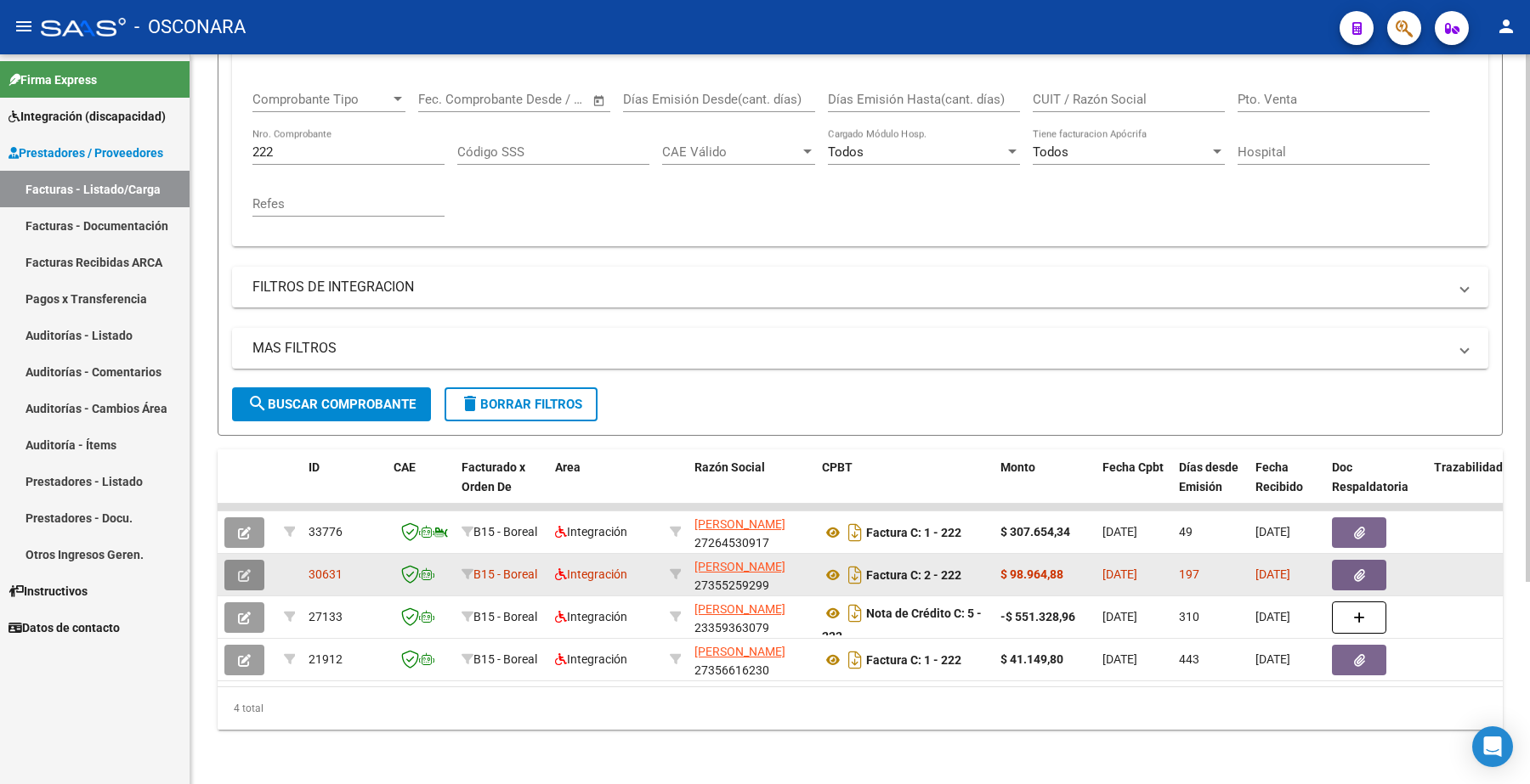
click at [243, 569] on icon "button" at bounding box center [244, 576] width 12 height 12
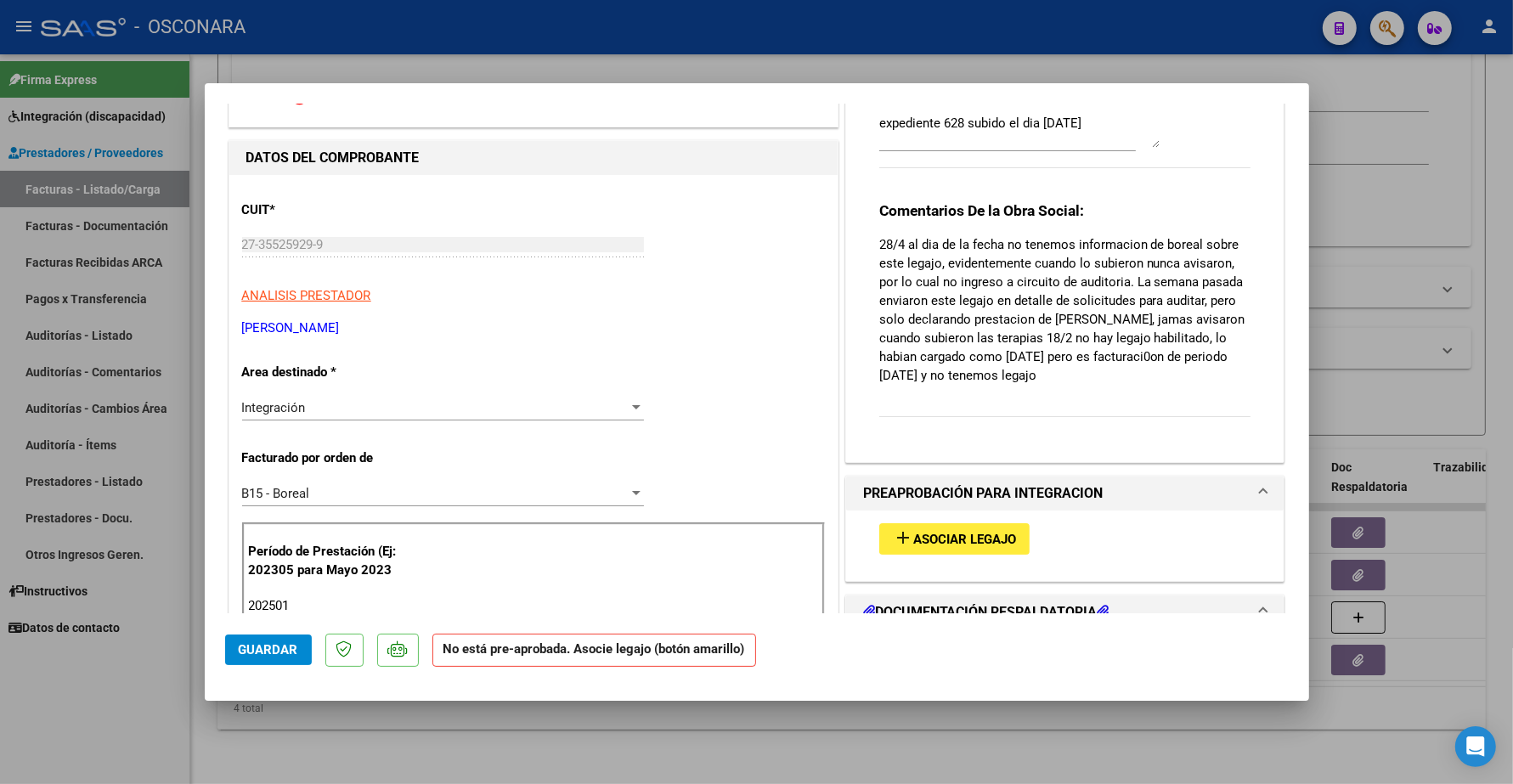
scroll to position [106, 0]
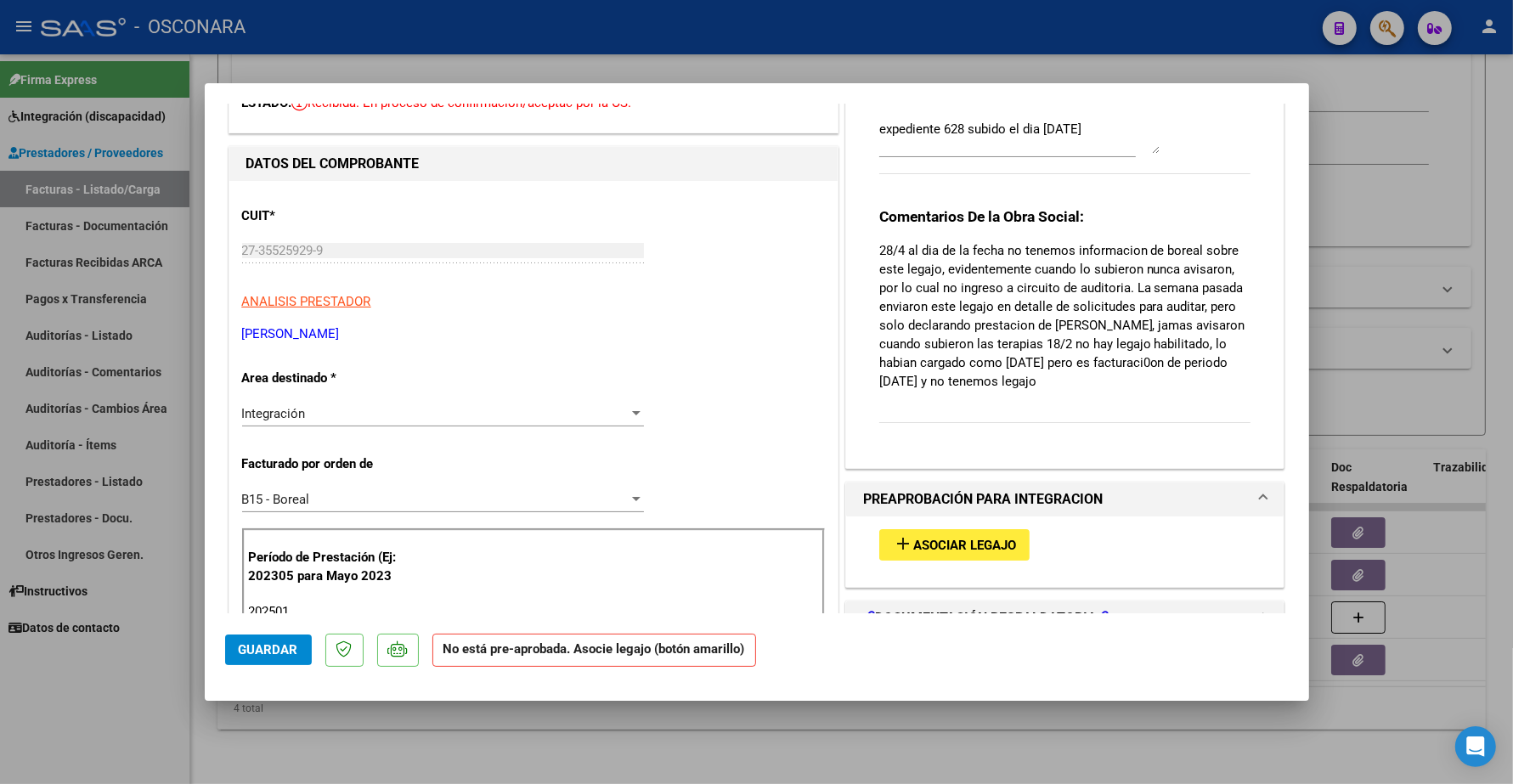
click at [937, 545] on span "Asociar Legajo" at bounding box center [965, 545] width 103 height 15
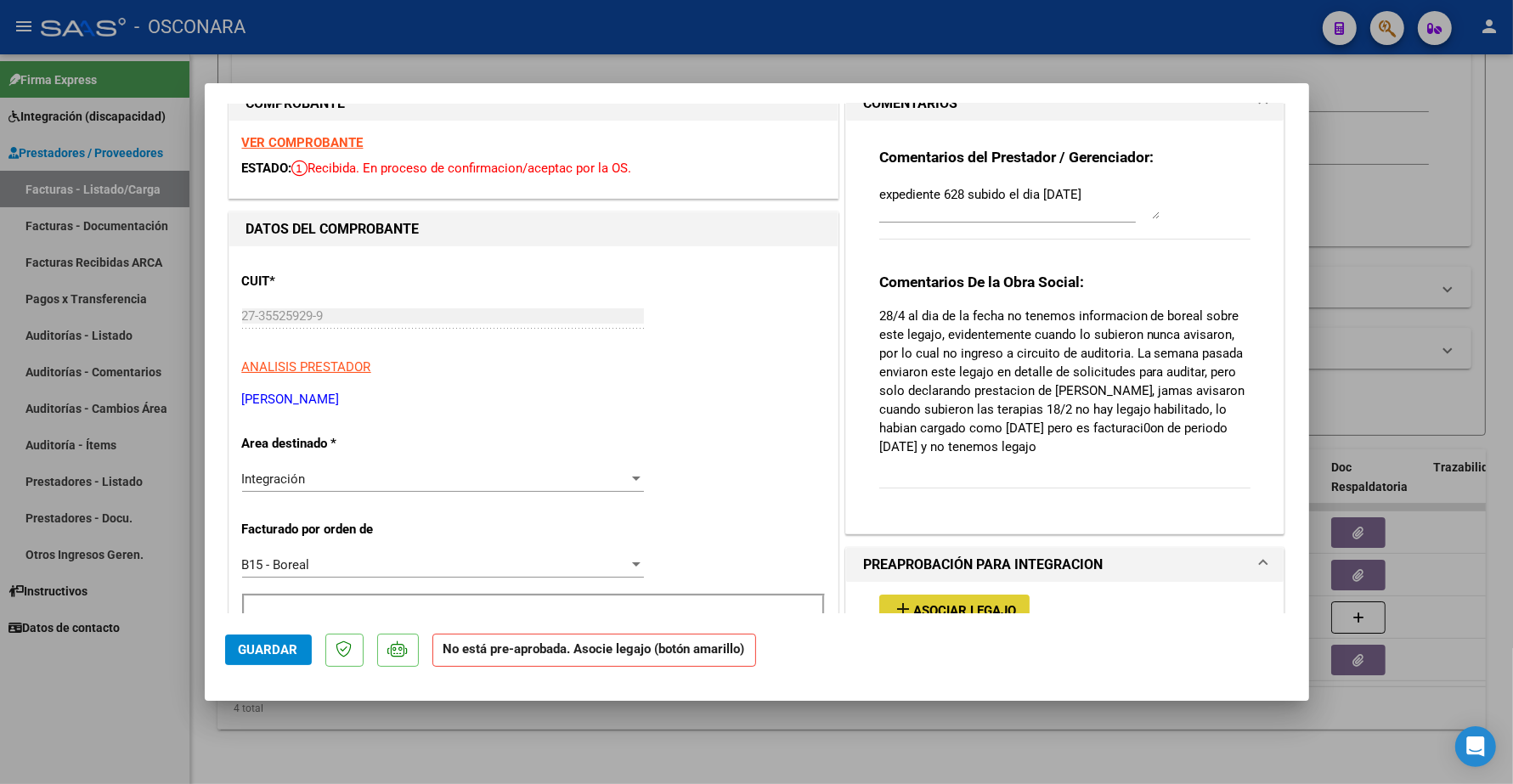
scroll to position [0, 0]
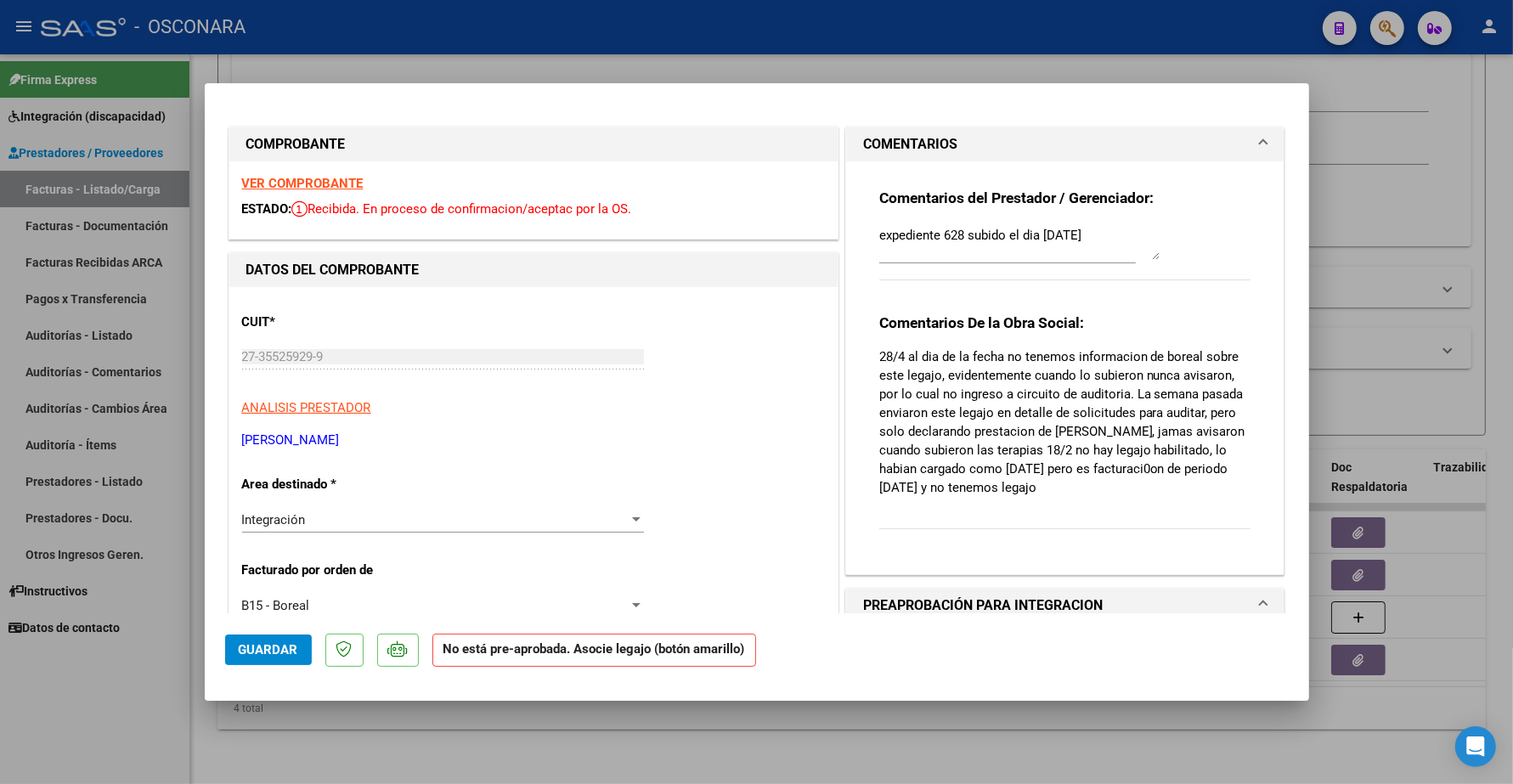
type input "$ 0,00"
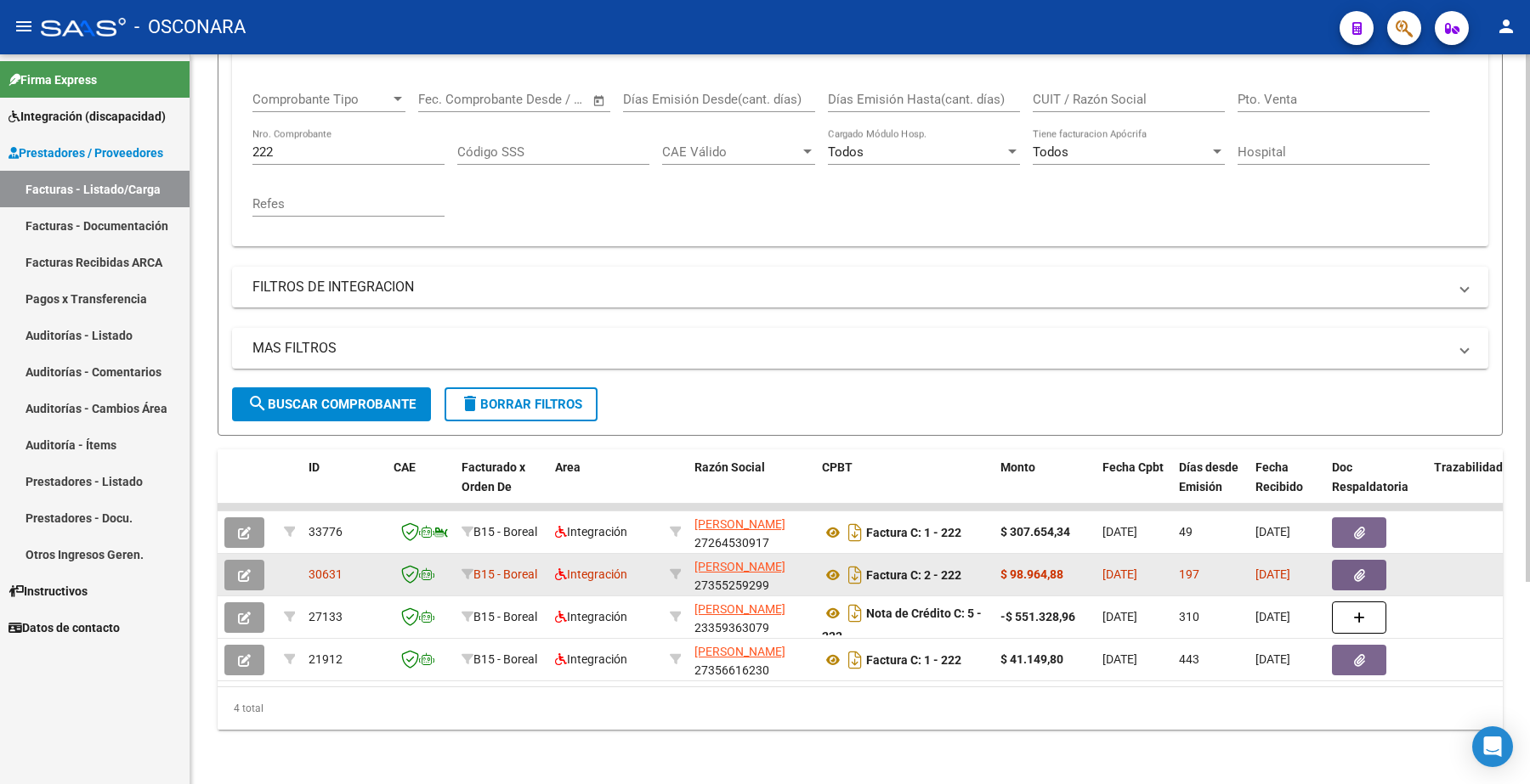
click at [248, 569] on icon "button" at bounding box center [244, 576] width 12 height 12
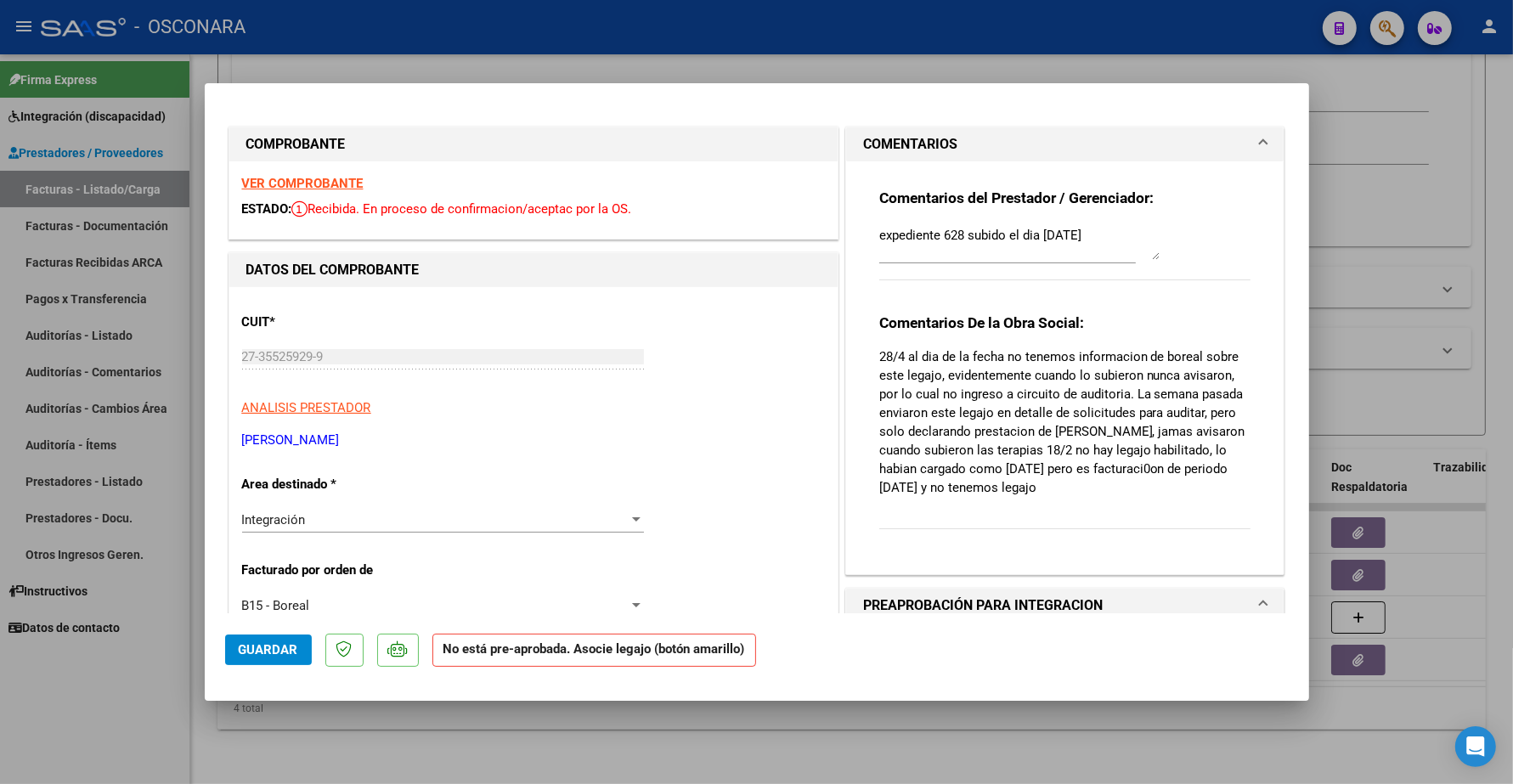
click at [333, 184] on strong "VER COMPROBANTE" at bounding box center [302, 183] width 122 height 15
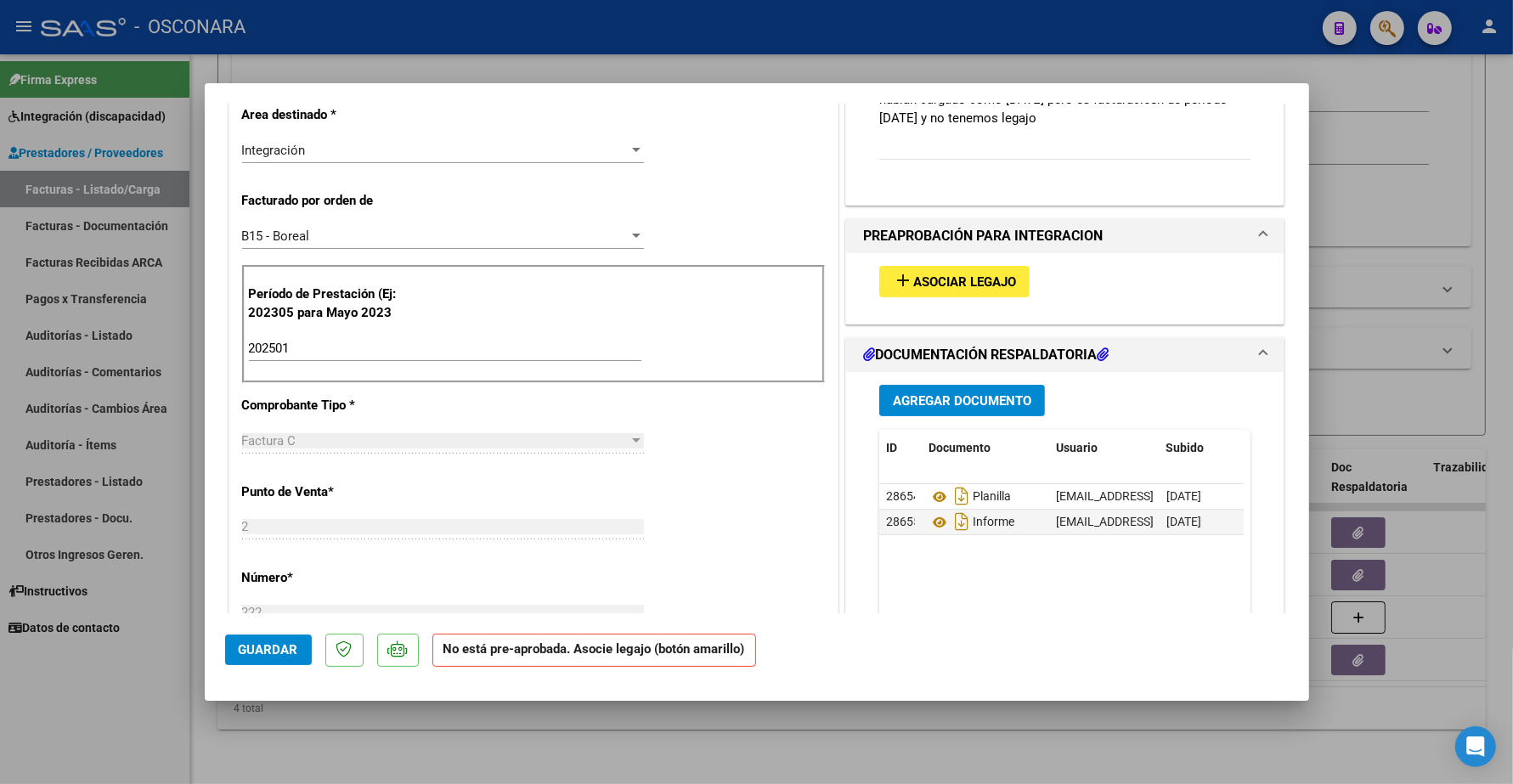
scroll to position [318, 0]
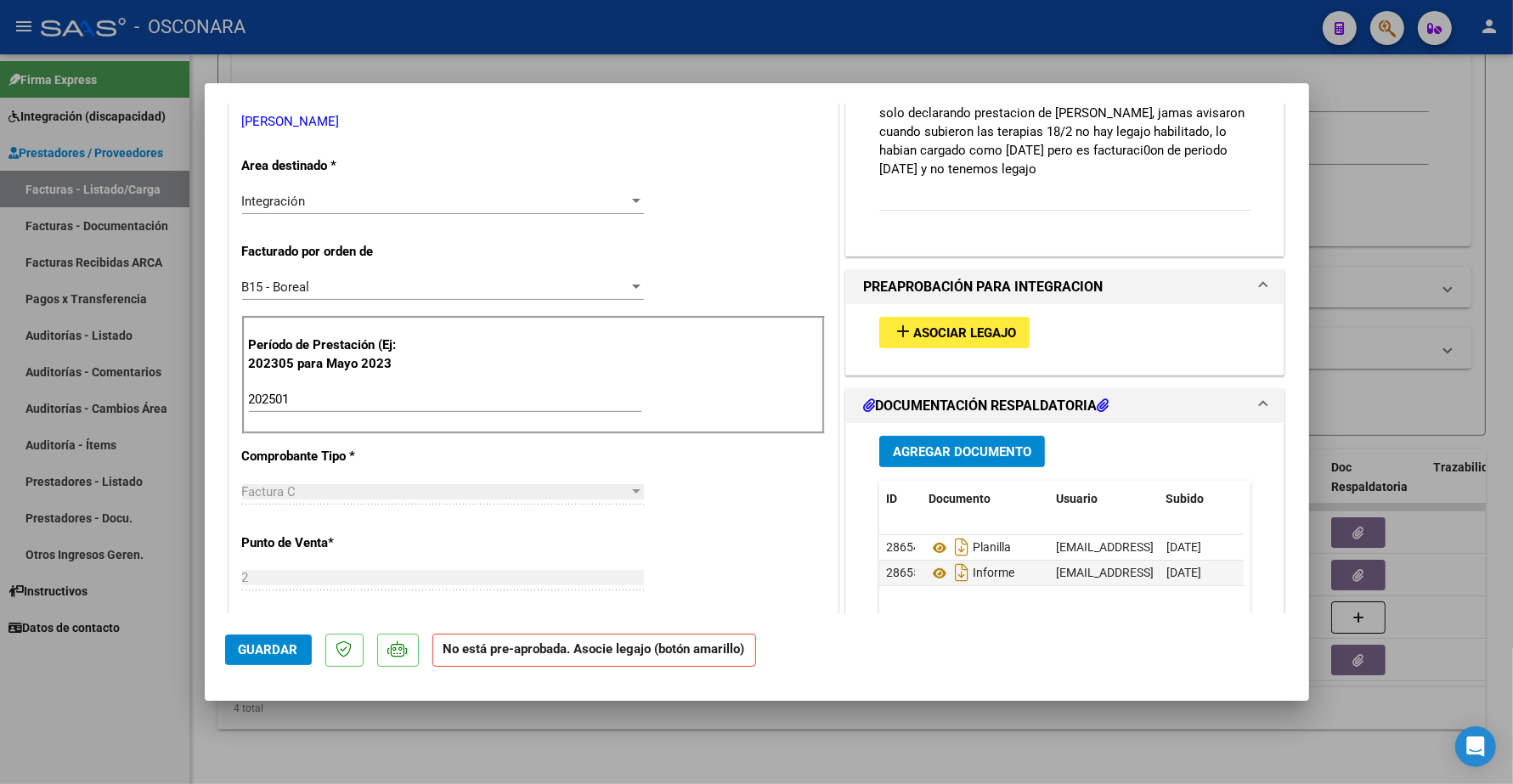
type input "$ 0,00"
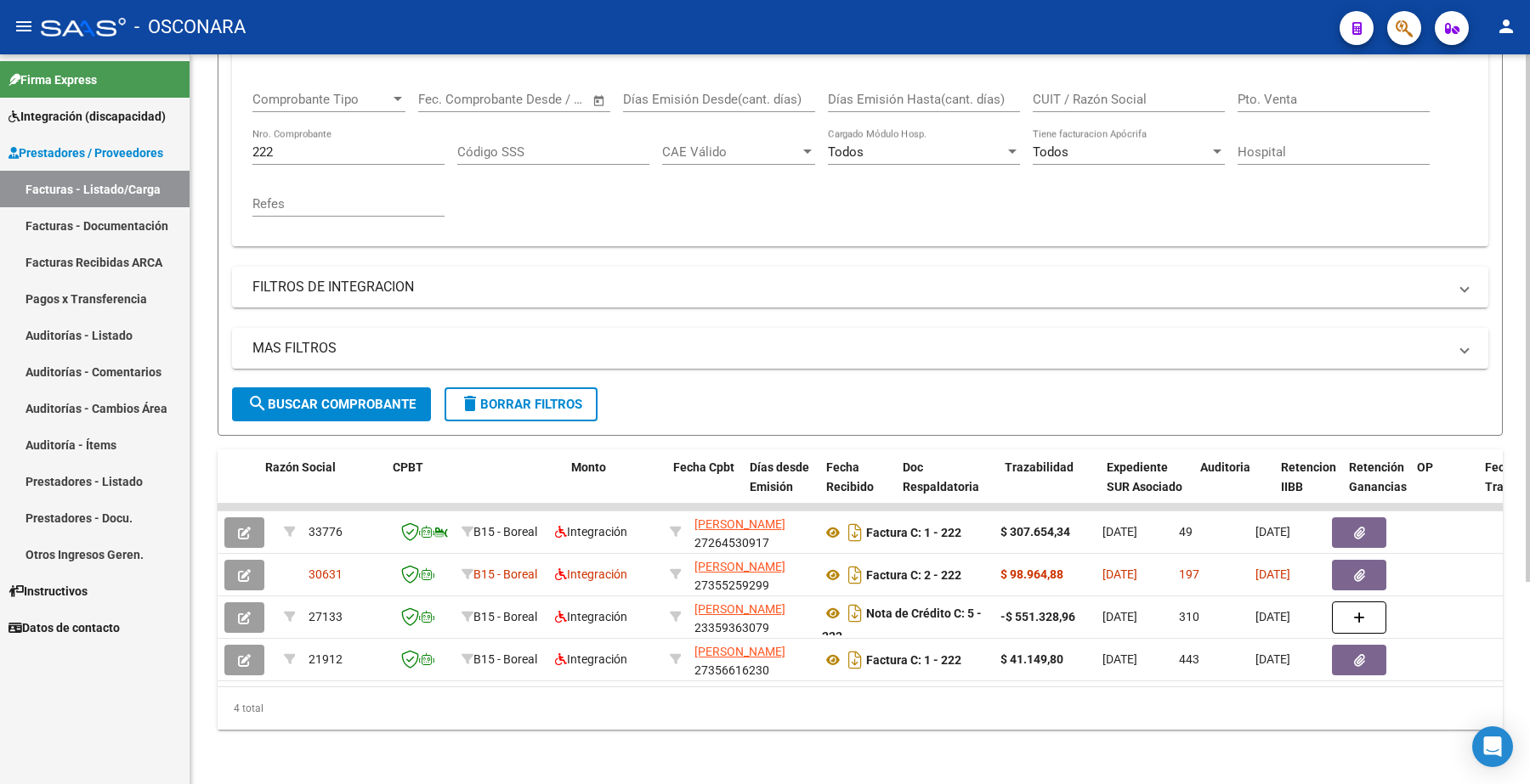
scroll to position [0, 429]
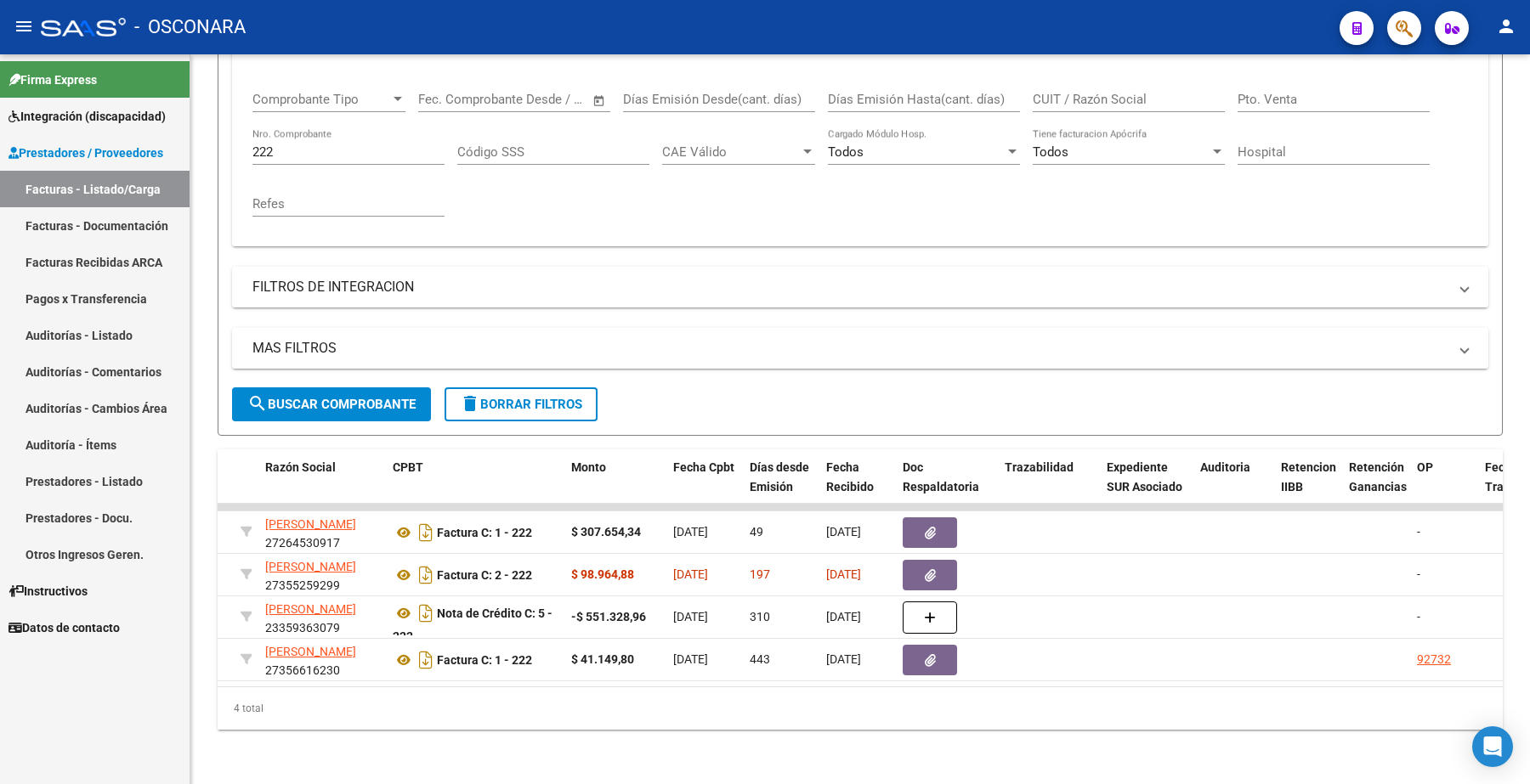
click at [443, 694] on div "4 total" at bounding box center [859, 709] width 1285 height 43
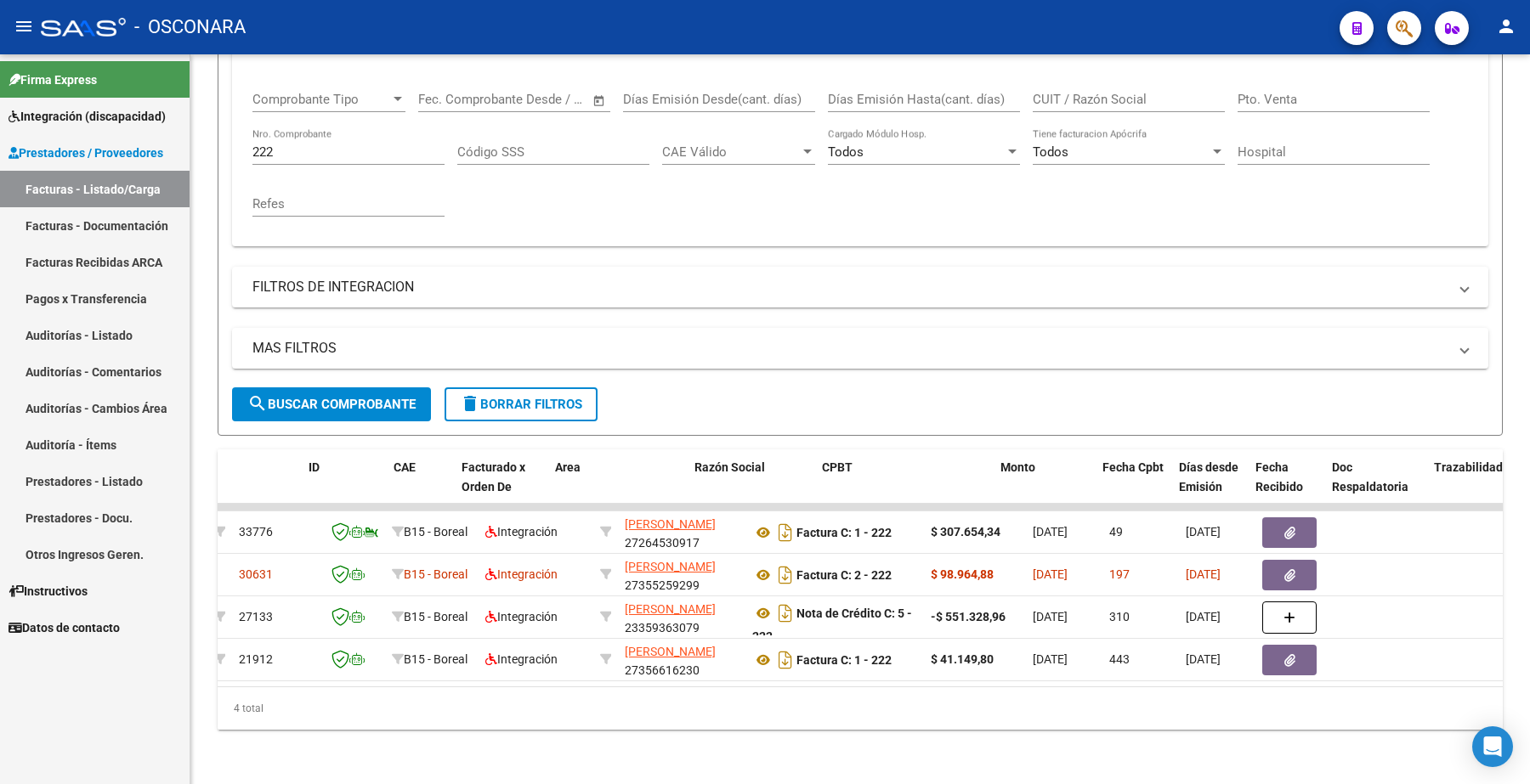
scroll to position [0, 0]
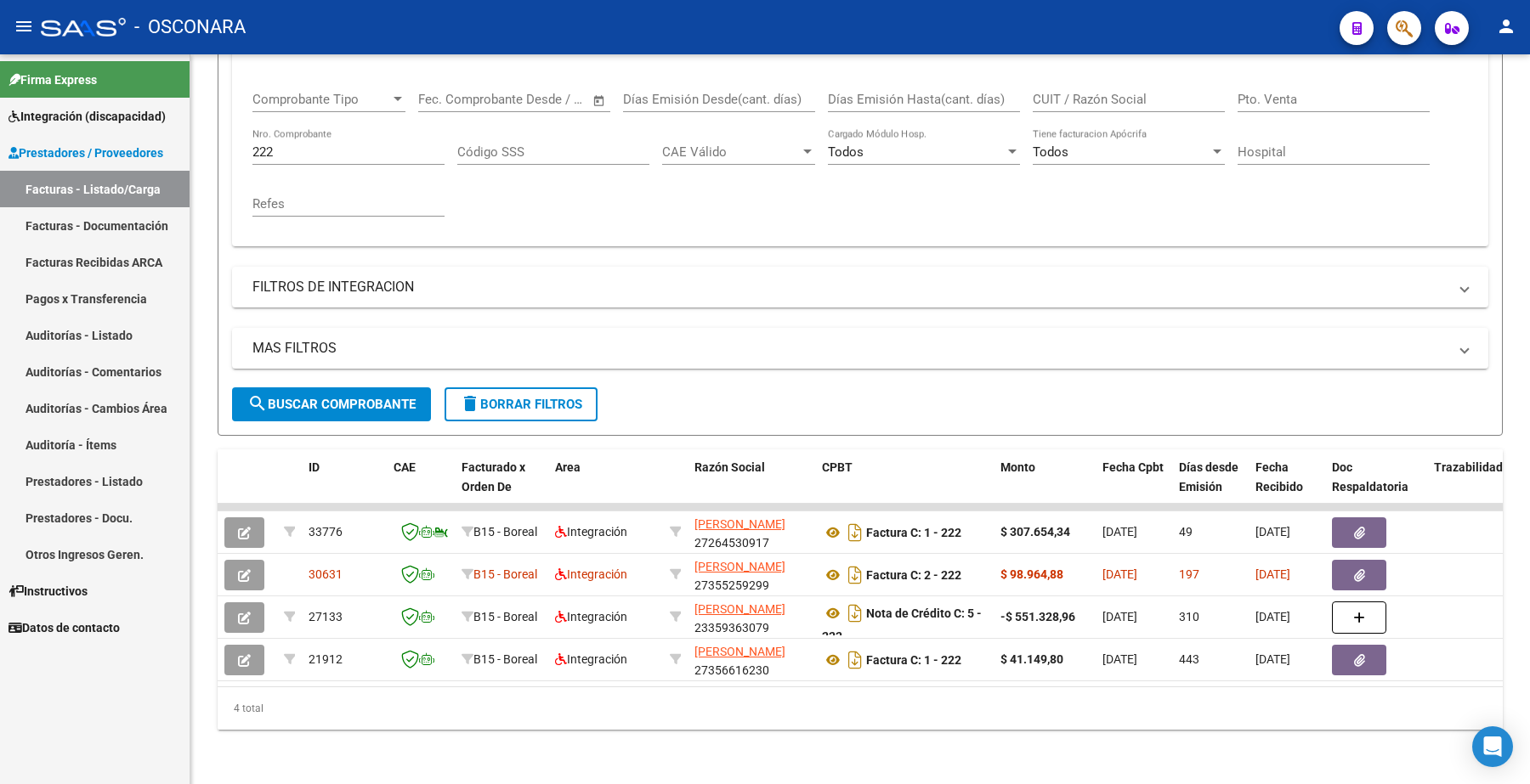
click at [300, 145] on input "222" at bounding box center [349, 152] width 192 height 15
type input "2"
